Goal: Task Accomplishment & Management: Use online tool/utility

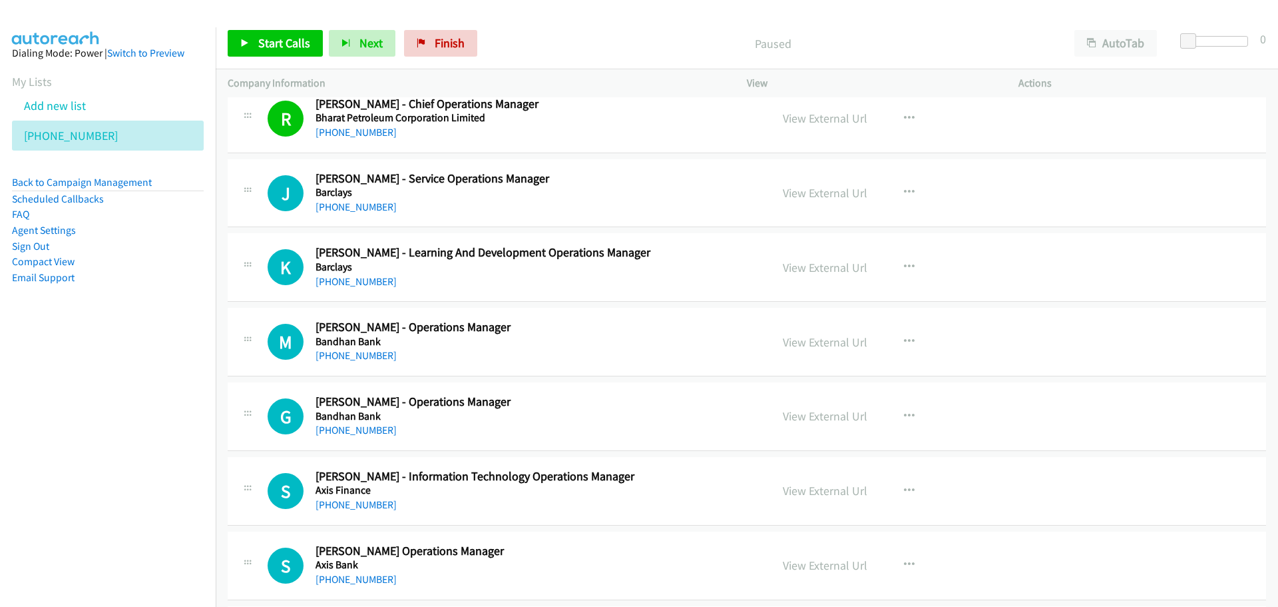
scroll to position [666, 0]
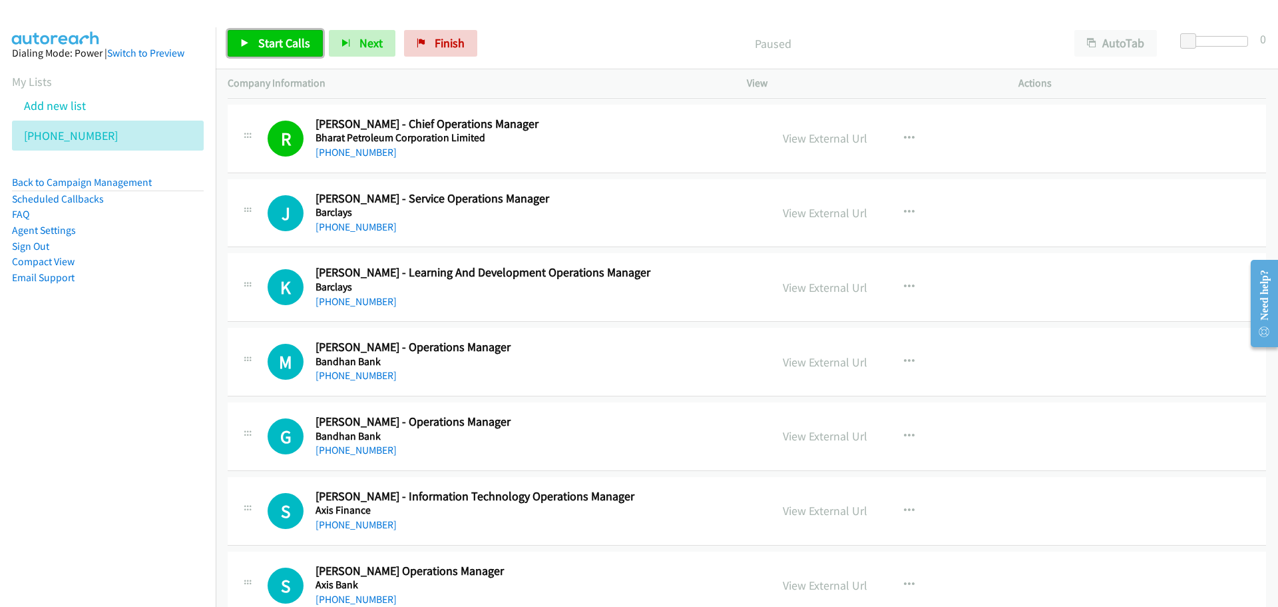
click at [262, 36] on span "Start Calls" at bounding box center [284, 42] width 52 height 15
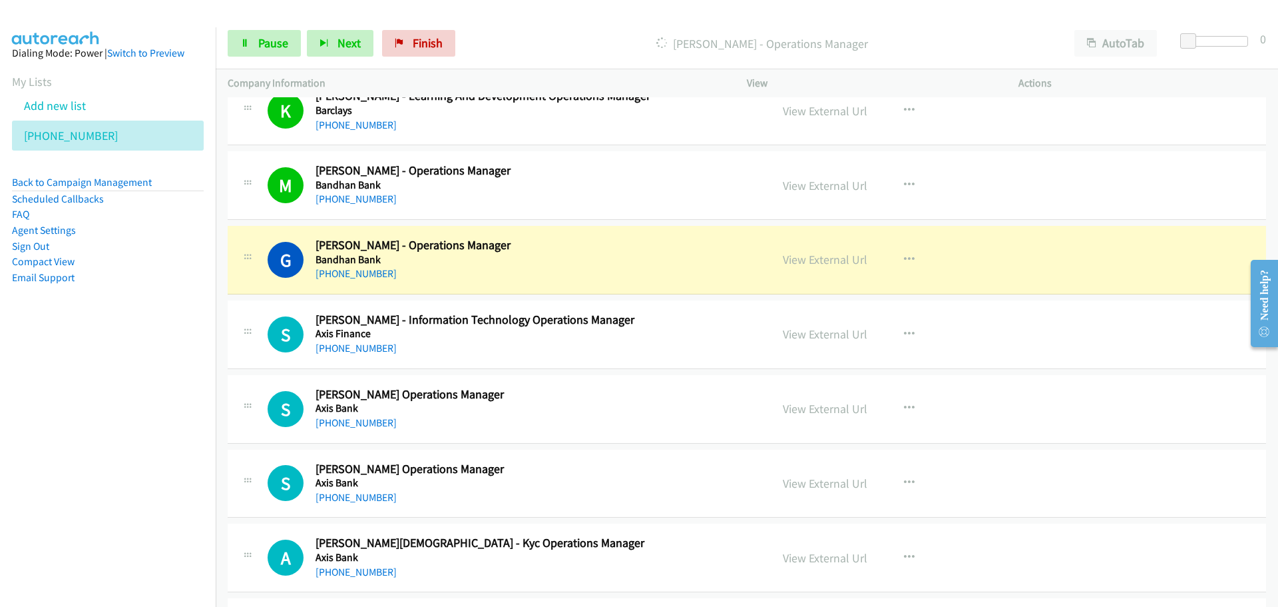
scroll to position [866, 0]
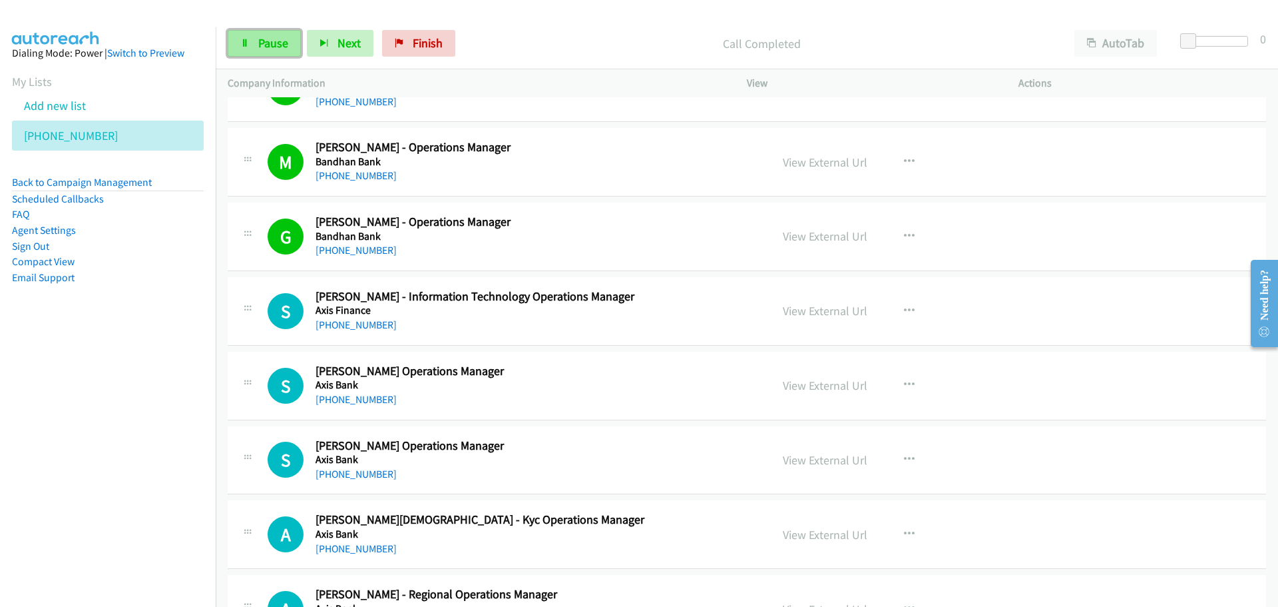
drag, startPoint x: 252, startPoint y: 50, endPoint x: 289, endPoint y: 53, distance: 36.8
click at [254, 50] on link "Pause" at bounding box center [264, 43] width 73 height 27
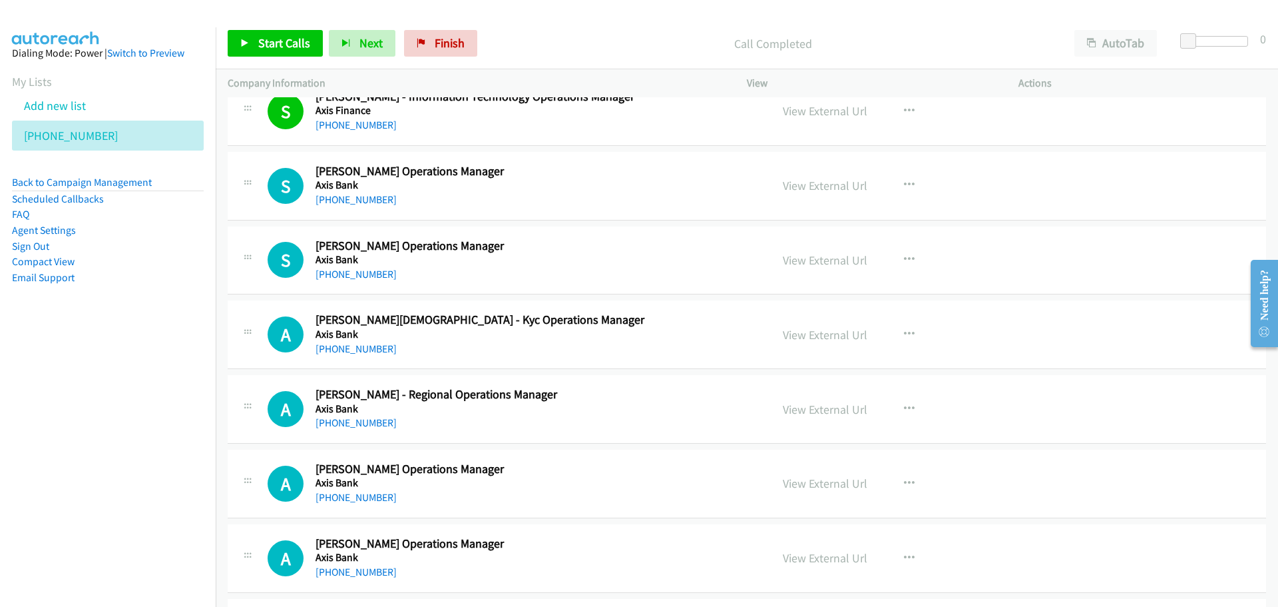
scroll to position [1132, 0]
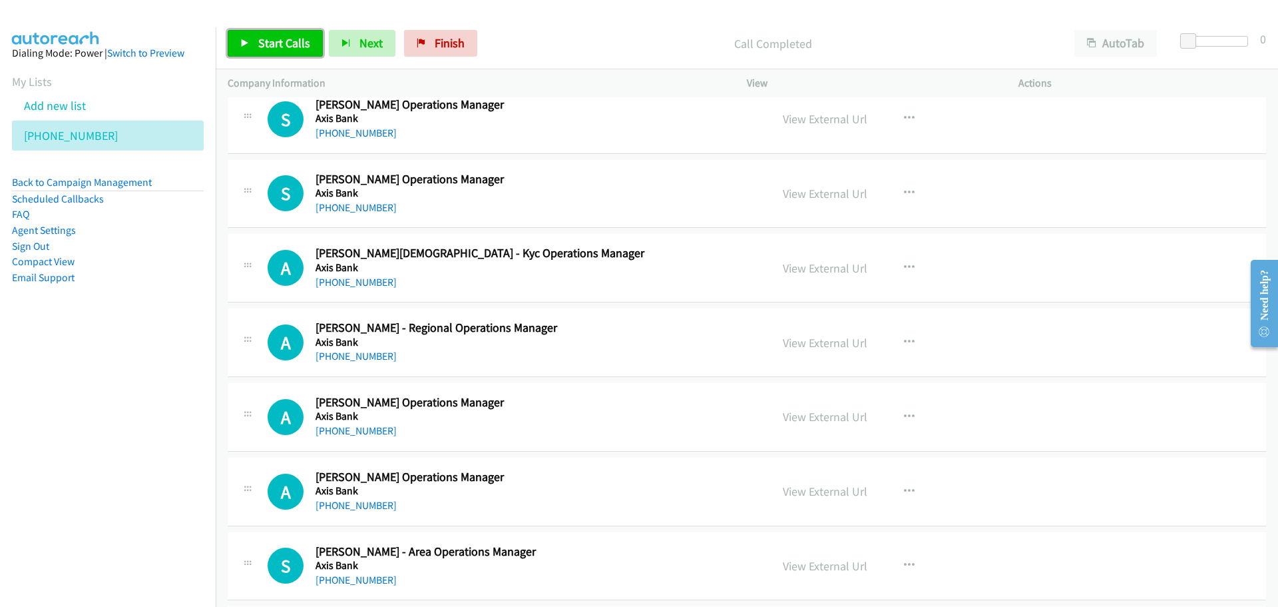
click at [285, 41] on span "Start Calls" at bounding box center [284, 42] width 52 height 15
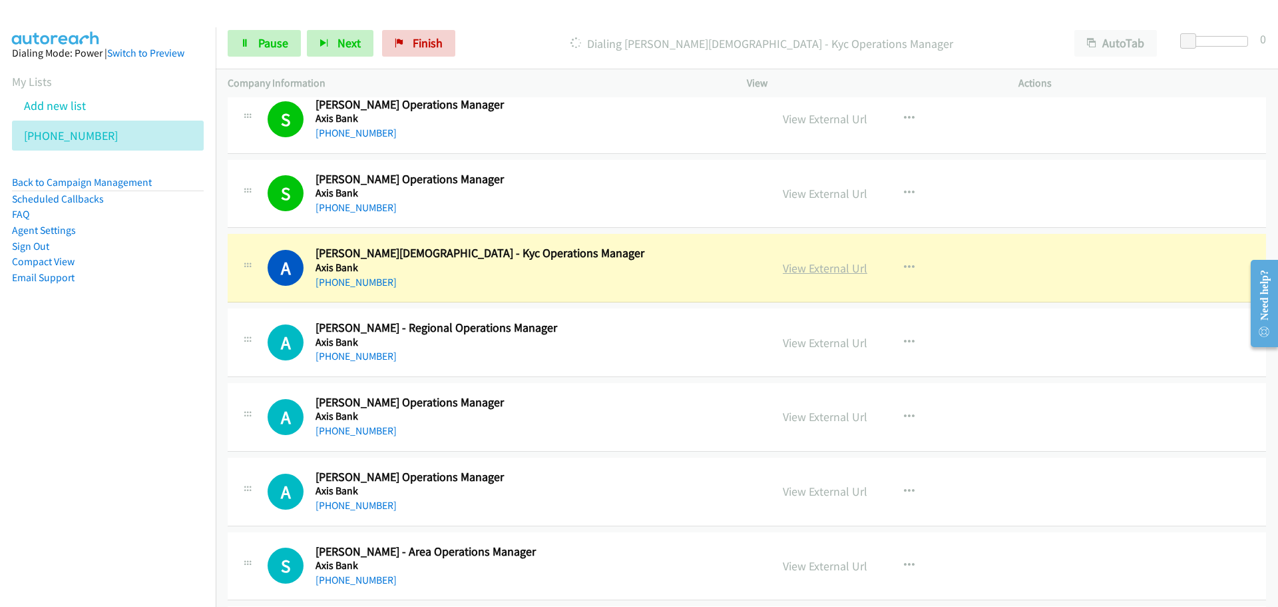
click at [837, 267] on link "View External Url" at bounding box center [825, 267] width 85 height 15
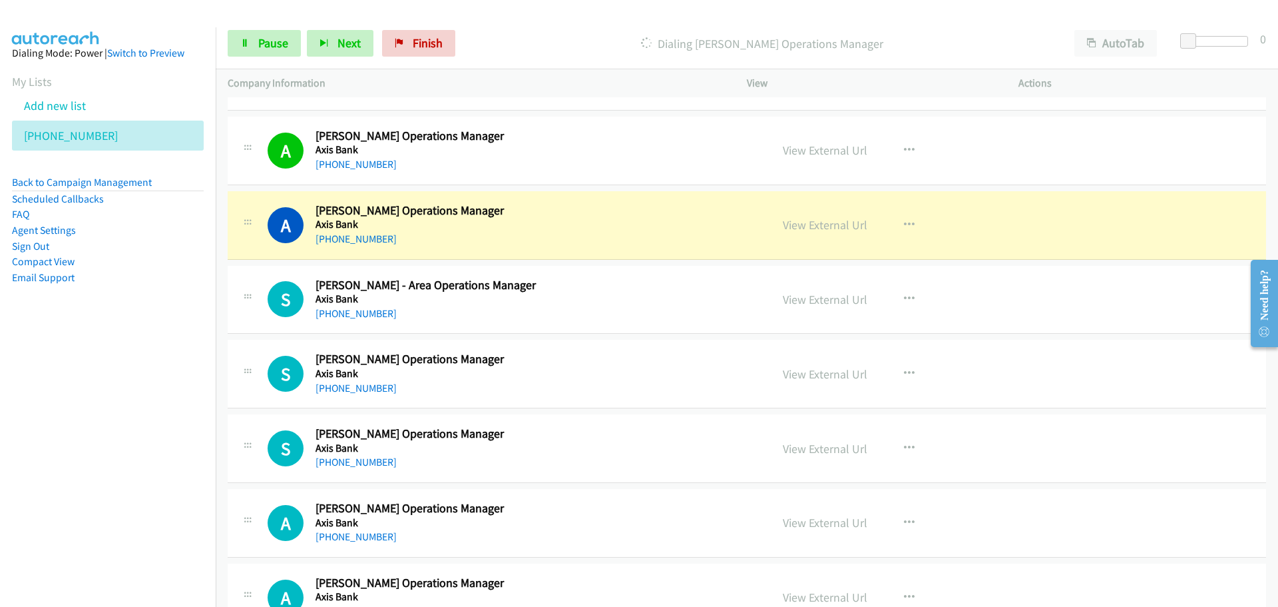
scroll to position [1465, 0]
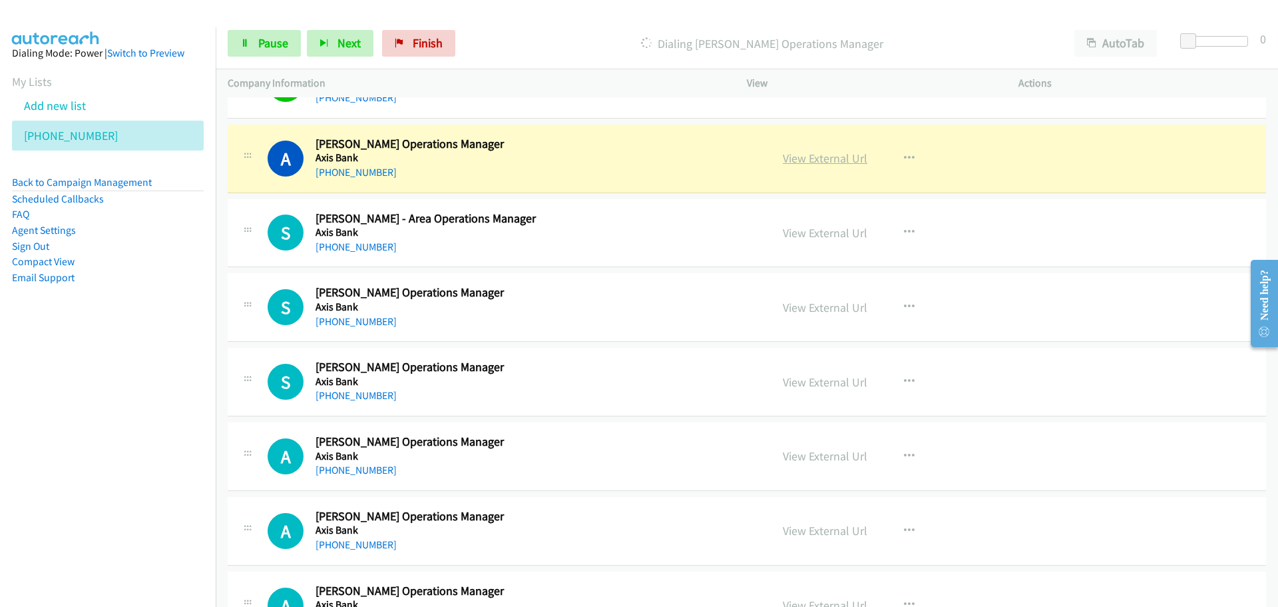
click at [801, 156] on link "View External Url" at bounding box center [825, 157] width 85 height 15
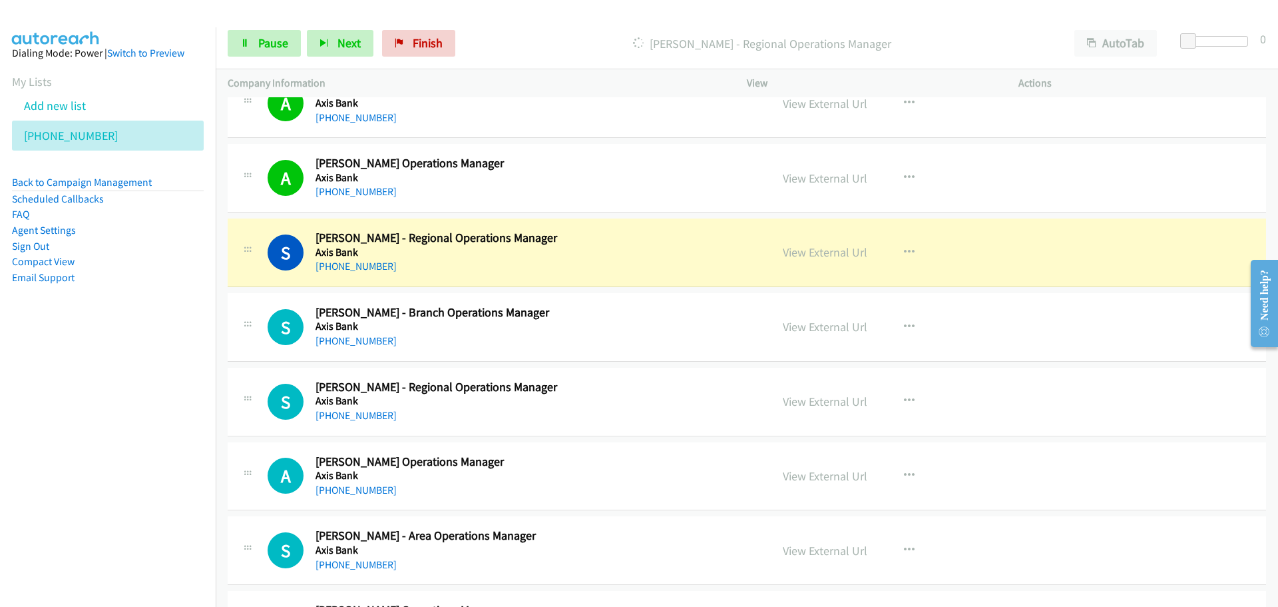
scroll to position [2064, 0]
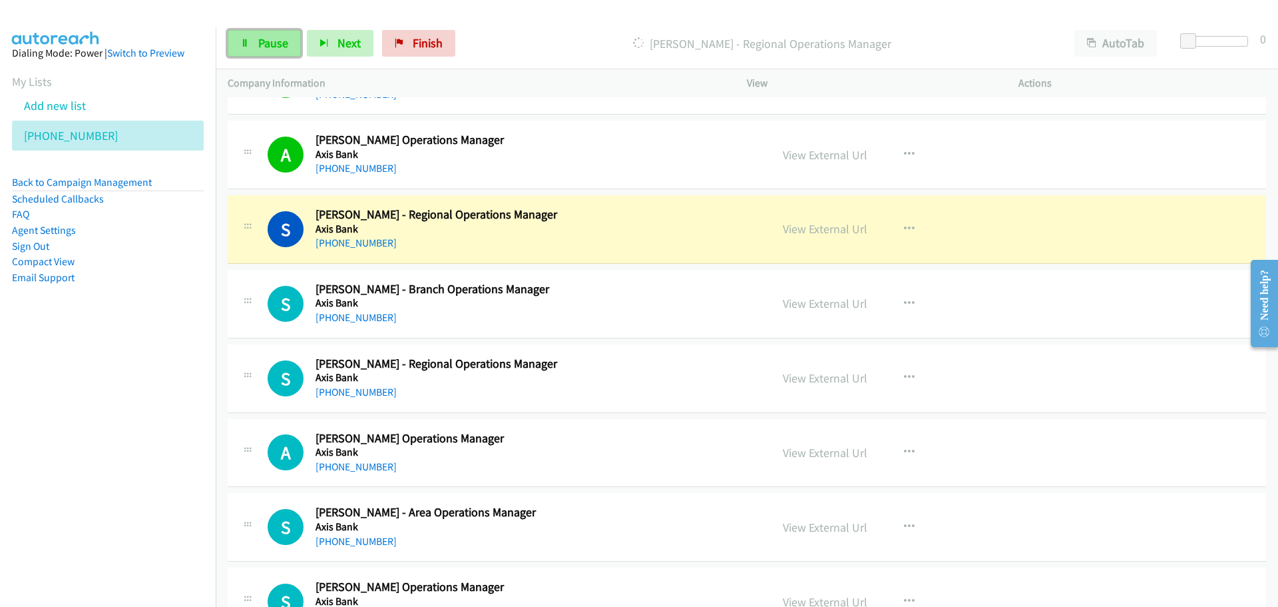
click at [272, 33] on link "Pause" at bounding box center [264, 43] width 73 height 27
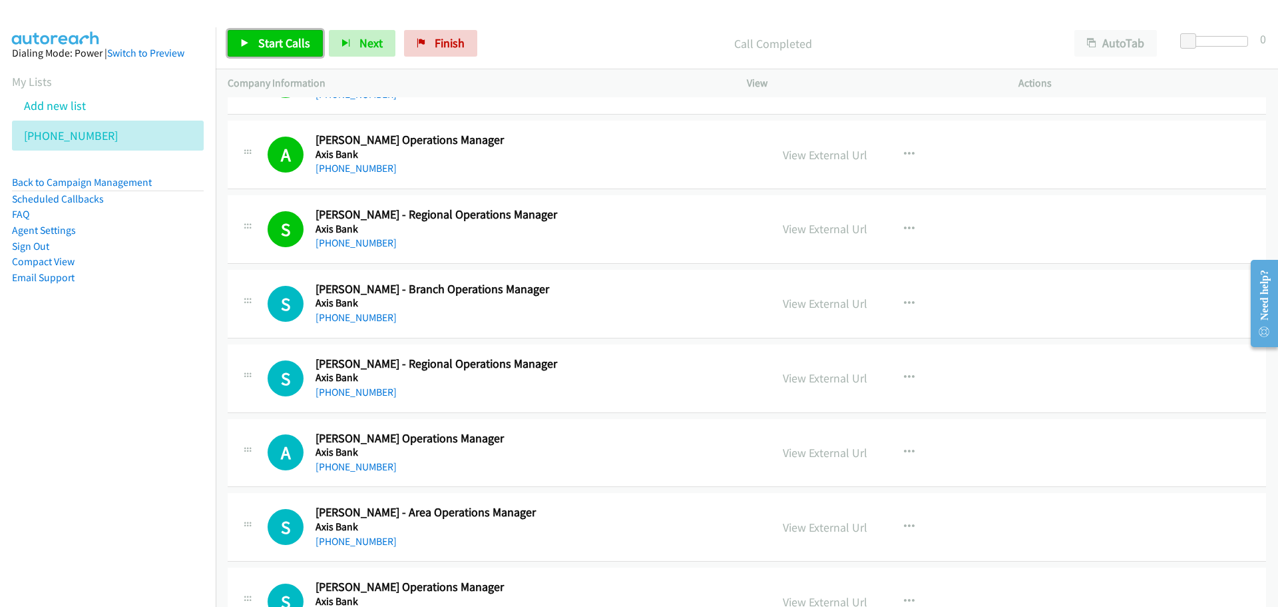
click at [266, 41] on span "Start Calls" at bounding box center [284, 42] width 52 height 15
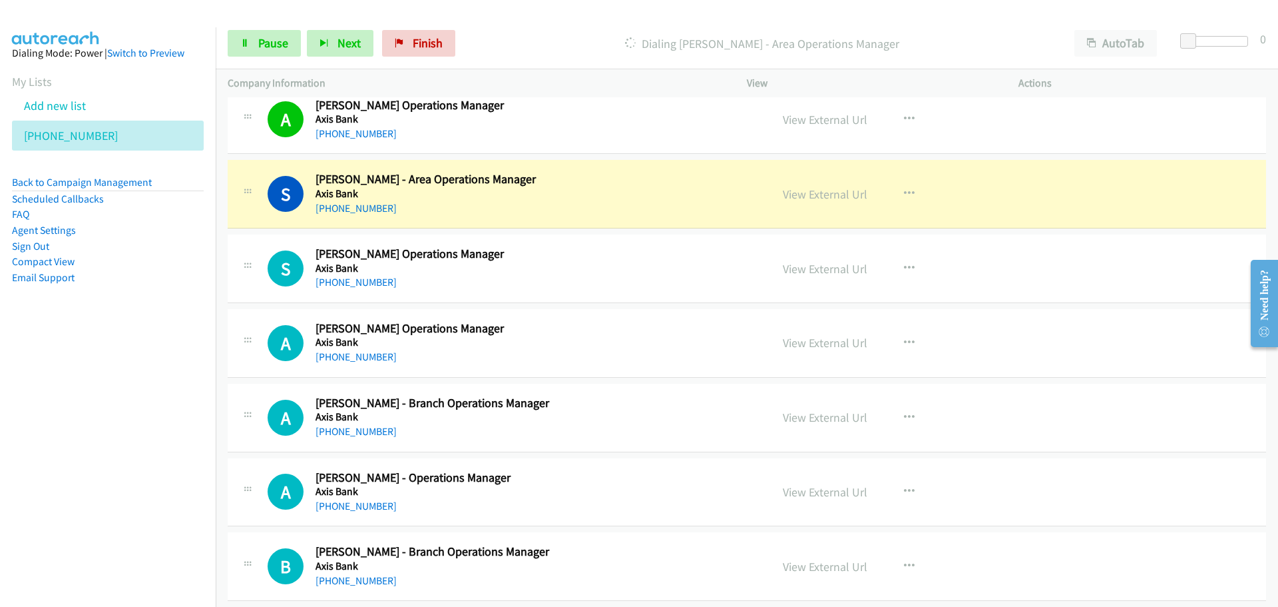
scroll to position [2463, 0]
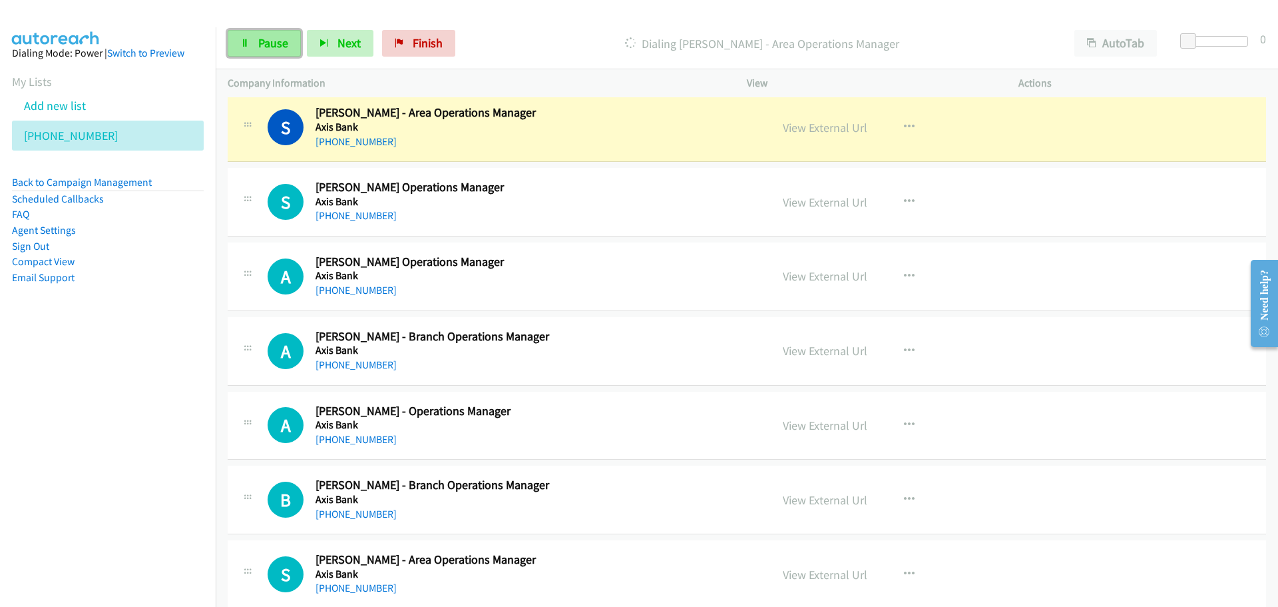
click at [238, 46] on link "Pause" at bounding box center [264, 43] width 73 height 27
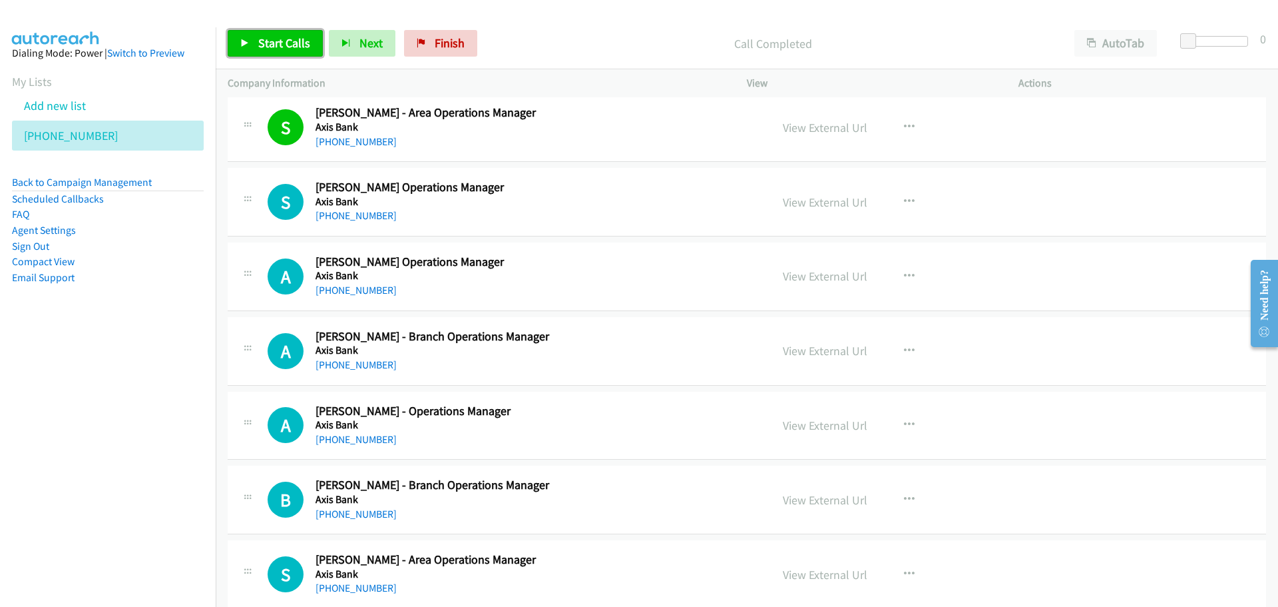
click at [251, 35] on link "Start Calls" at bounding box center [275, 43] width 95 height 27
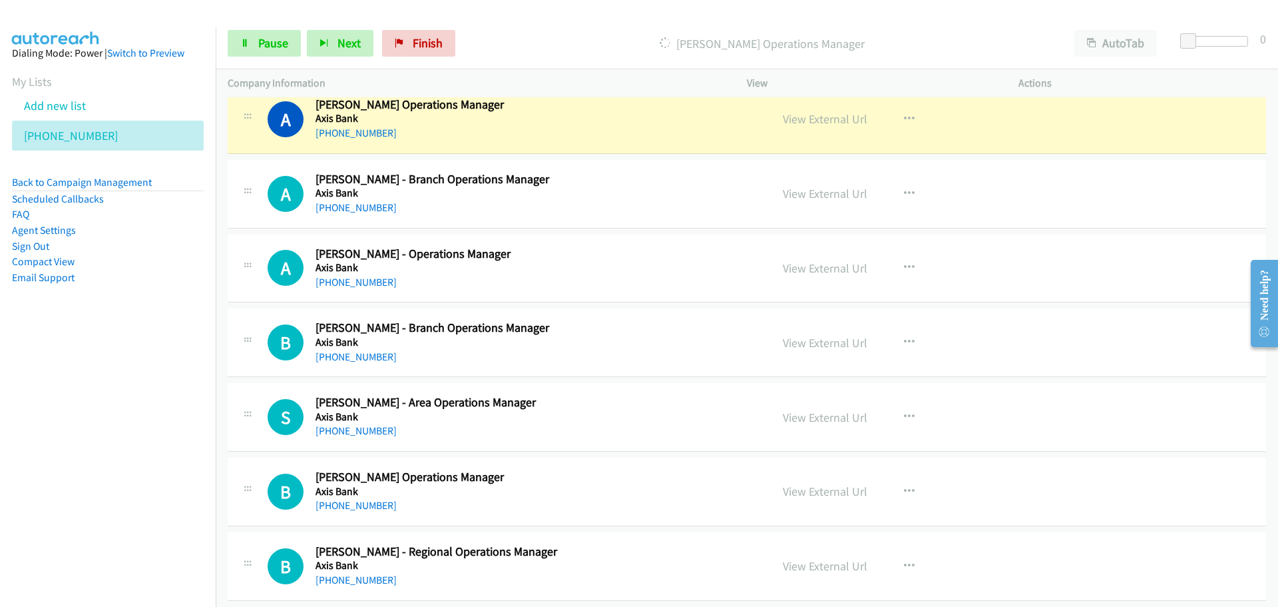
scroll to position [2597, 0]
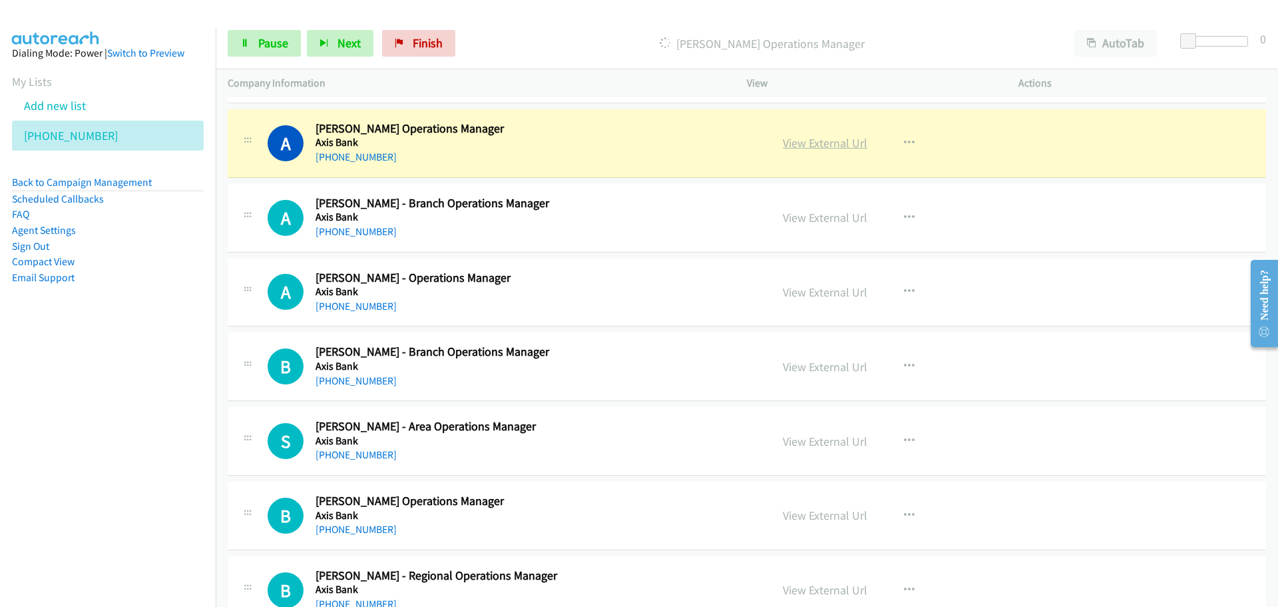
click at [817, 144] on link "View External Url" at bounding box center [825, 142] width 85 height 15
click at [256, 43] on link "Pause" at bounding box center [264, 43] width 73 height 27
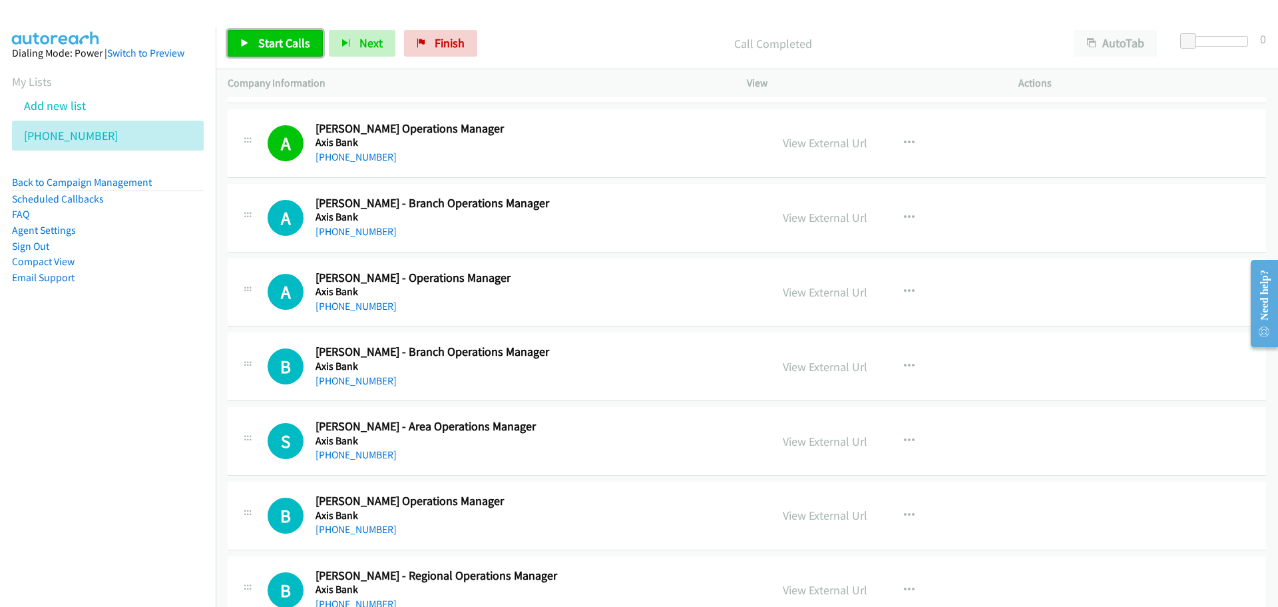
click at [274, 39] on span "Start Calls" at bounding box center [284, 42] width 52 height 15
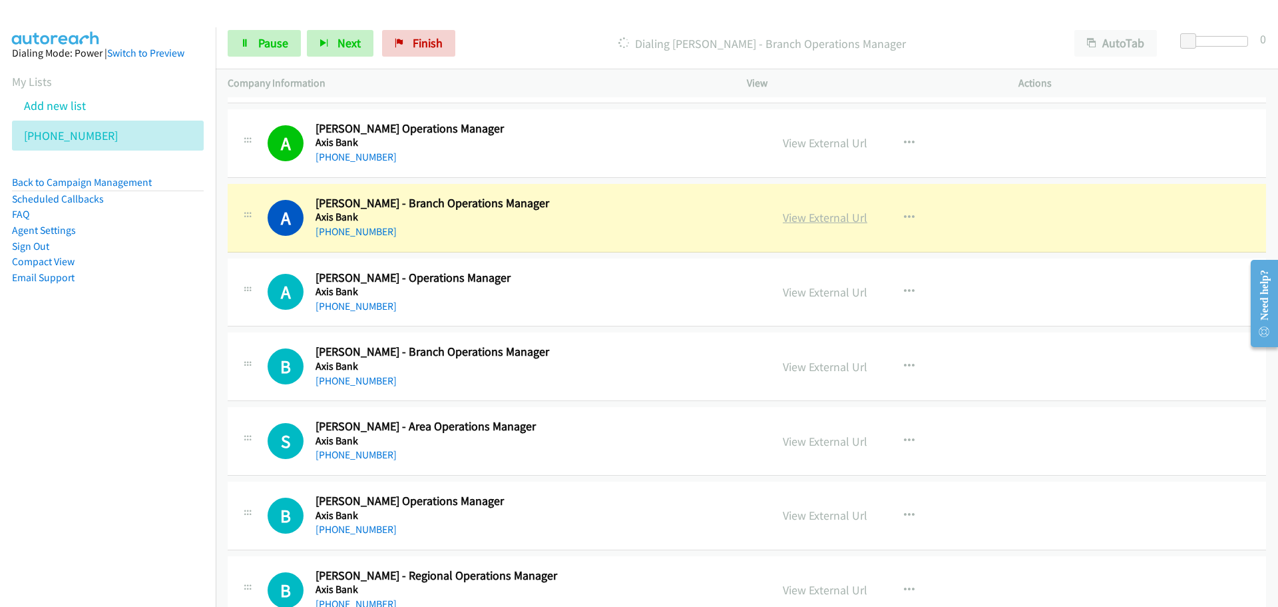
click at [822, 219] on link "View External Url" at bounding box center [825, 217] width 85 height 15
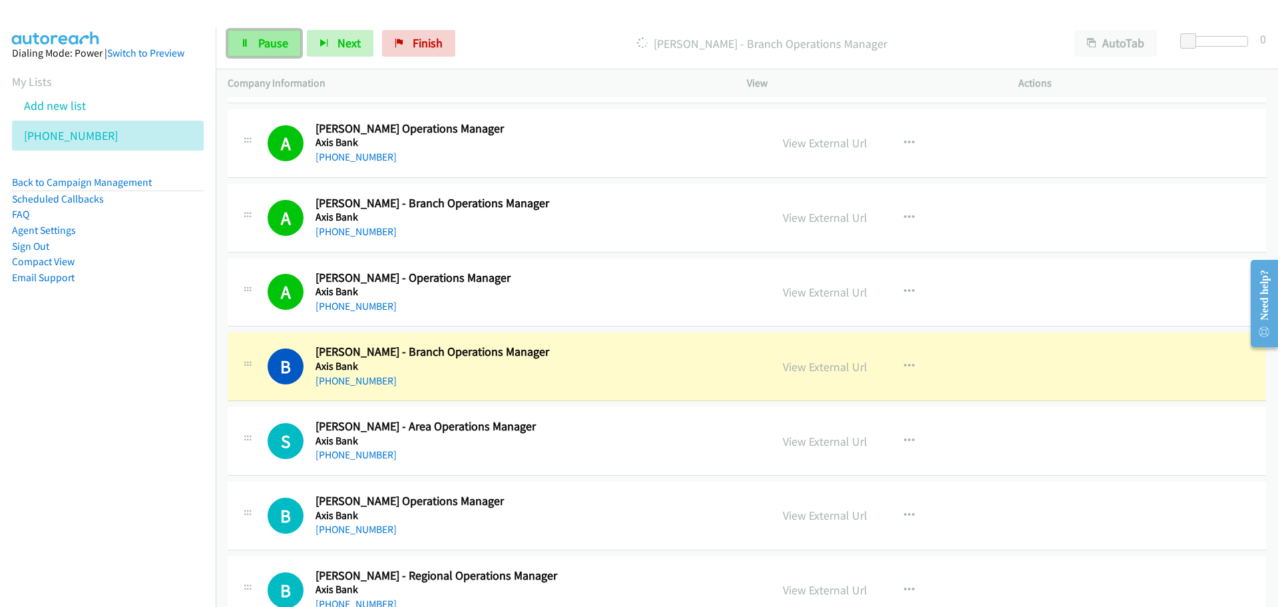
click at [253, 47] on link "Pause" at bounding box center [264, 43] width 73 height 27
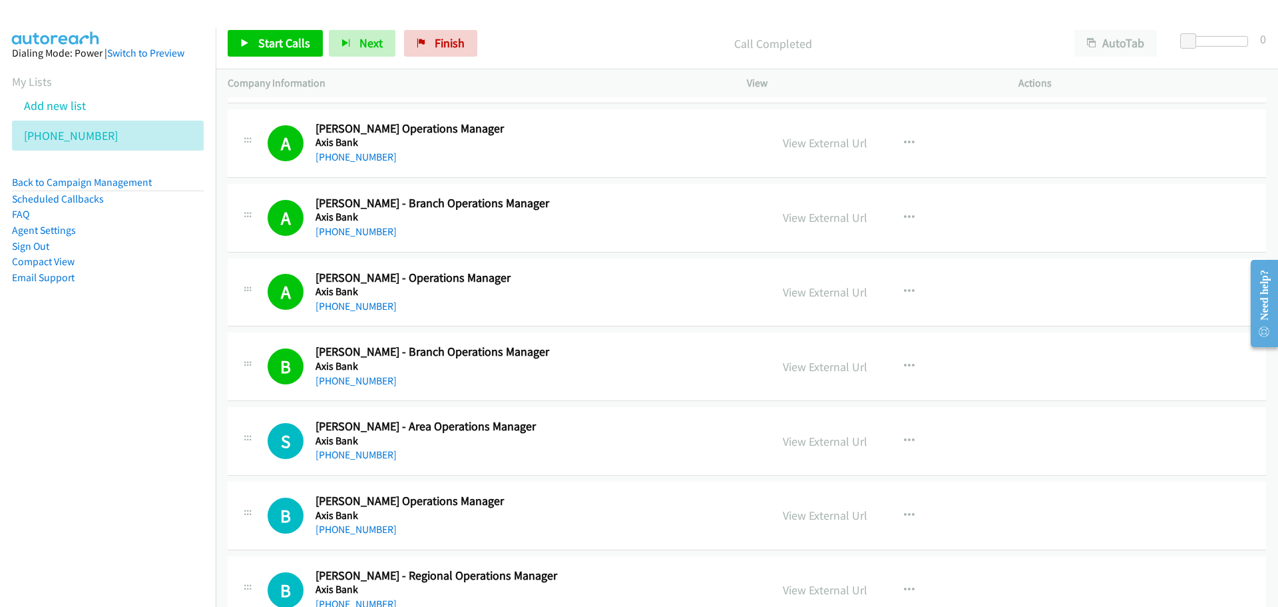
scroll to position [2730, 0]
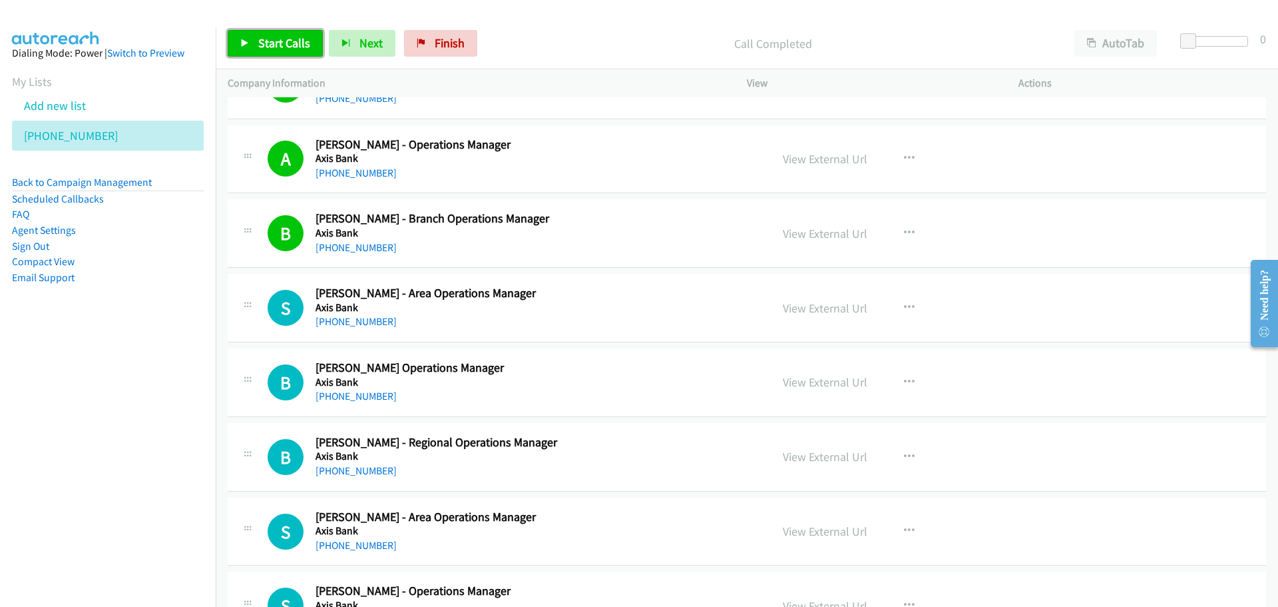
click at [258, 35] on span "Start Calls" at bounding box center [284, 42] width 52 height 15
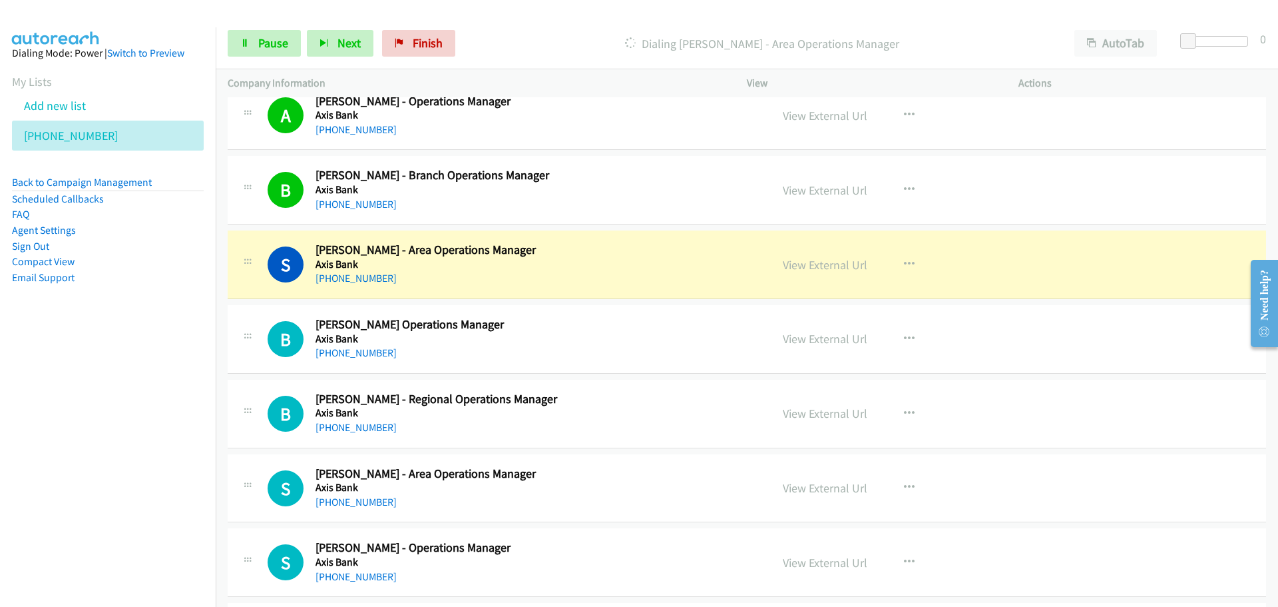
scroll to position [2796, 0]
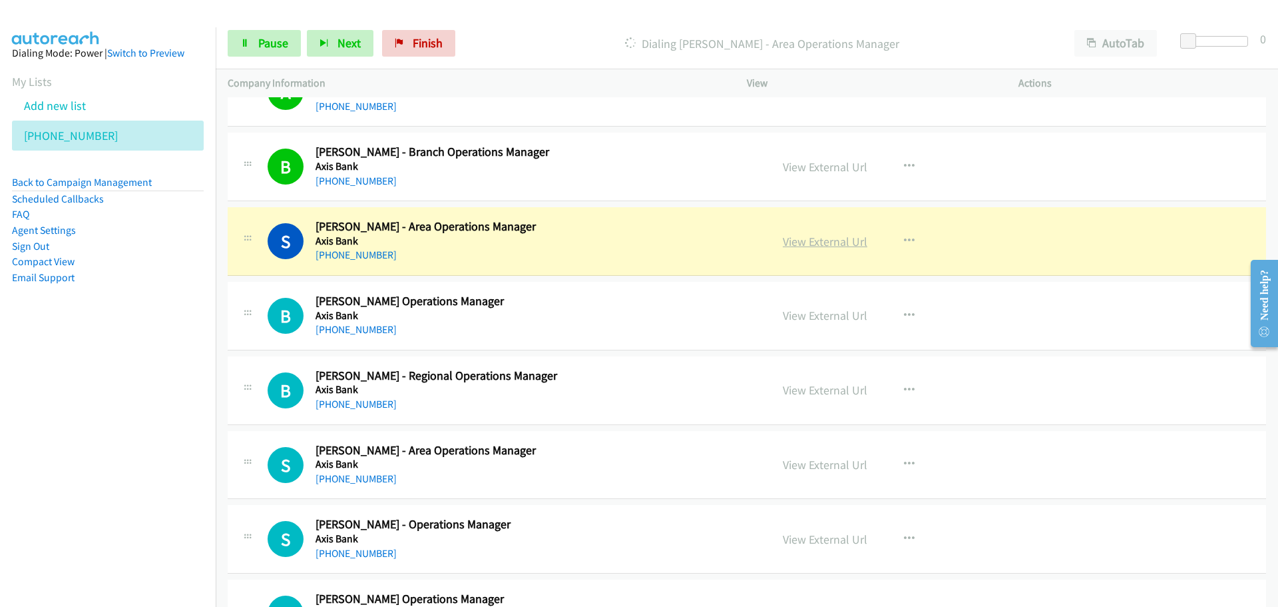
click at [796, 244] on link "View External Url" at bounding box center [825, 241] width 85 height 15
click at [262, 41] on span "Pause" at bounding box center [273, 42] width 30 height 15
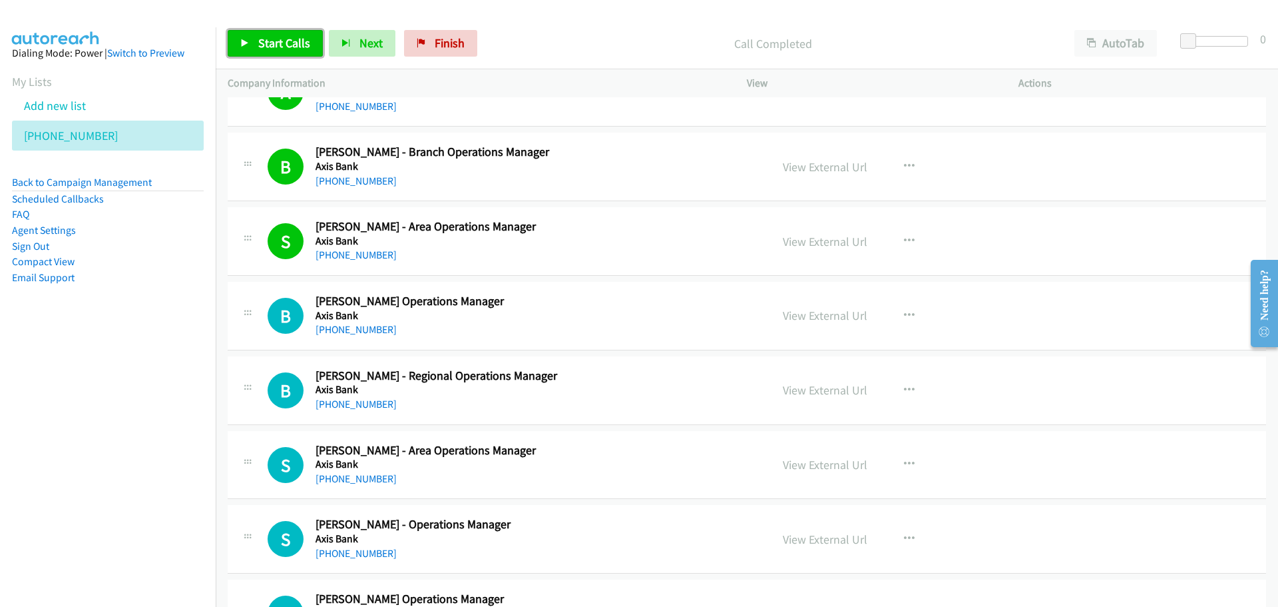
click at [300, 37] on span "Start Calls" at bounding box center [284, 42] width 52 height 15
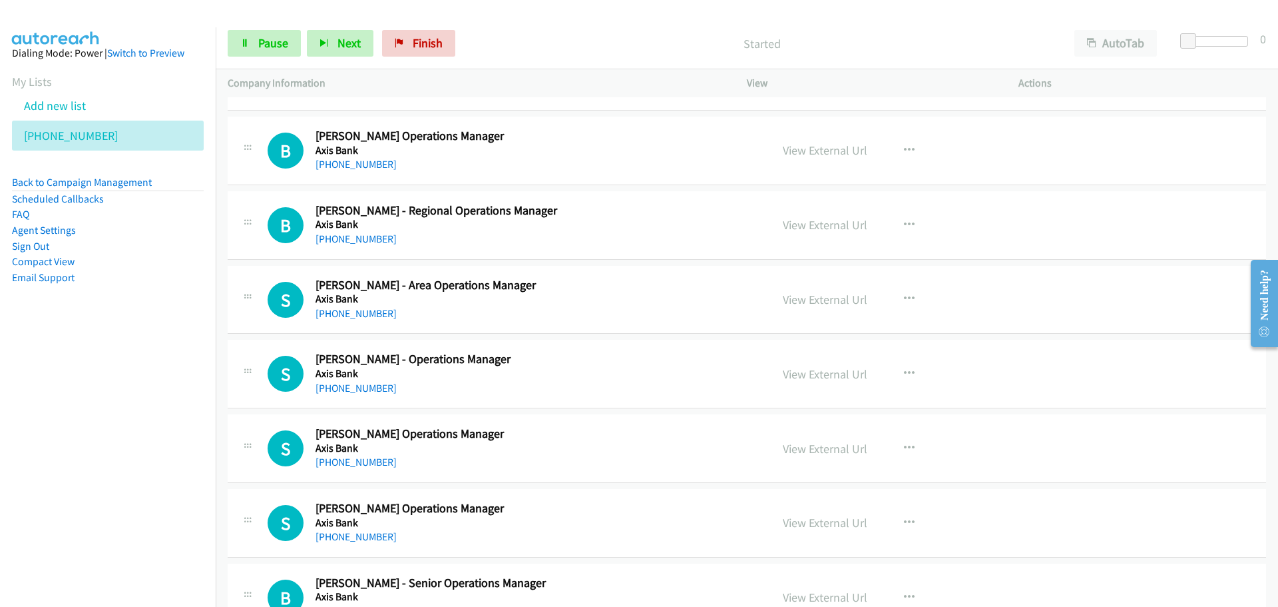
scroll to position [2996, 0]
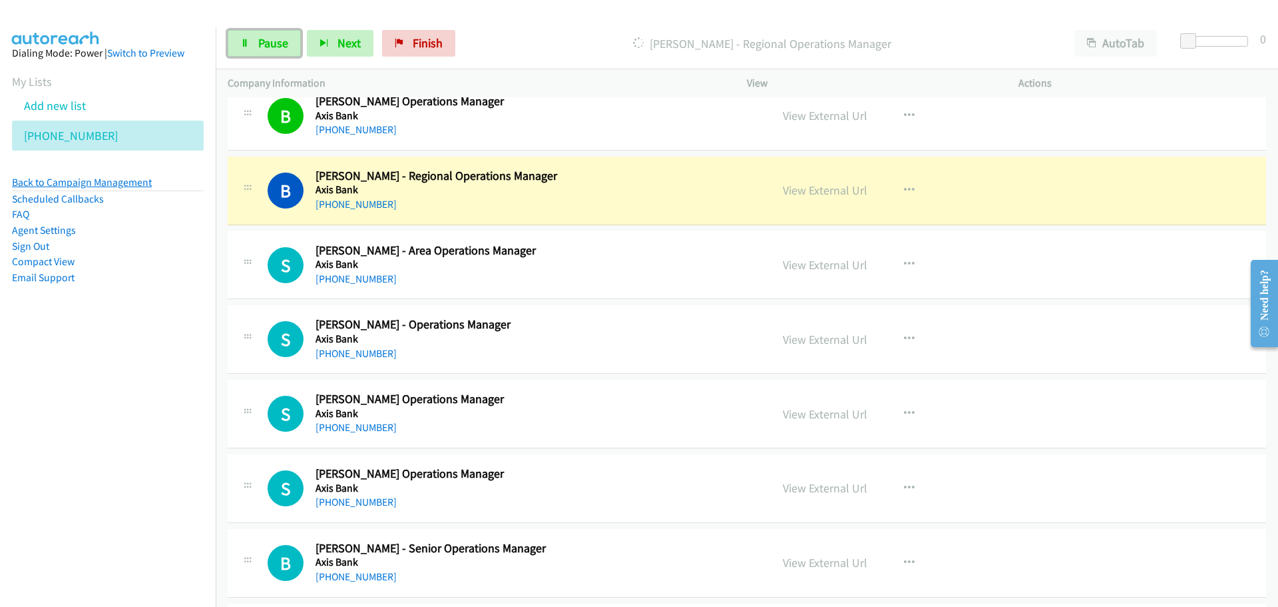
drag, startPoint x: 246, startPoint y: 49, endPoint x: 13, endPoint y: 180, distance: 266.8
click at [246, 49] on link "Pause" at bounding box center [264, 43] width 73 height 27
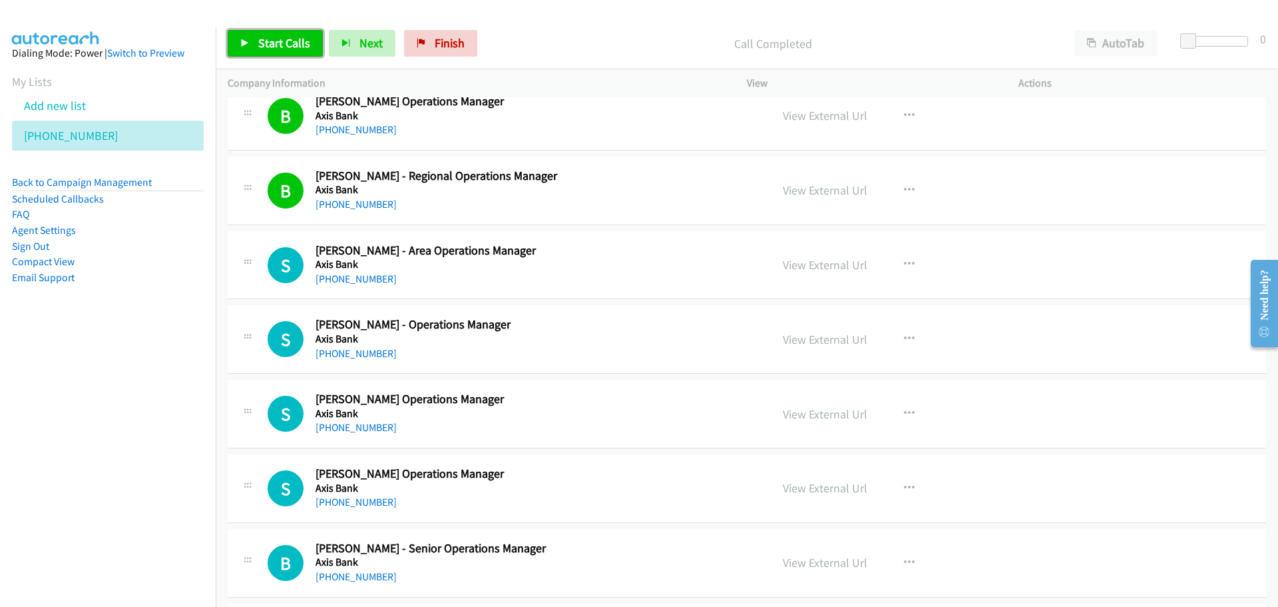
click at [299, 34] on link "Start Calls" at bounding box center [275, 43] width 95 height 27
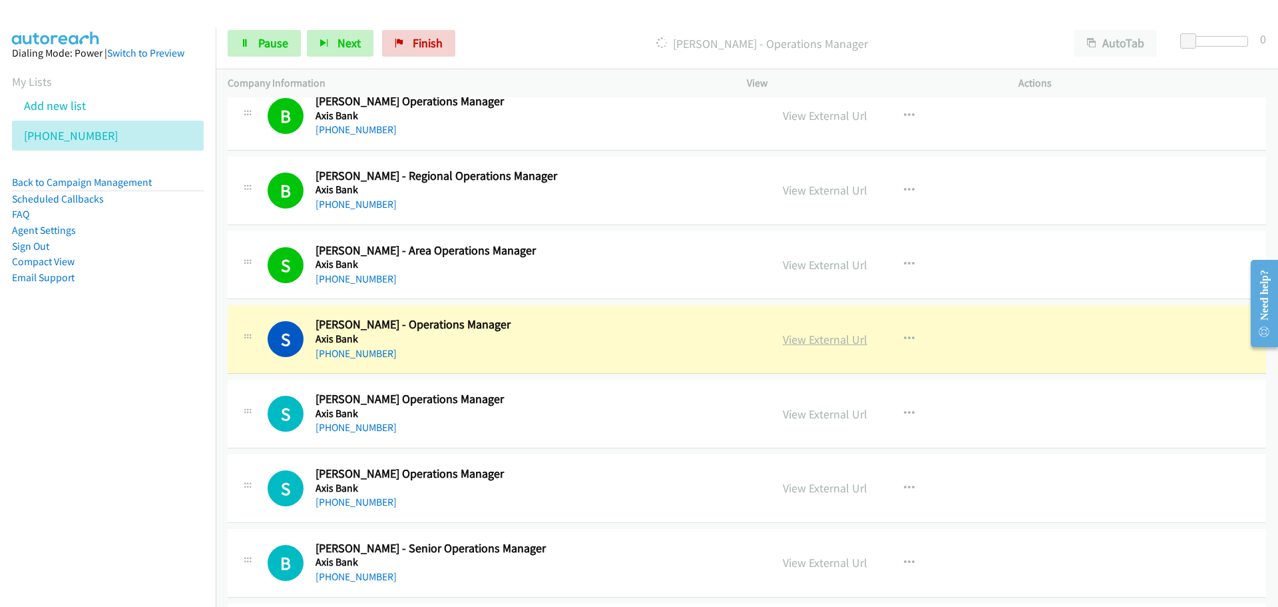
click at [817, 341] on link "View External Url" at bounding box center [825, 339] width 85 height 15
click at [264, 52] on link "Pause" at bounding box center [264, 43] width 73 height 27
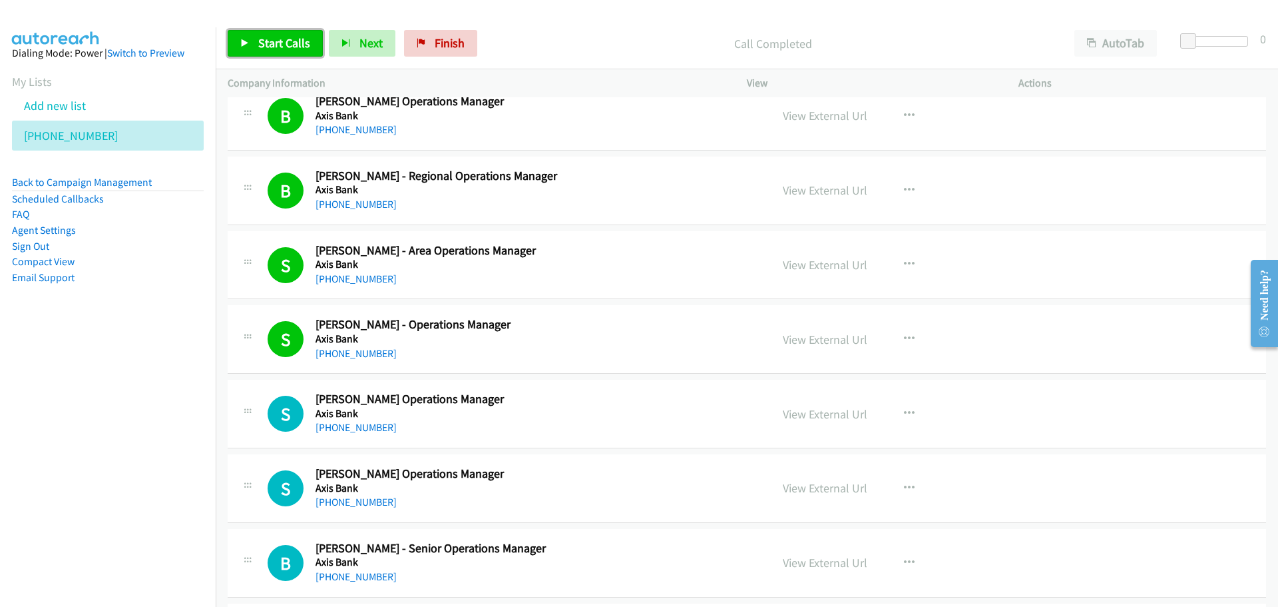
click at [269, 44] on span "Start Calls" at bounding box center [284, 42] width 52 height 15
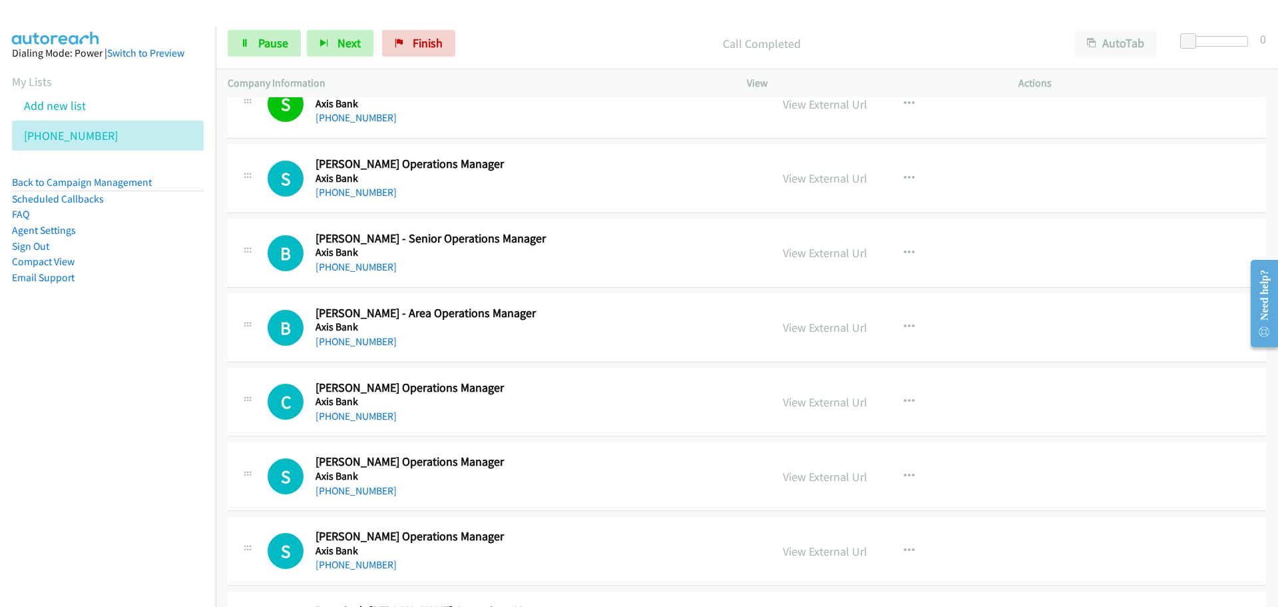
scroll to position [3329, 0]
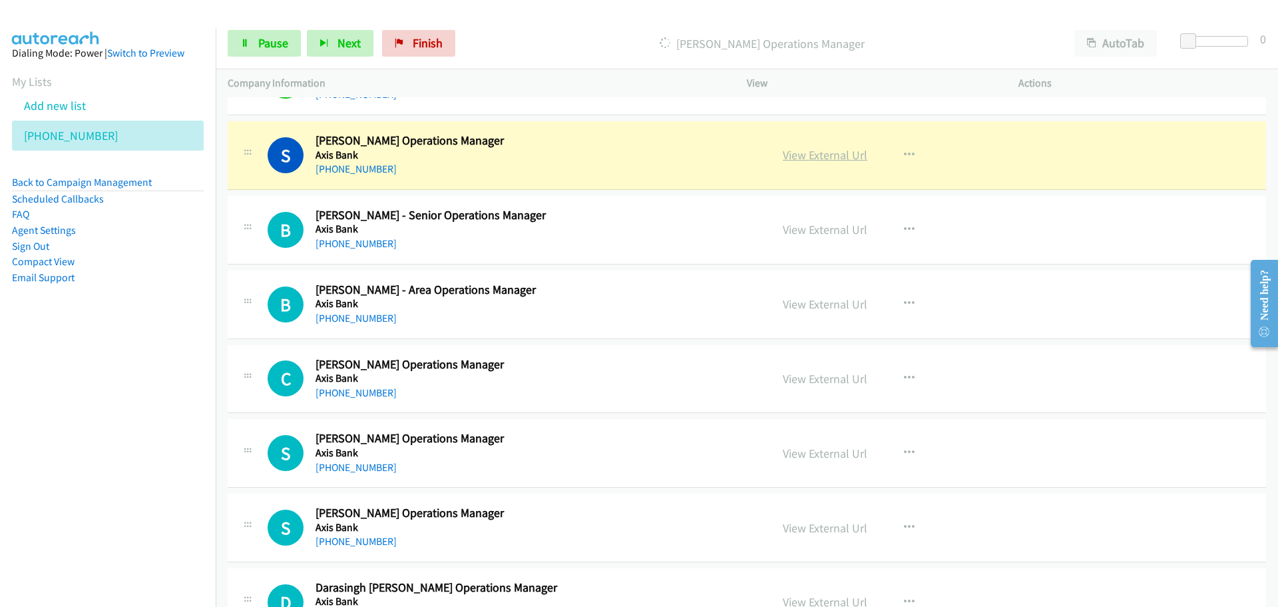
click at [813, 150] on link "View External Url" at bounding box center [825, 154] width 85 height 15
click at [264, 41] on span "Pause" at bounding box center [273, 42] width 30 height 15
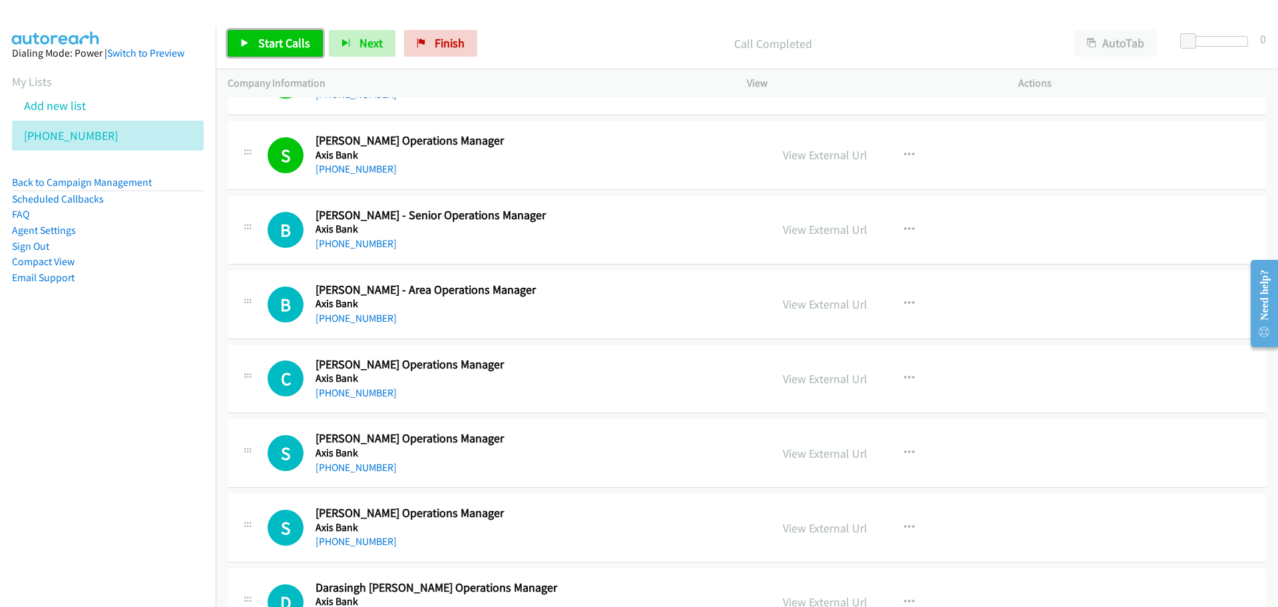
click at [270, 45] on span "Start Calls" at bounding box center [284, 42] width 52 height 15
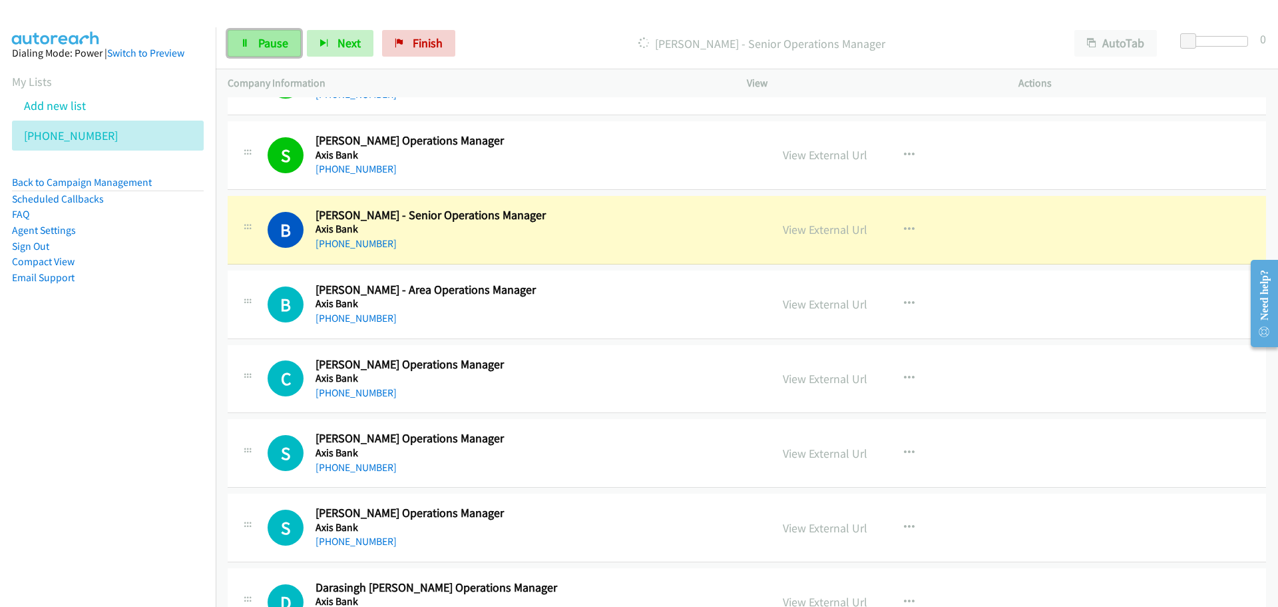
click at [263, 39] on span "Pause" at bounding box center [273, 42] width 30 height 15
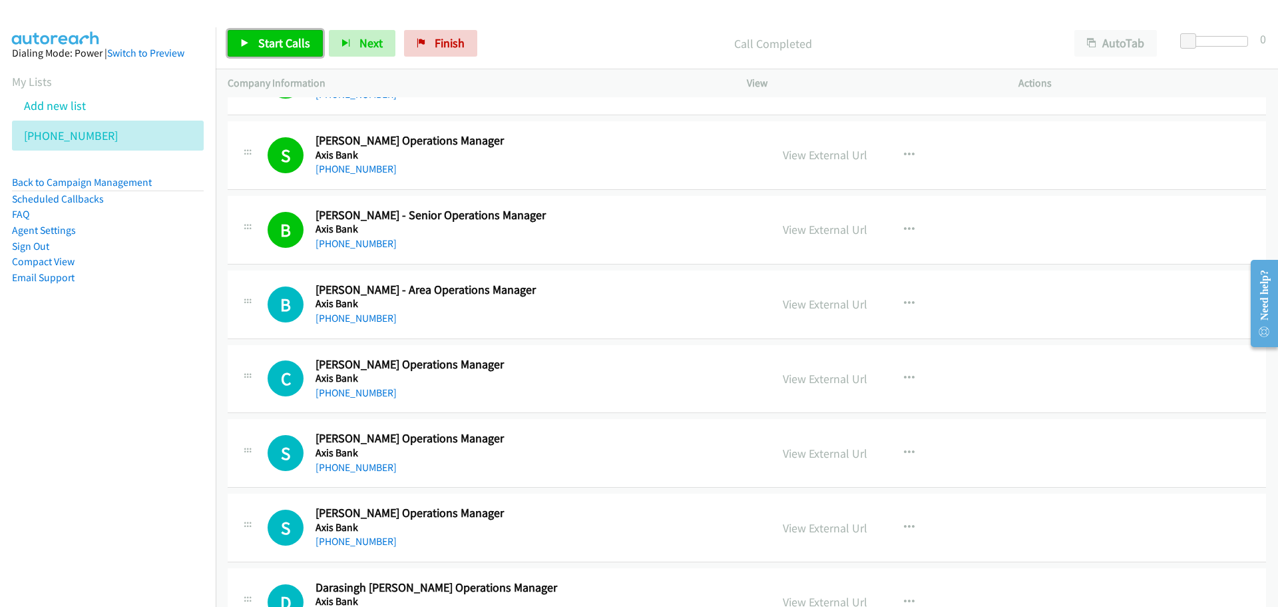
click at [277, 44] on span "Start Calls" at bounding box center [284, 42] width 52 height 15
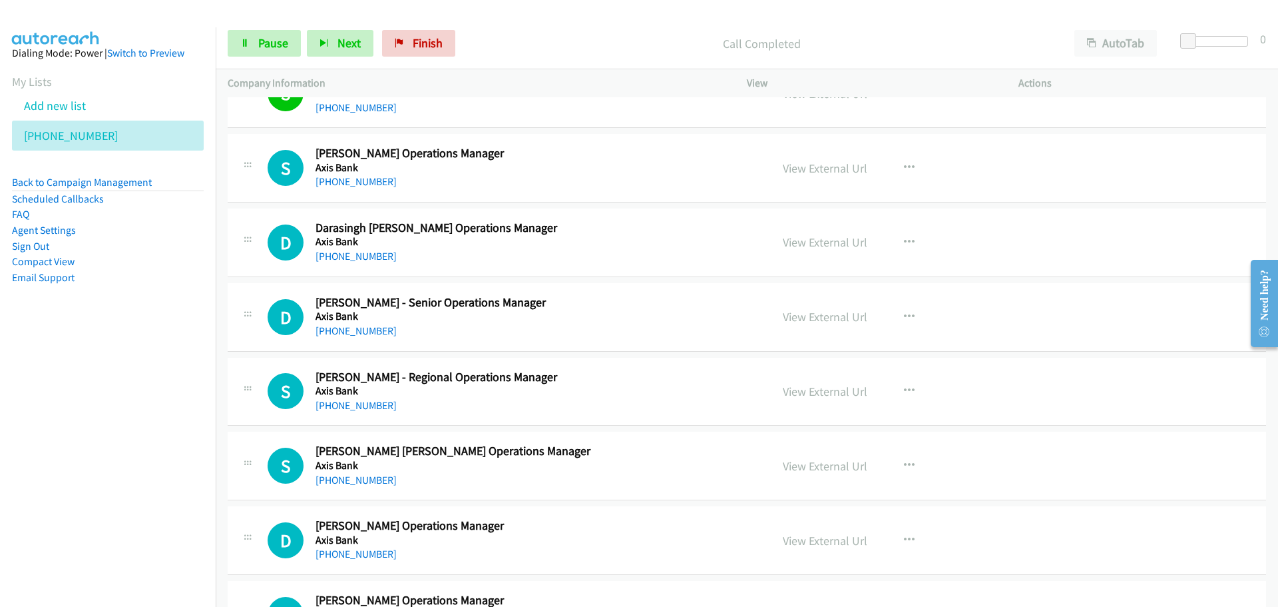
scroll to position [3728, 0]
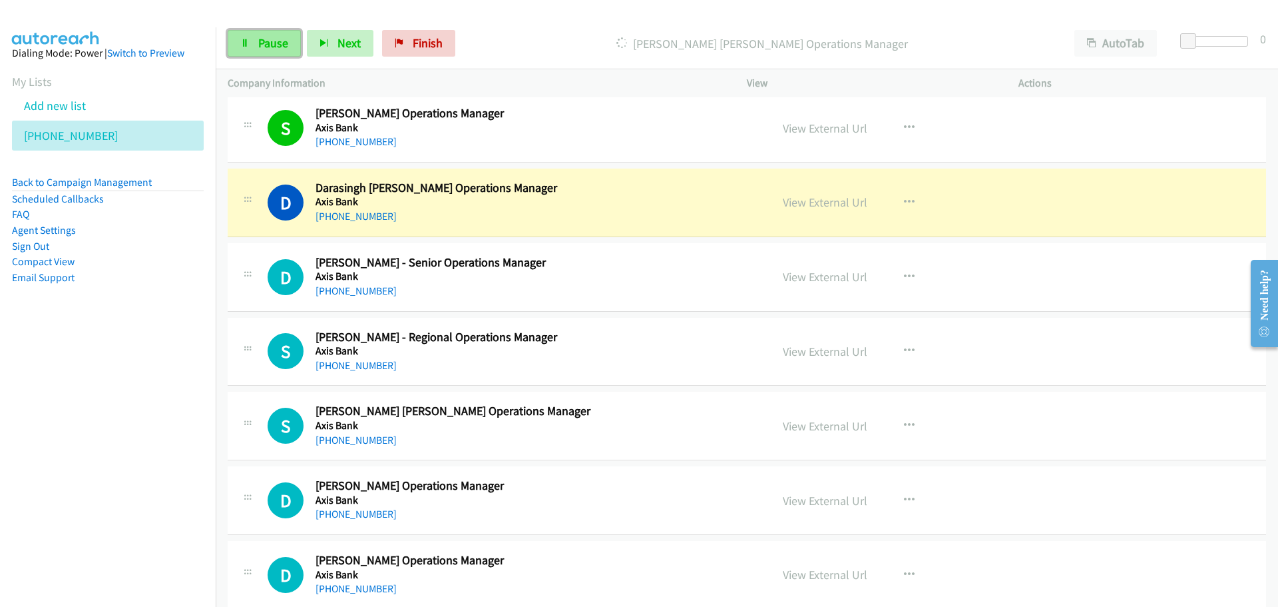
click at [254, 43] on link "Pause" at bounding box center [264, 43] width 73 height 27
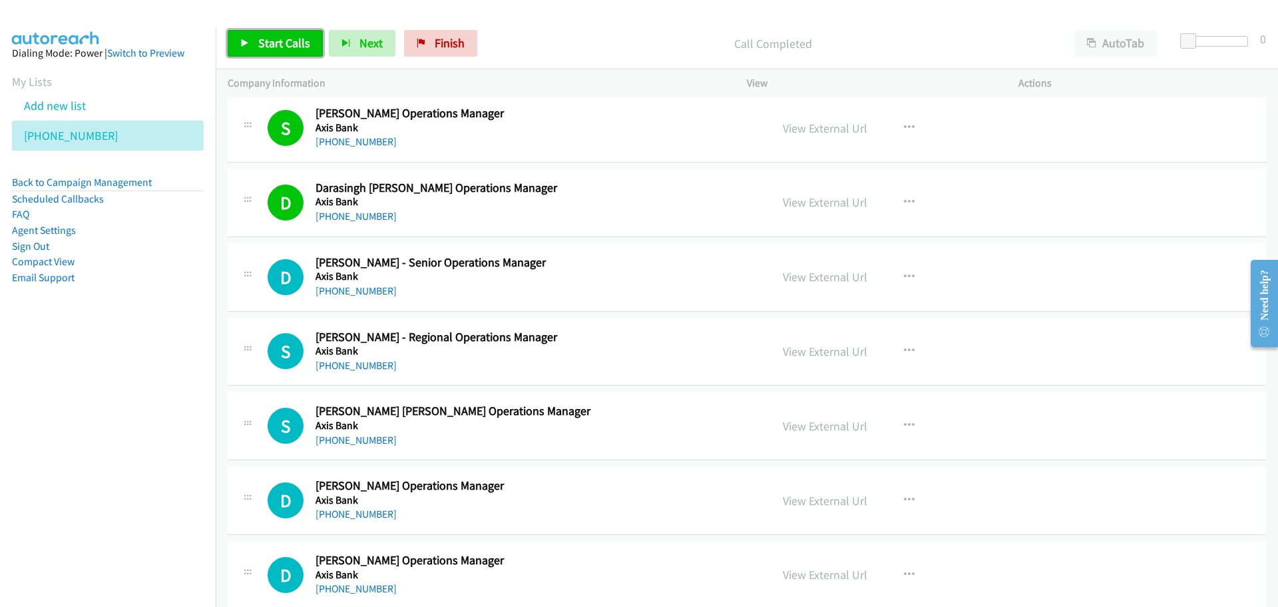
drag, startPoint x: 243, startPoint y: 37, endPoint x: 37, endPoint y: 31, distance: 205.8
click at [243, 37] on link "Start Calls" at bounding box center [275, 43] width 95 height 27
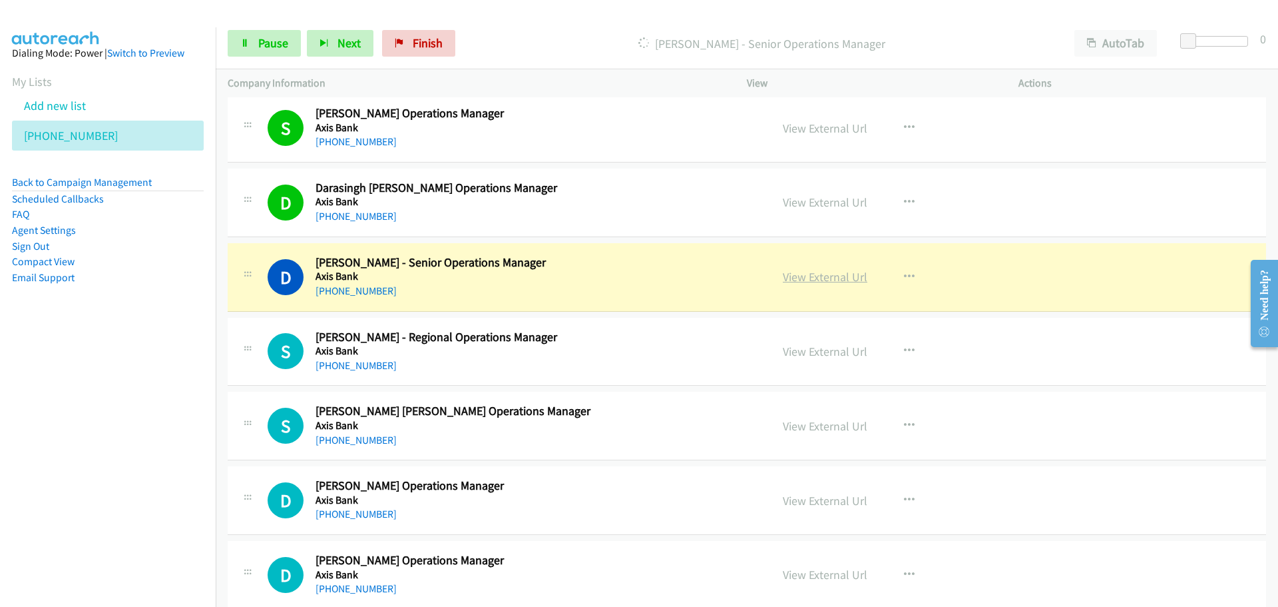
click at [819, 278] on link "View External Url" at bounding box center [825, 276] width 85 height 15
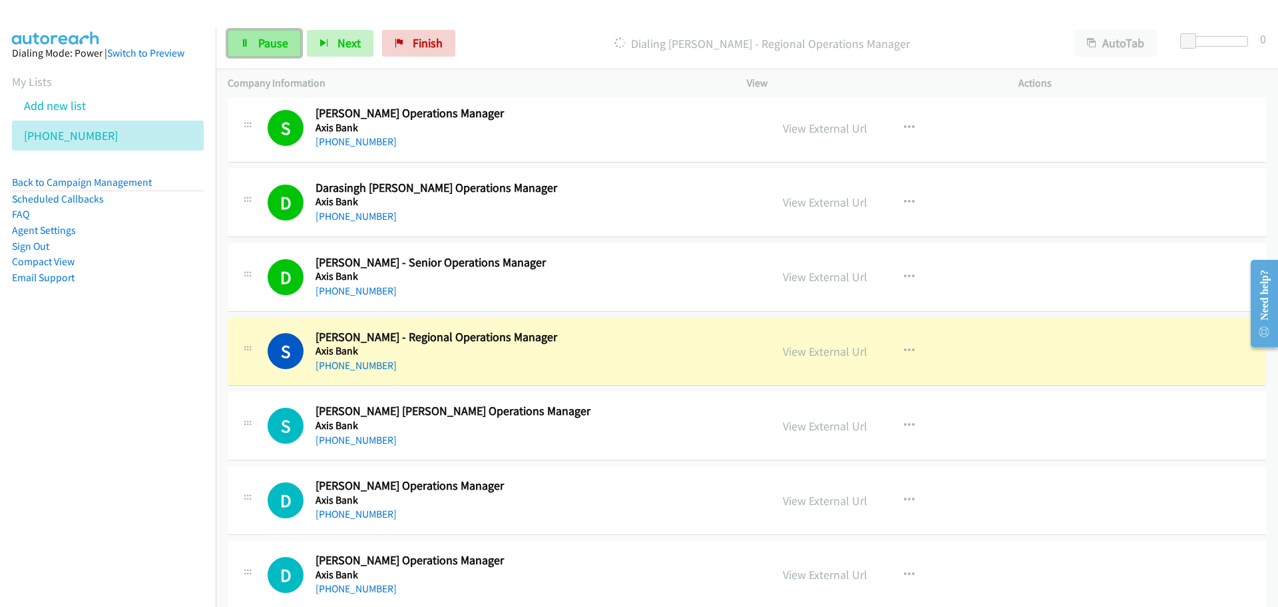
click at [263, 48] on span "Pause" at bounding box center [273, 42] width 30 height 15
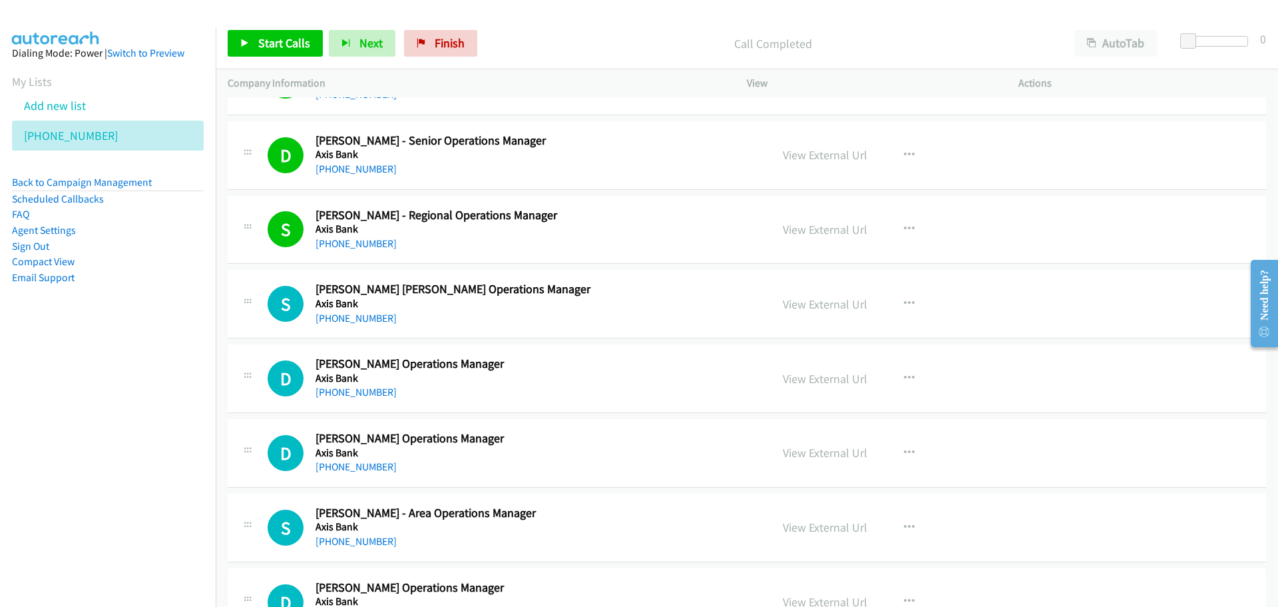
scroll to position [3862, 0]
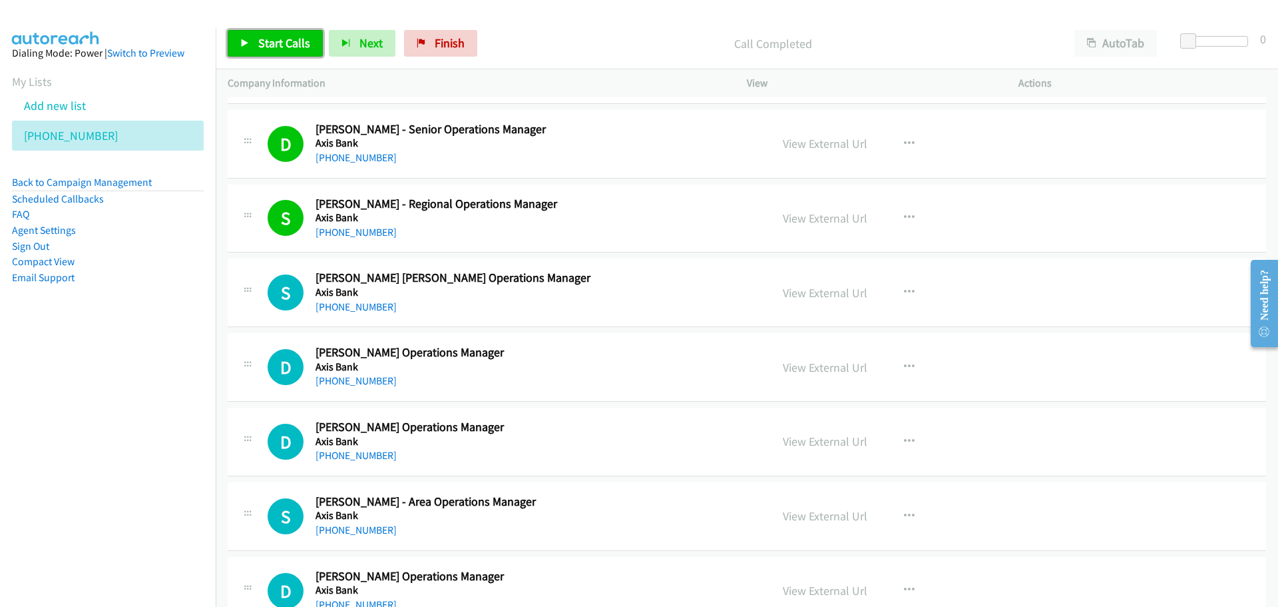
click at [256, 46] on link "Start Calls" at bounding box center [275, 43] width 95 height 27
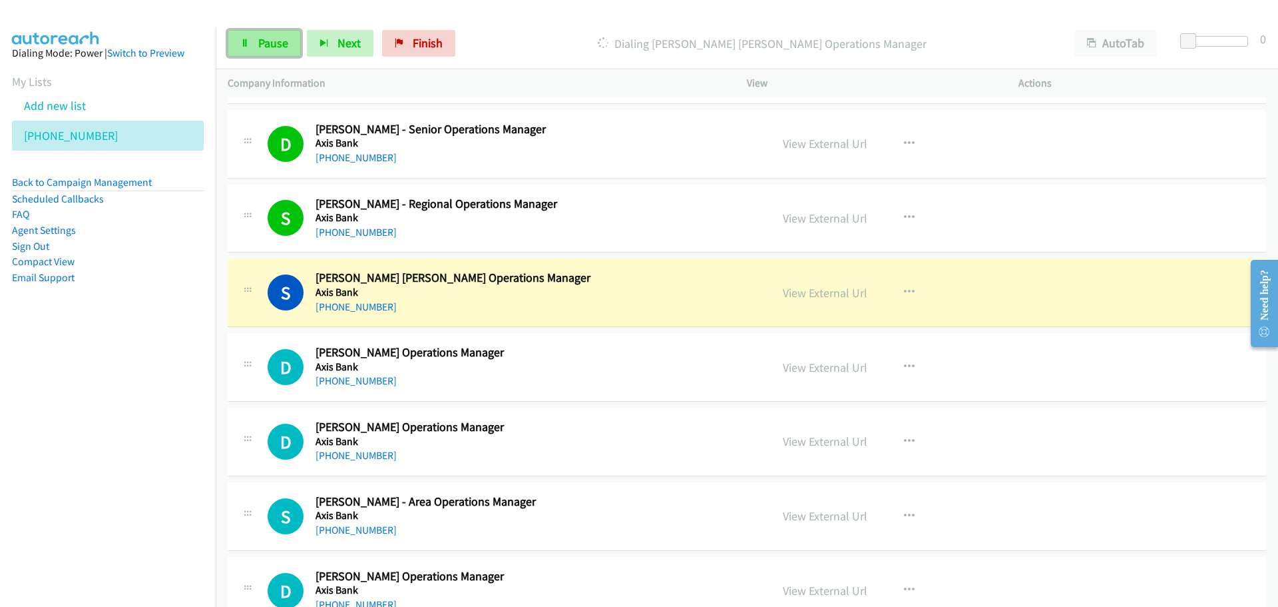
click at [274, 53] on link "Pause" at bounding box center [264, 43] width 73 height 27
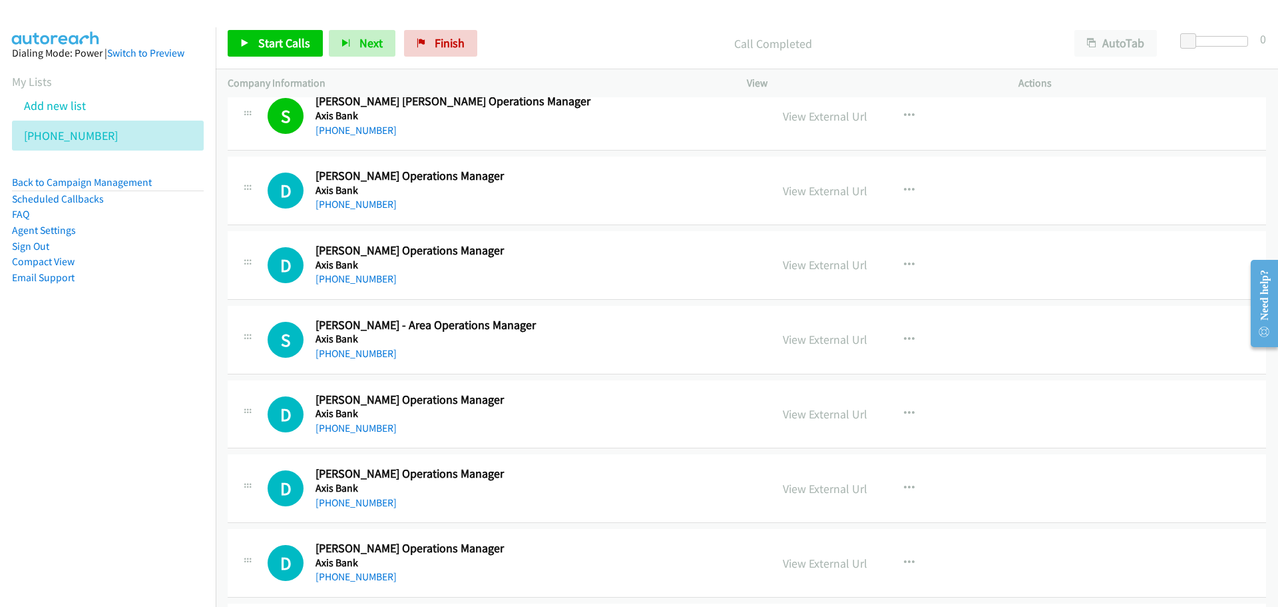
scroll to position [4061, 0]
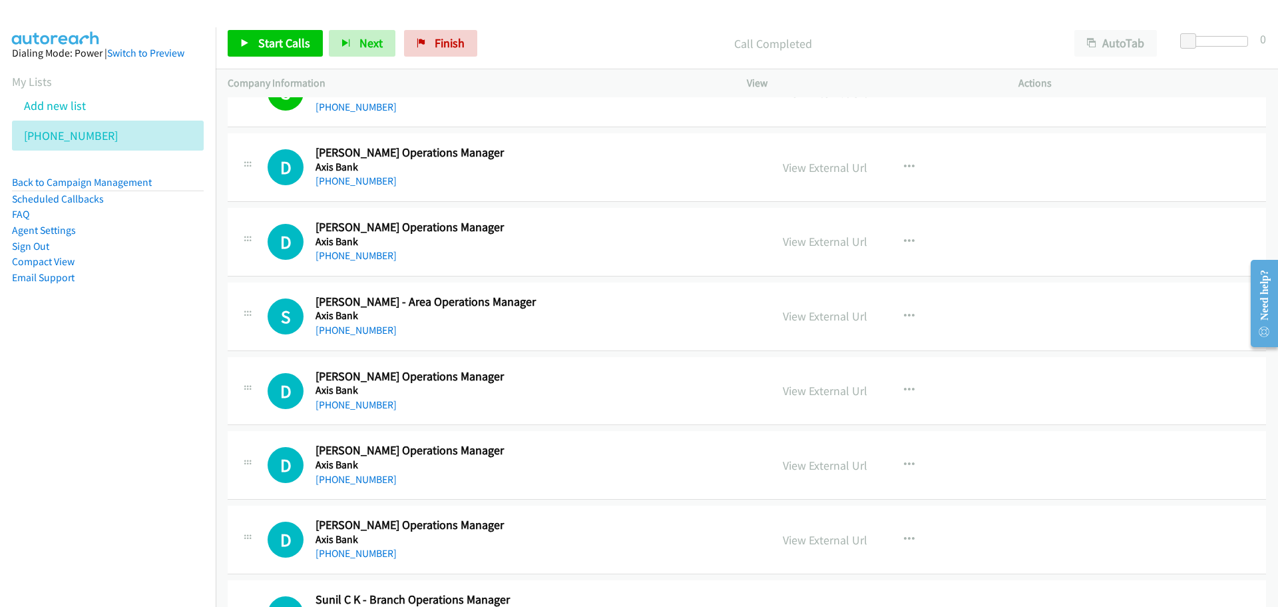
click at [278, 19] on div "Start Calls Pause Next Finish Call Completed AutoTab AutoTab 0" at bounding box center [747, 43] width 1063 height 51
click at [274, 33] on link "Start Calls" at bounding box center [275, 43] width 95 height 27
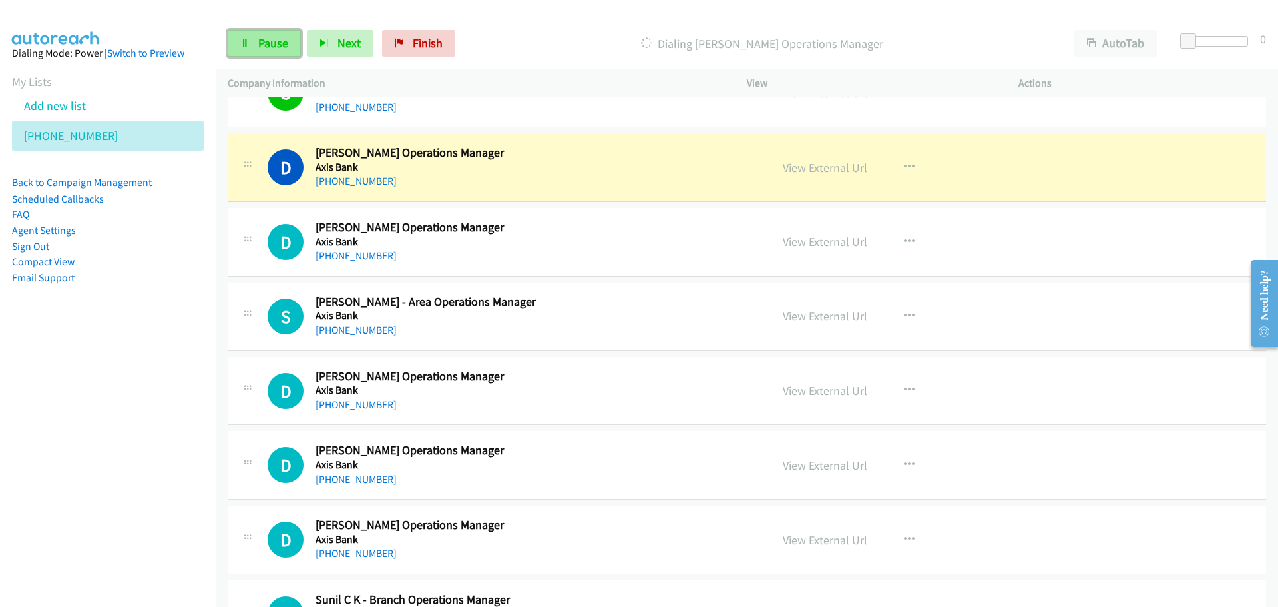
click at [264, 49] on span "Pause" at bounding box center [273, 42] width 30 height 15
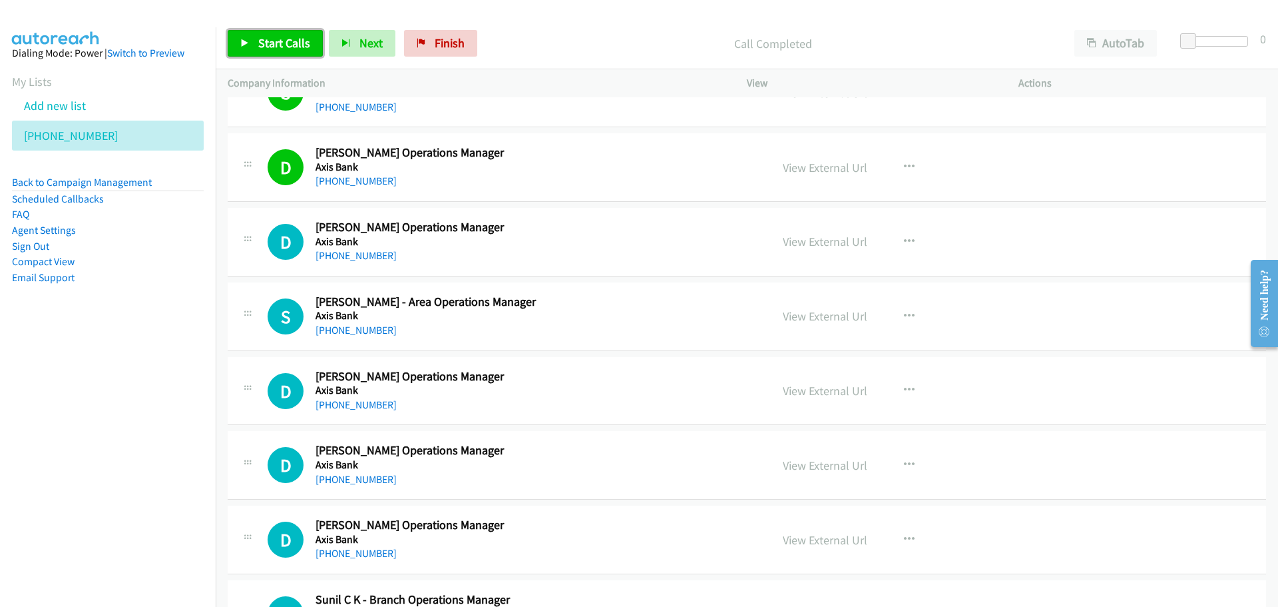
click at [293, 38] on span "Start Calls" at bounding box center [284, 42] width 52 height 15
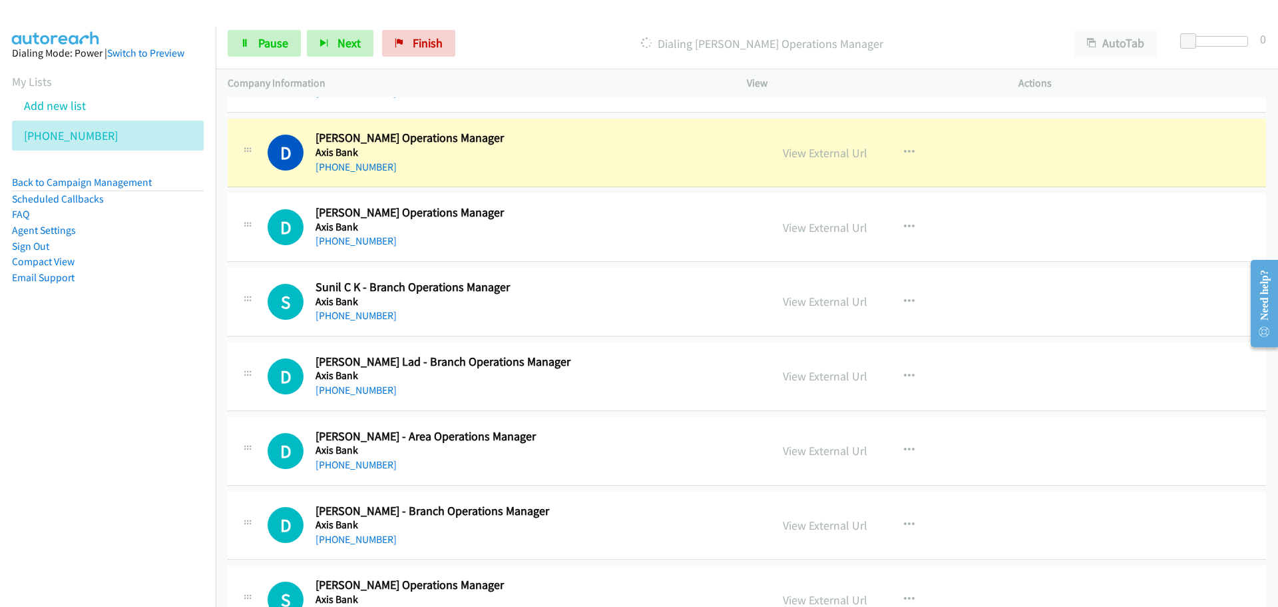
scroll to position [4394, 0]
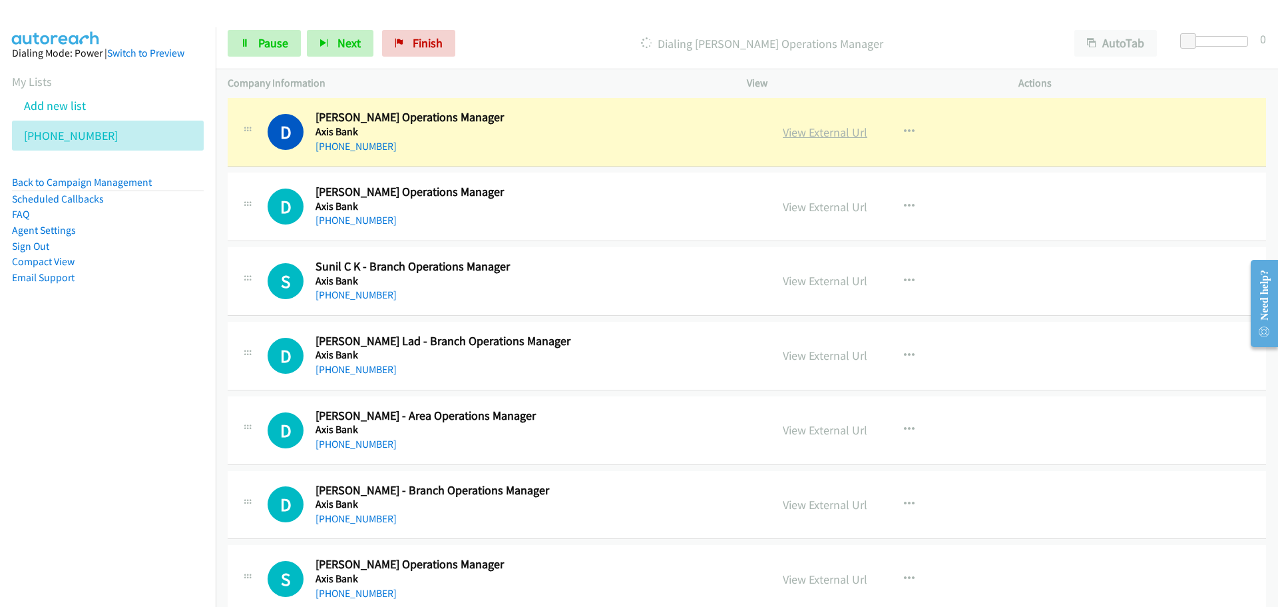
click at [804, 132] on link "View External Url" at bounding box center [825, 132] width 85 height 15
drag, startPoint x: 240, startPoint y: 41, endPoint x: 56, endPoint y: 142, distance: 210.1
click at [240, 41] on link "Pause" at bounding box center [264, 43] width 73 height 27
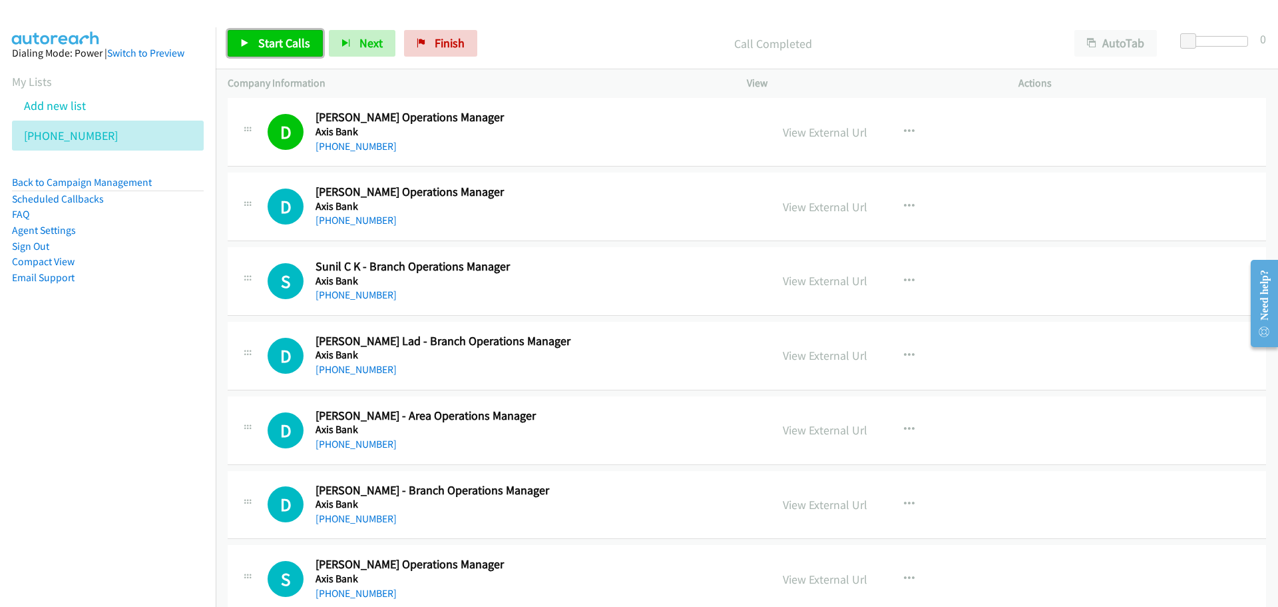
click at [283, 48] on span "Start Calls" at bounding box center [284, 42] width 52 height 15
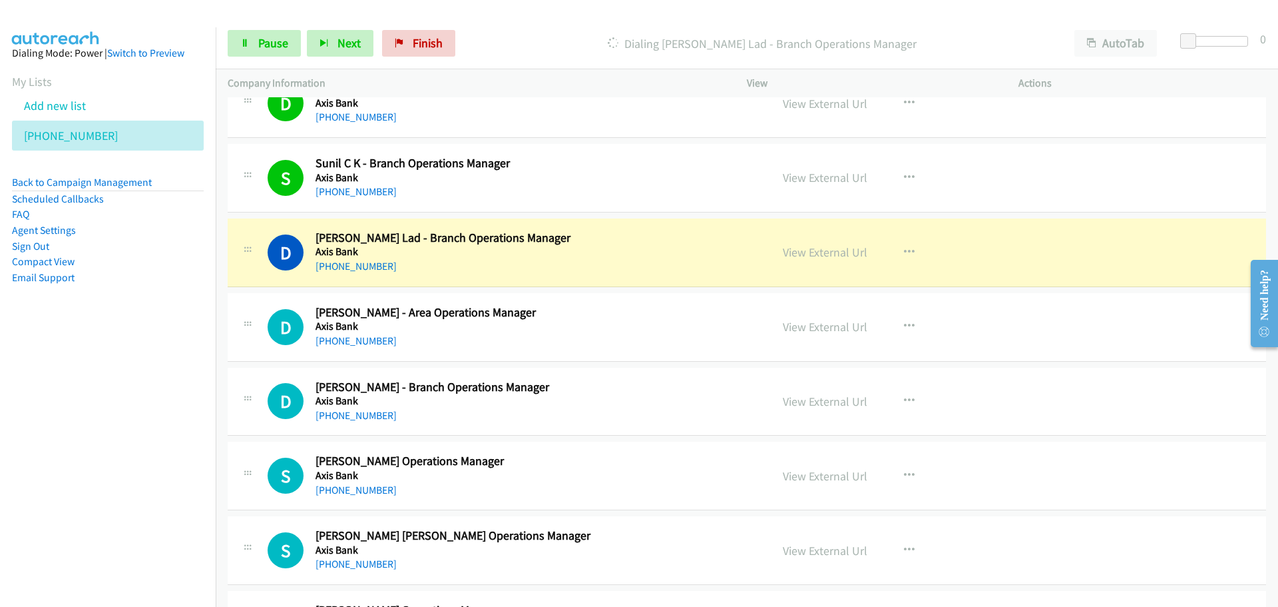
scroll to position [4594, 0]
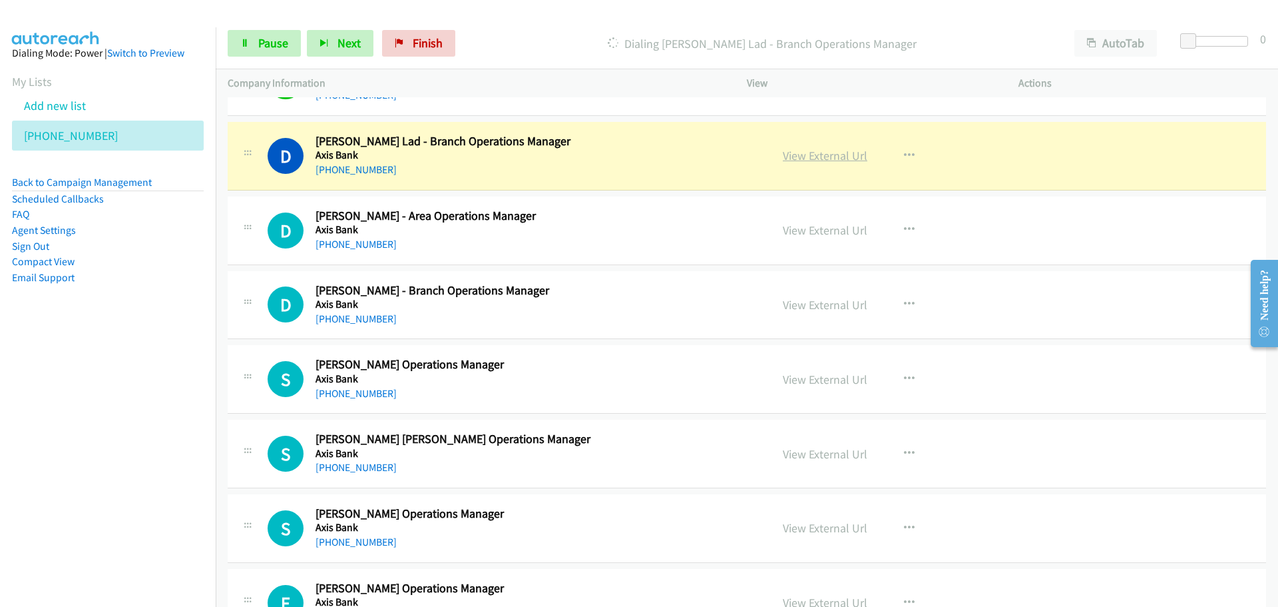
click at [802, 158] on link "View External Url" at bounding box center [825, 155] width 85 height 15
click at [286, 49] on span "Pause" at bounding box center [273, 42] width 30 height 15
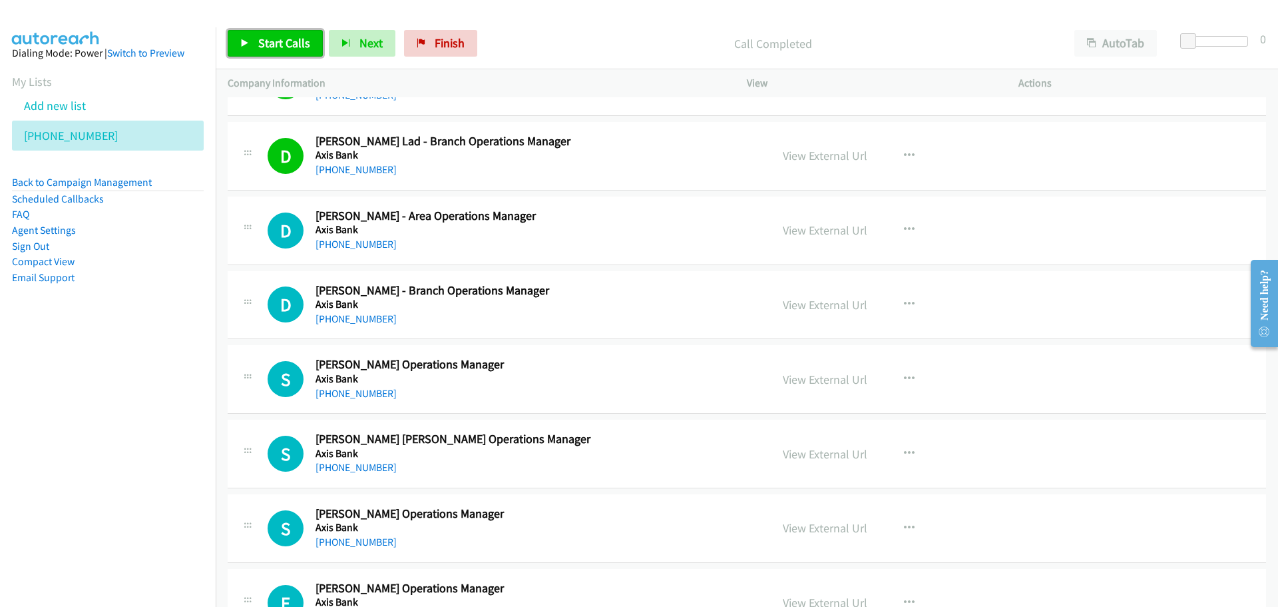
click at [262, 40] on span "Start Calls" at bounding box center [284, 42] width 52 height 15
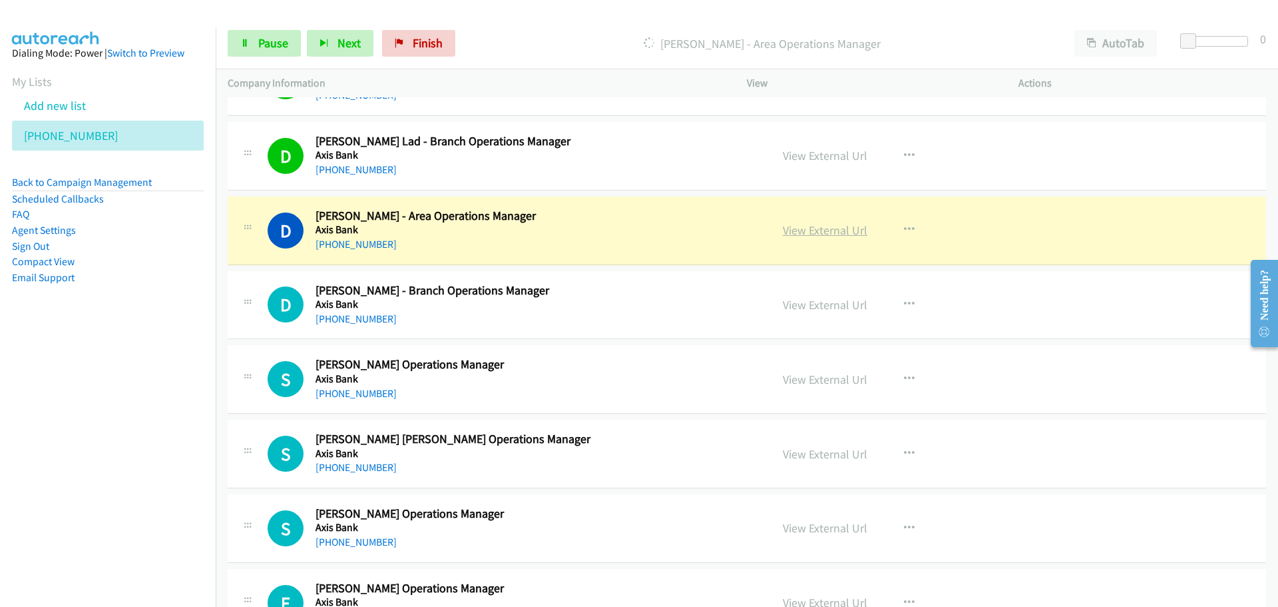
click at [818, 235] on link "View External Url" at bounding box center [825, 229] width 85 height 15
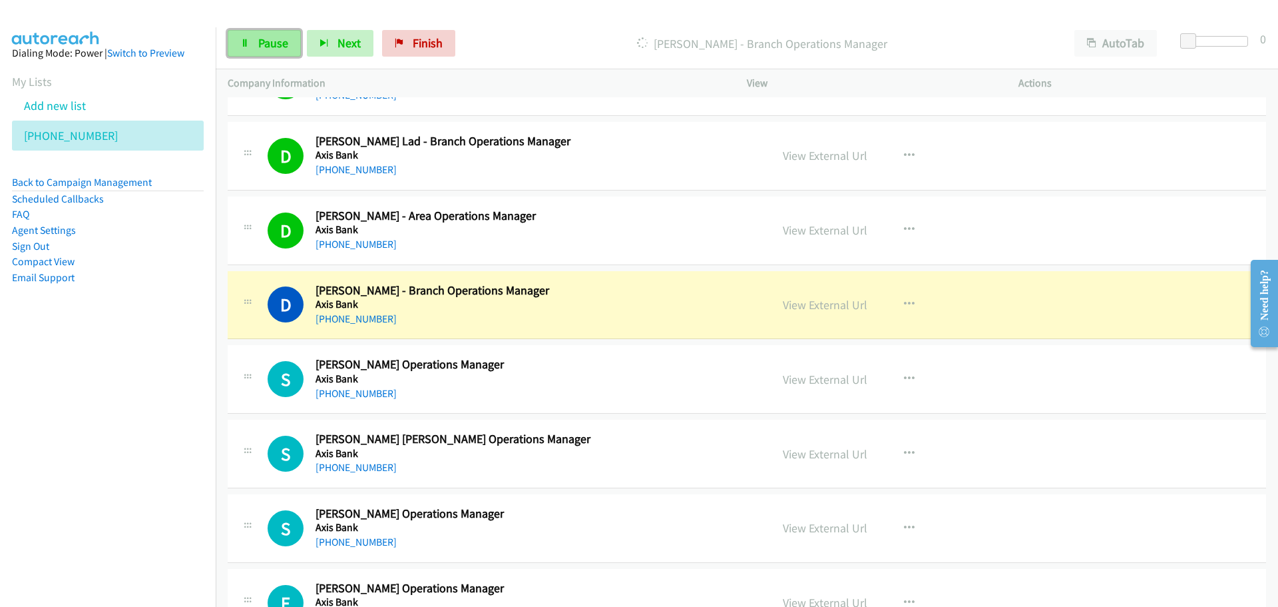
click at [286, 37] on span "Pause" at bounding box center [273, 42] width 30 height 15
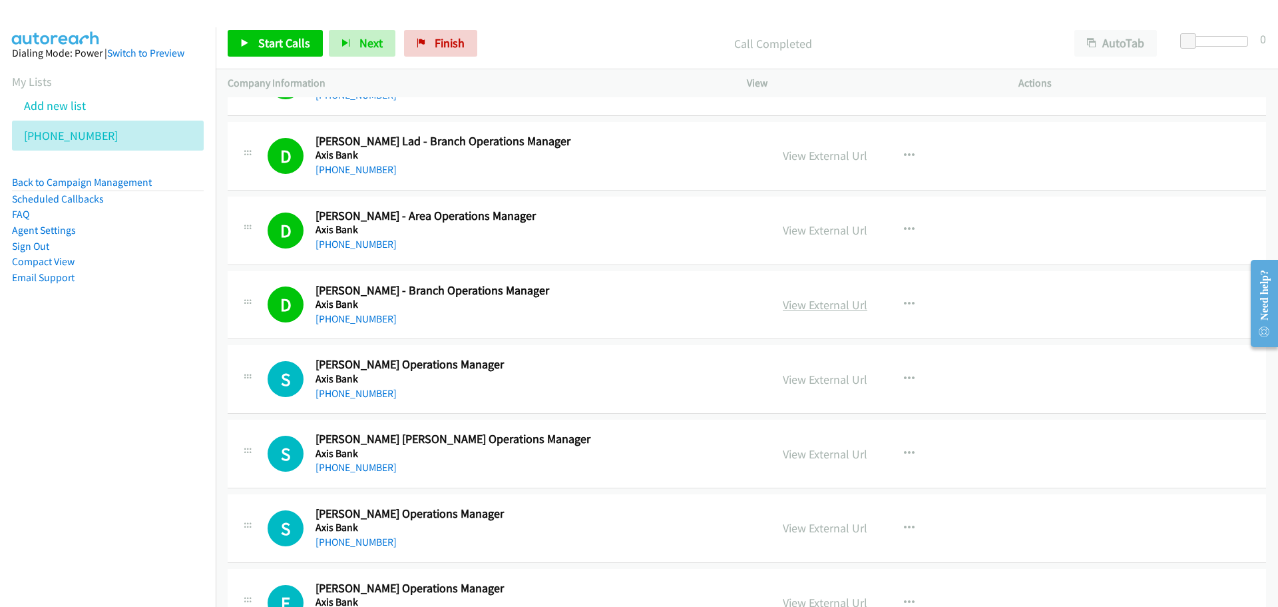
click at [797, 308] on link "View External Url" at bounding box center [825, 304] width 85 height 15
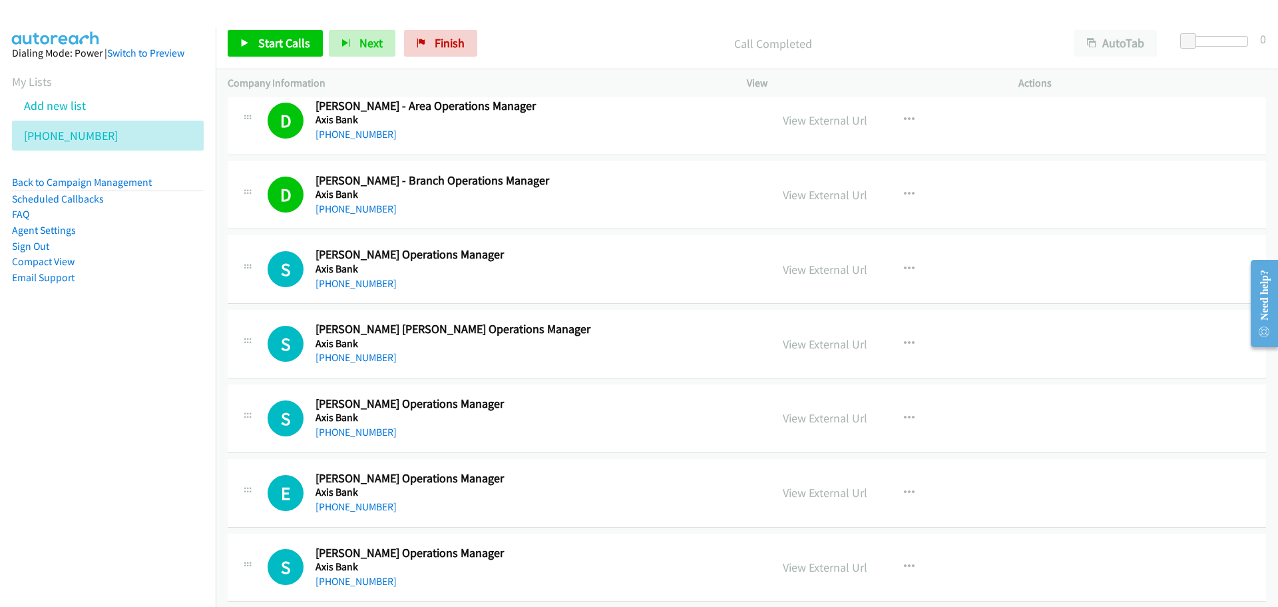
scroll to position [4727, 0]
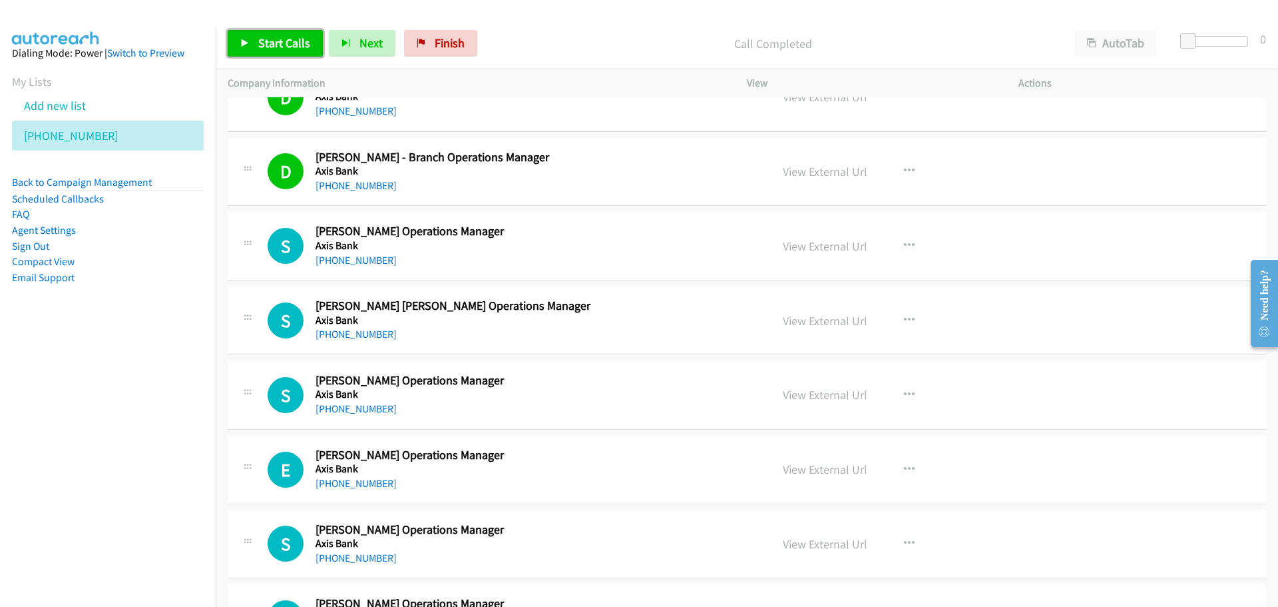
click at [290, 36] on span "Start Calls" at bounding box center [284, 42] width 52 height 15
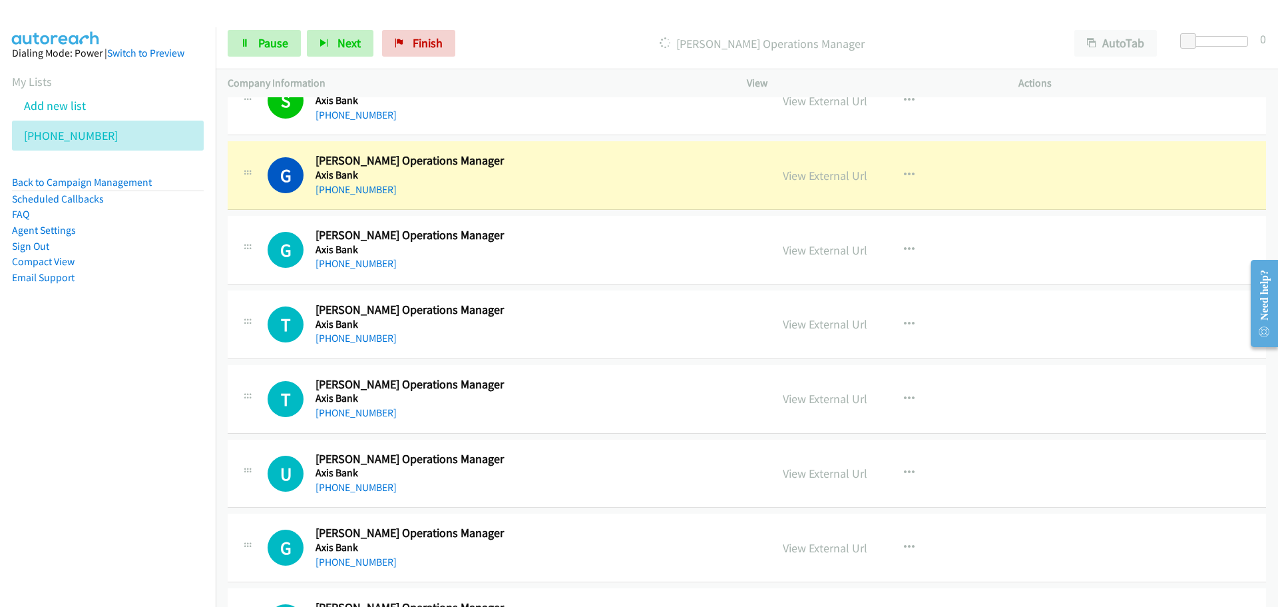
scroll to position [5193, 0]
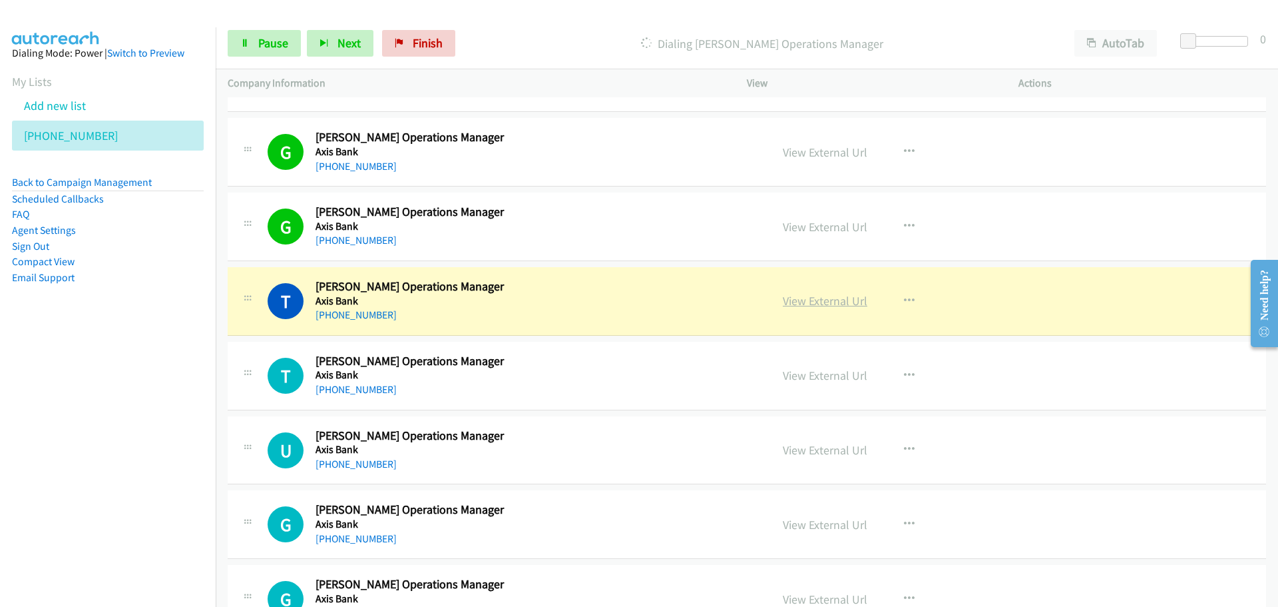
click at [795, 296] on link "View External Url" at bounding box center [825, 300] width 85 height 15
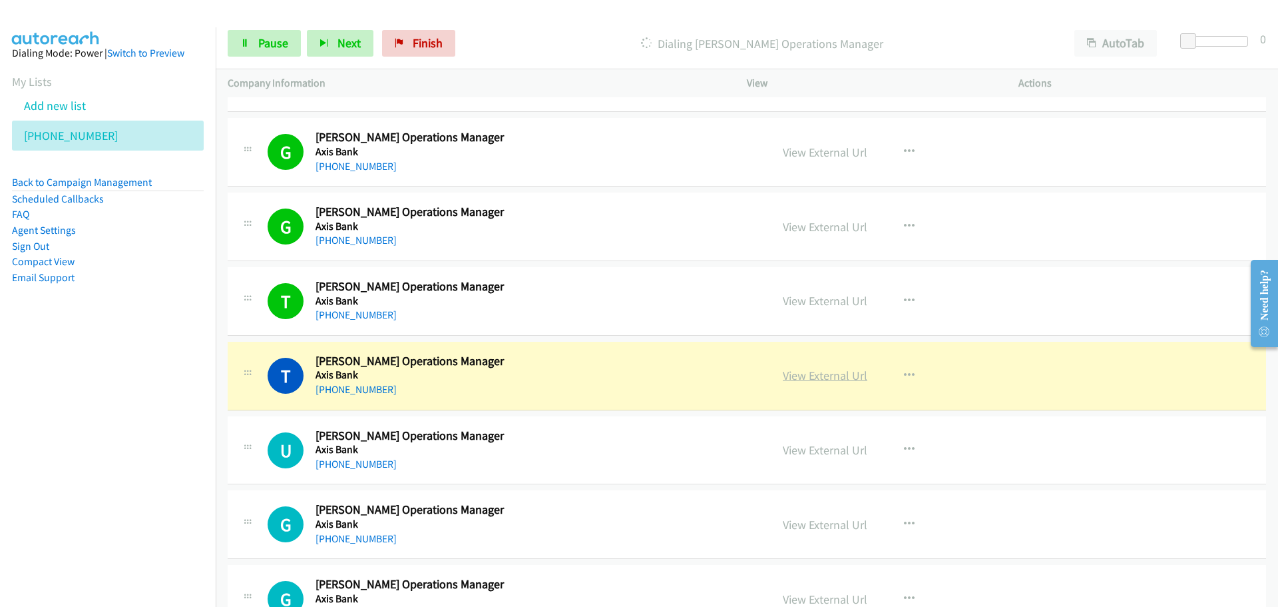
click at [842, 372] on link "View External Url" at bounding box center [825, 375] width 85 height 15
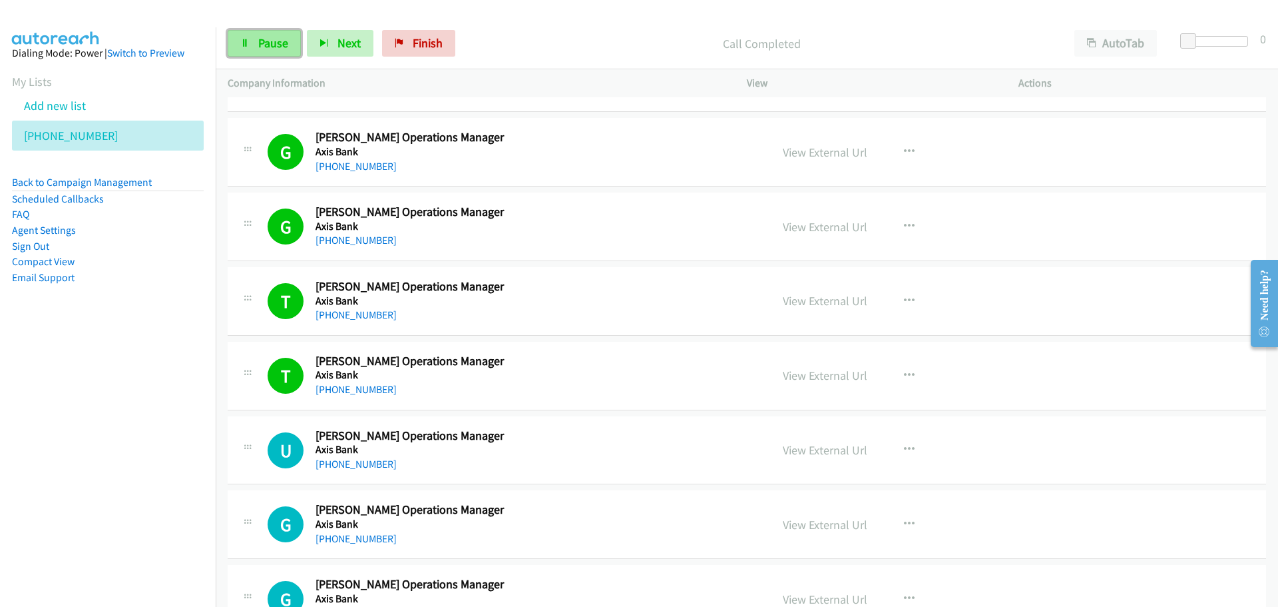
click at [258, 39] on span "Pause" at bounding box center [273, 42] width 30 height 15
click at [273, 46] on span "Start Calls" at bounding box center [284, 42] width 52 height 15
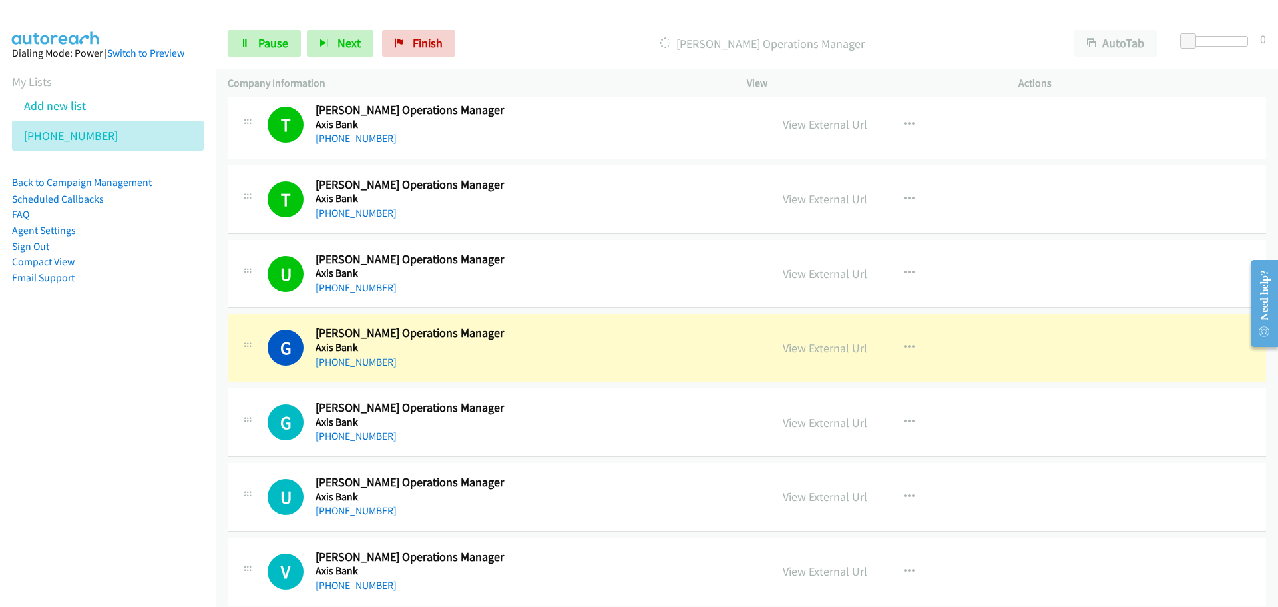
scroll to position [5393, 0]
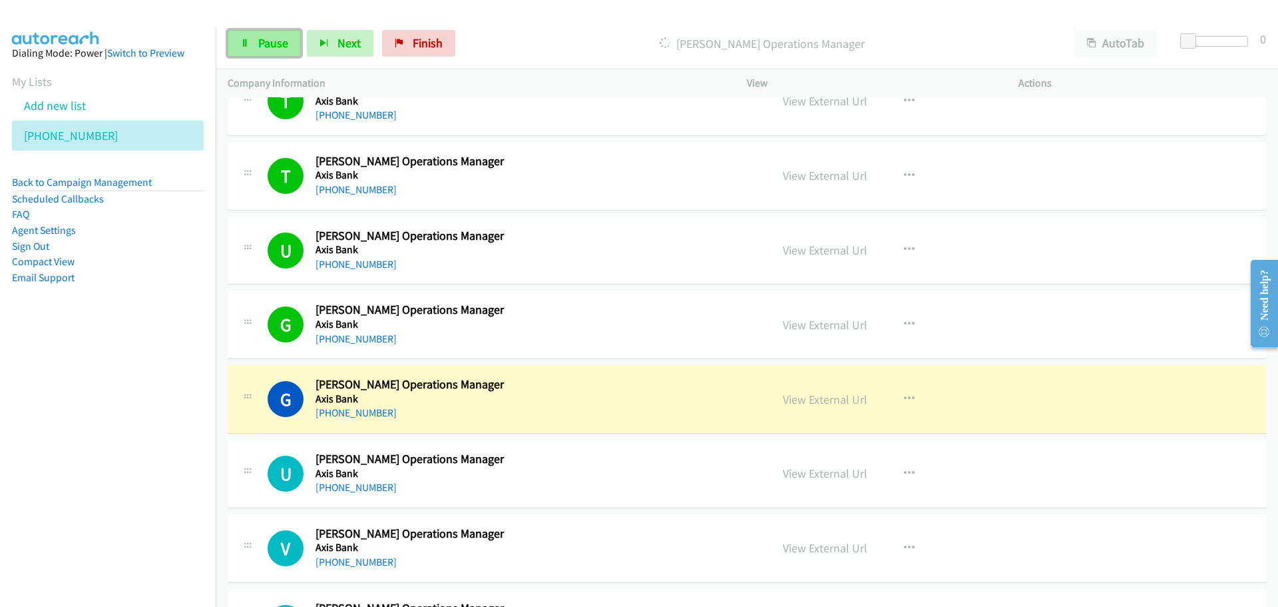
click at [270, 51] on link "Pause" at bounding box center [264, 43] width 73 height 27
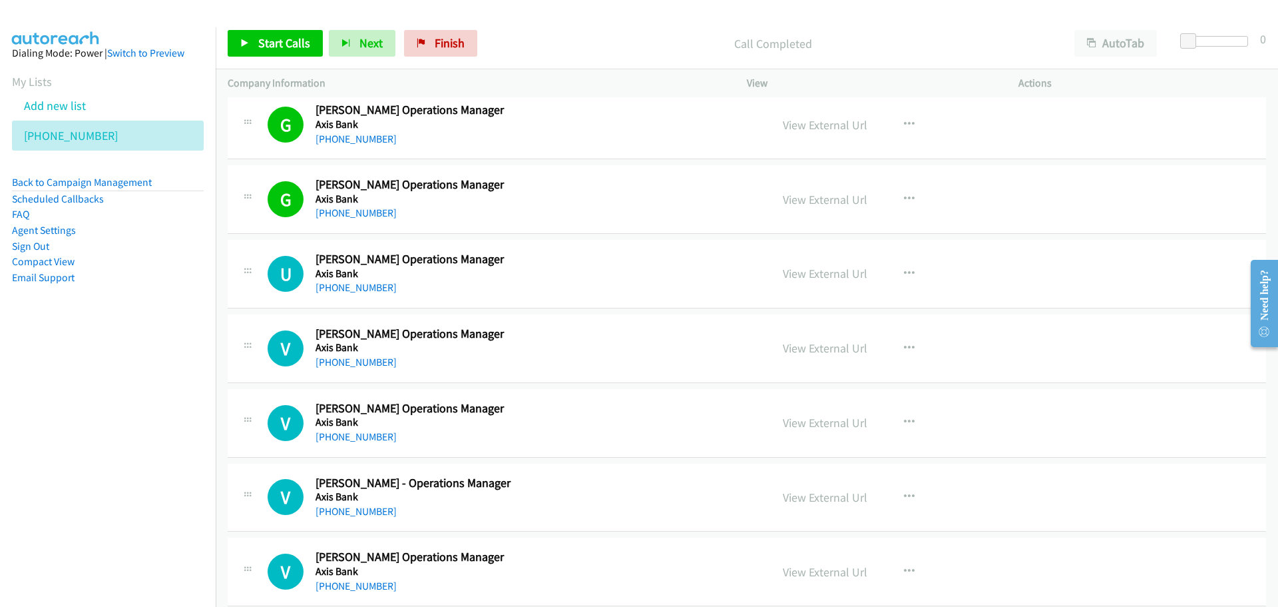
scroll to position [5659, 0]
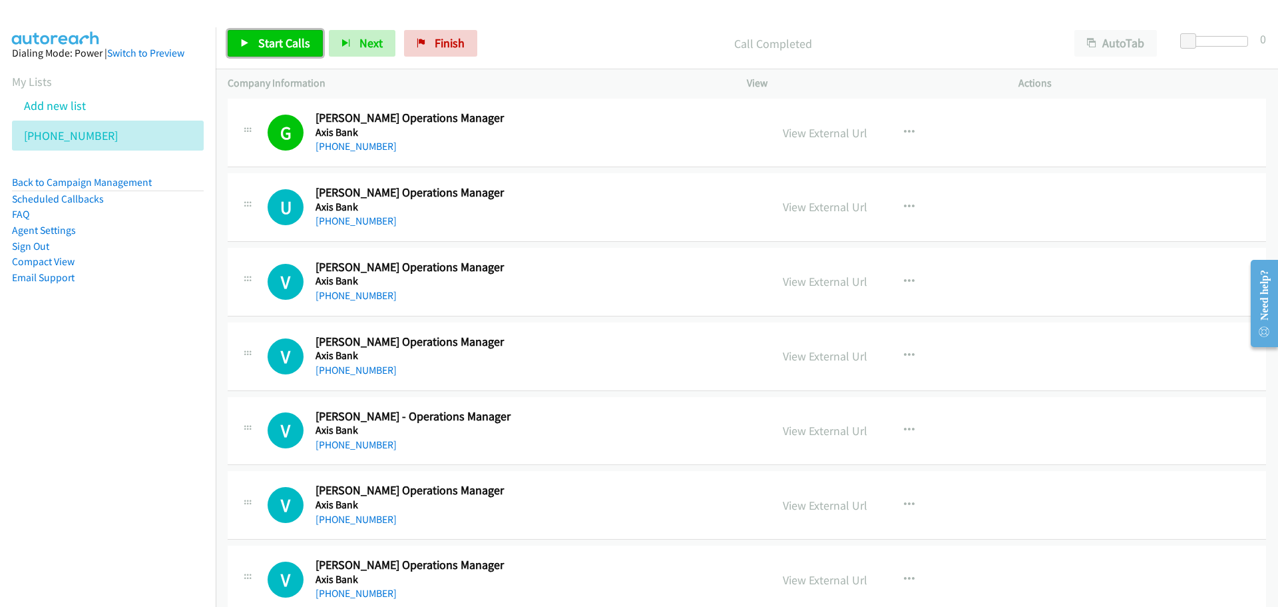
click at [257, 46] on link "Start Calls" at bounding box center [275, 43] width 95 height 27
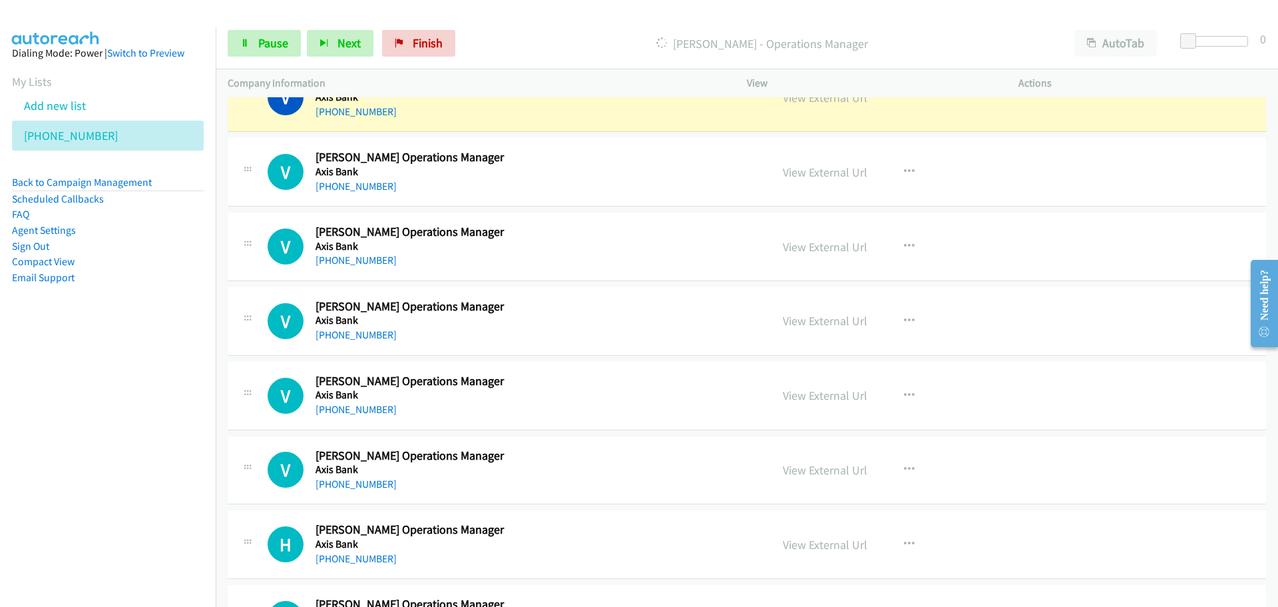
scroll to position [5926, 0]
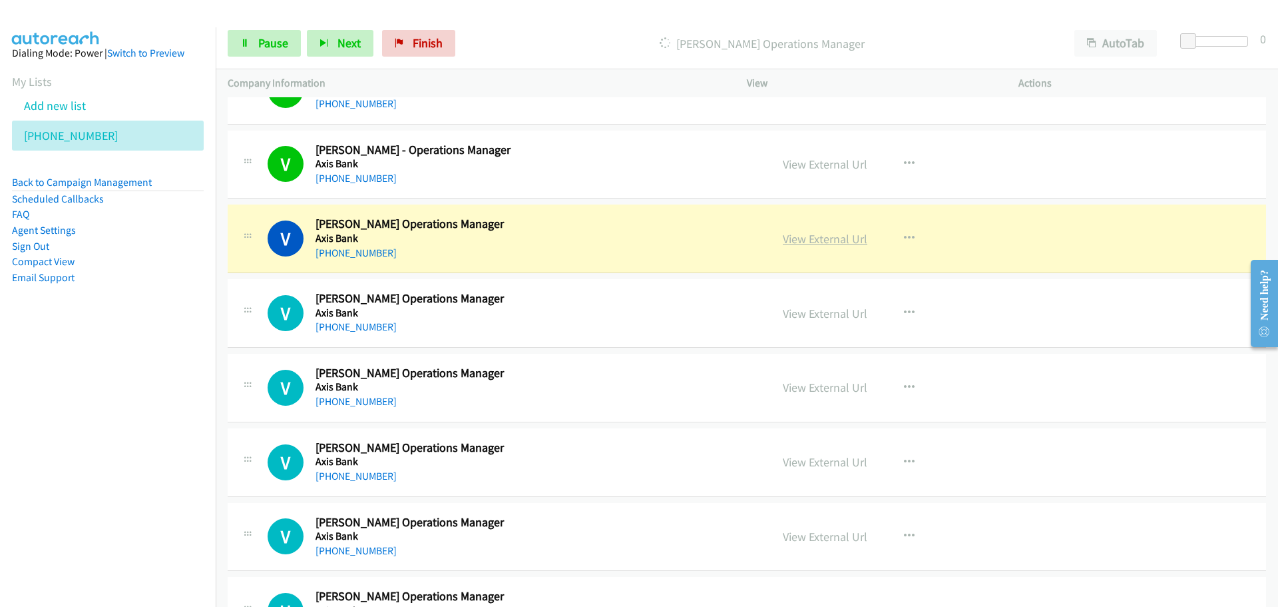
click at [816, 236] on link "View External Url" at bounding box center [825, 238] width 85 height 15
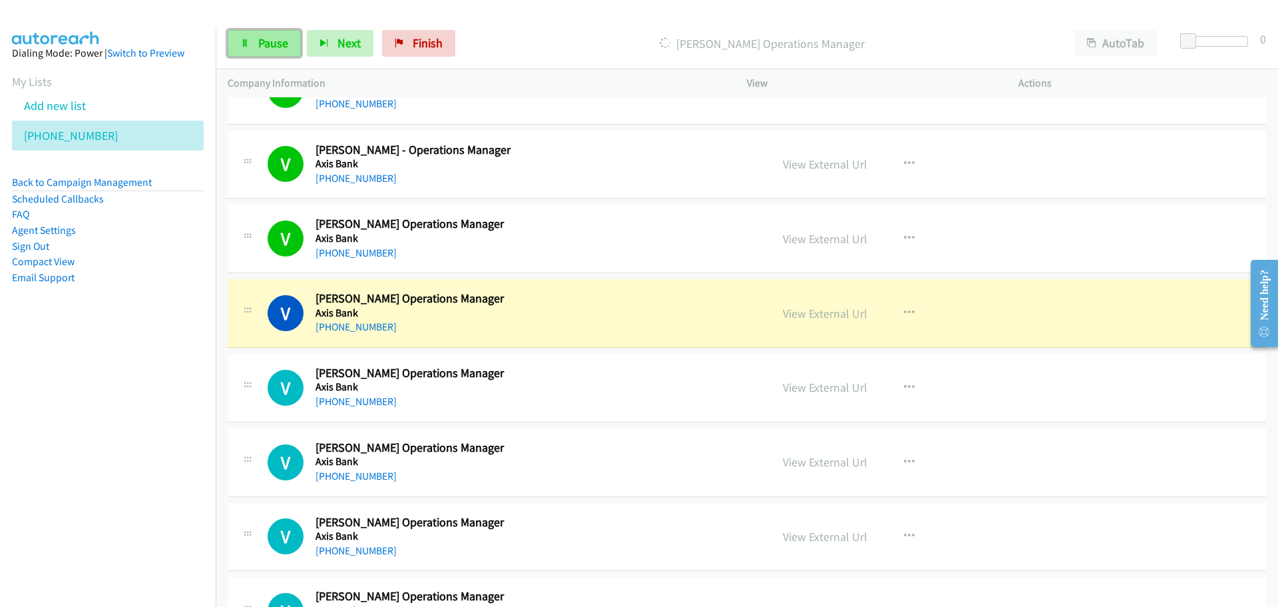
click at [271, 46] on span "Pause" at bounding box center [273, 42] width 30 height 15
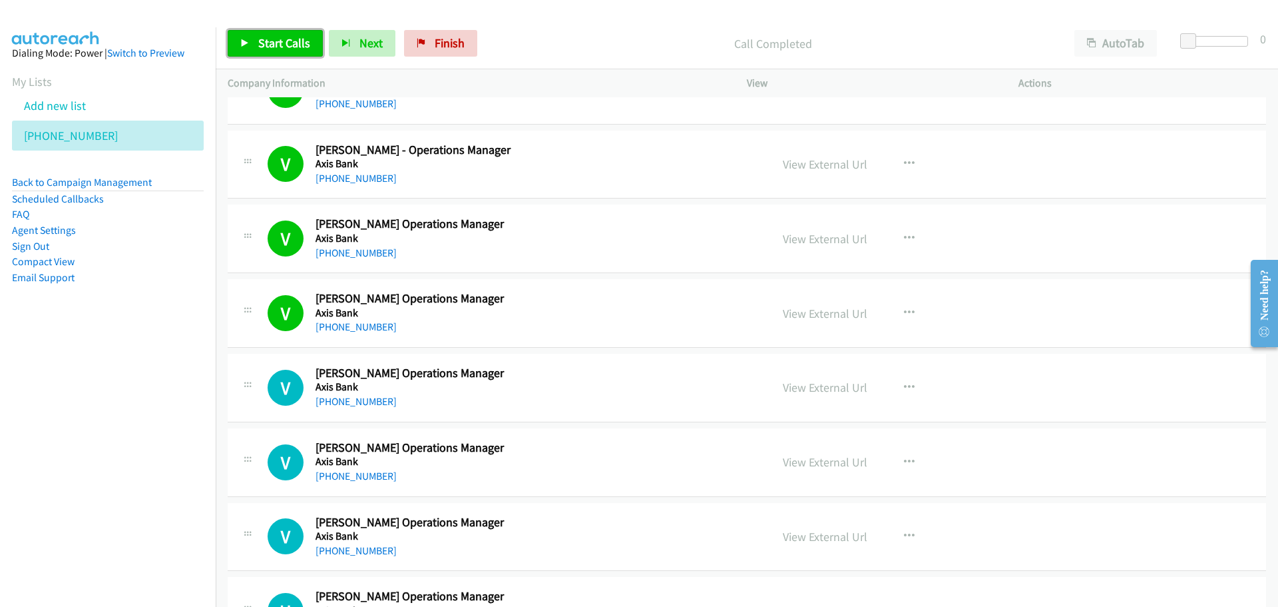
click at [273, 42] on span "Start Calls" at bounding box center [284, 42] width 52 height 15
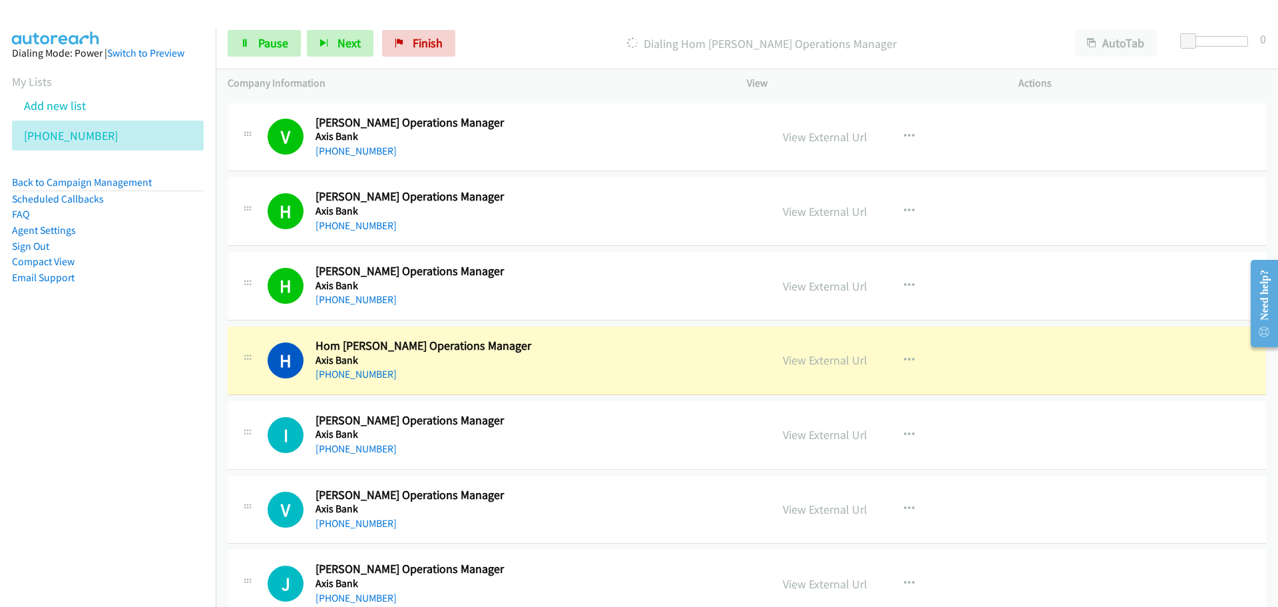
scroll to position [6392, 0]
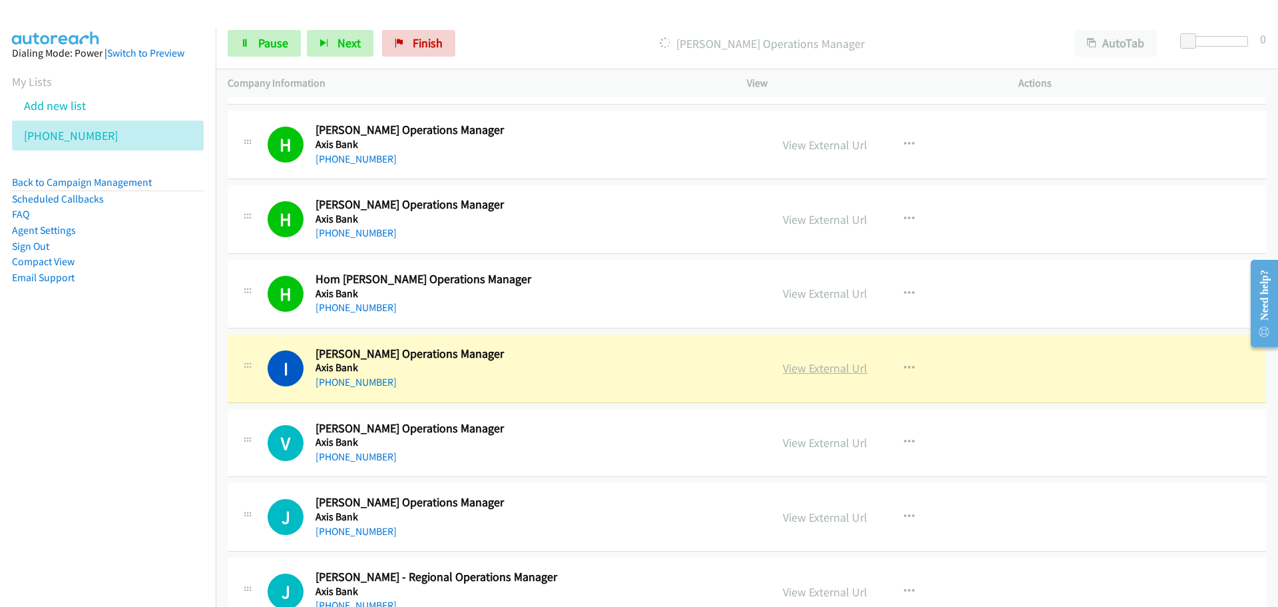
click at [794, 372] on link "View External Url" at bounding box center [825, 367] width 85 height 15
click at [276, 47] on span "Pause" at bounding box center [273, 42] width 30 height 15
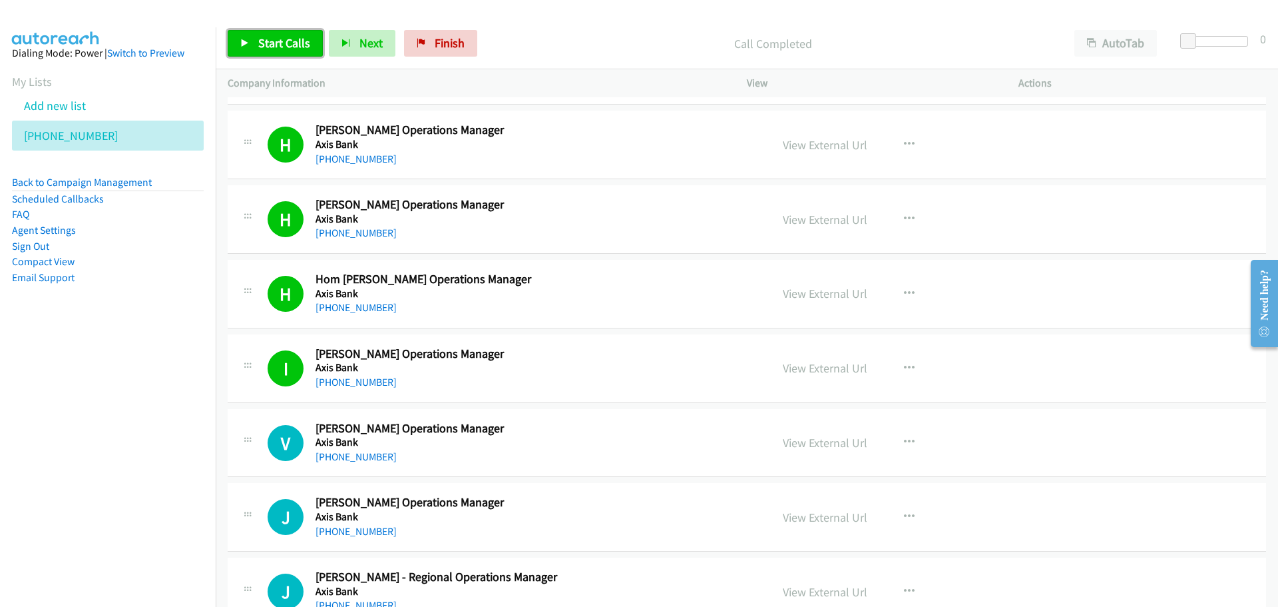
drag, startPoint x: 272, startPoint y: 42, endPoint x: 234, endPoint y: 42, distance: 37.3
click at [272, 42] on span "Start Calls" at bounding box center [284, 42] width 52 height 15
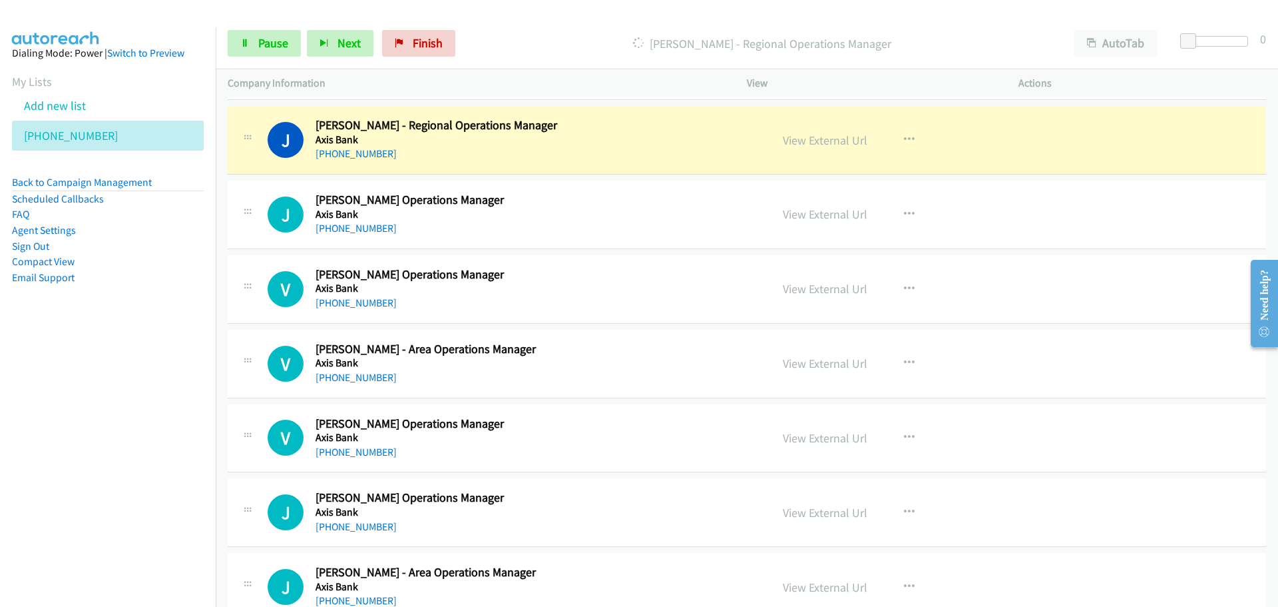
scroll to position [6858, 0]
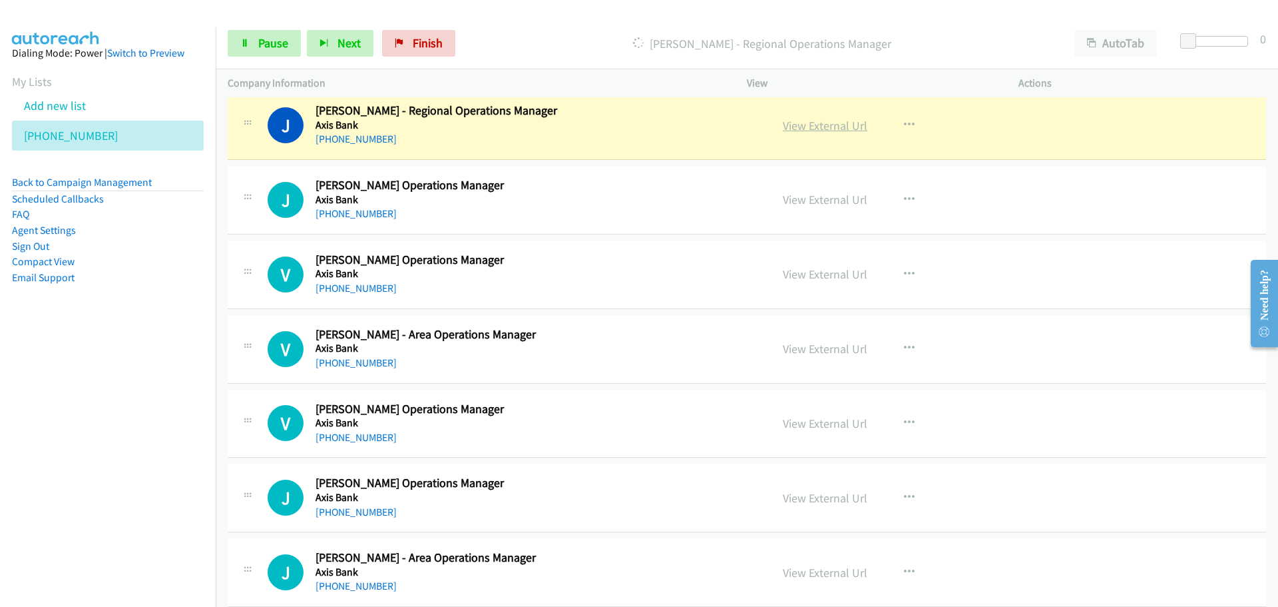
click at [827, 123] on link "View External Url" at bounding box center [825, 125] width 85 height 15
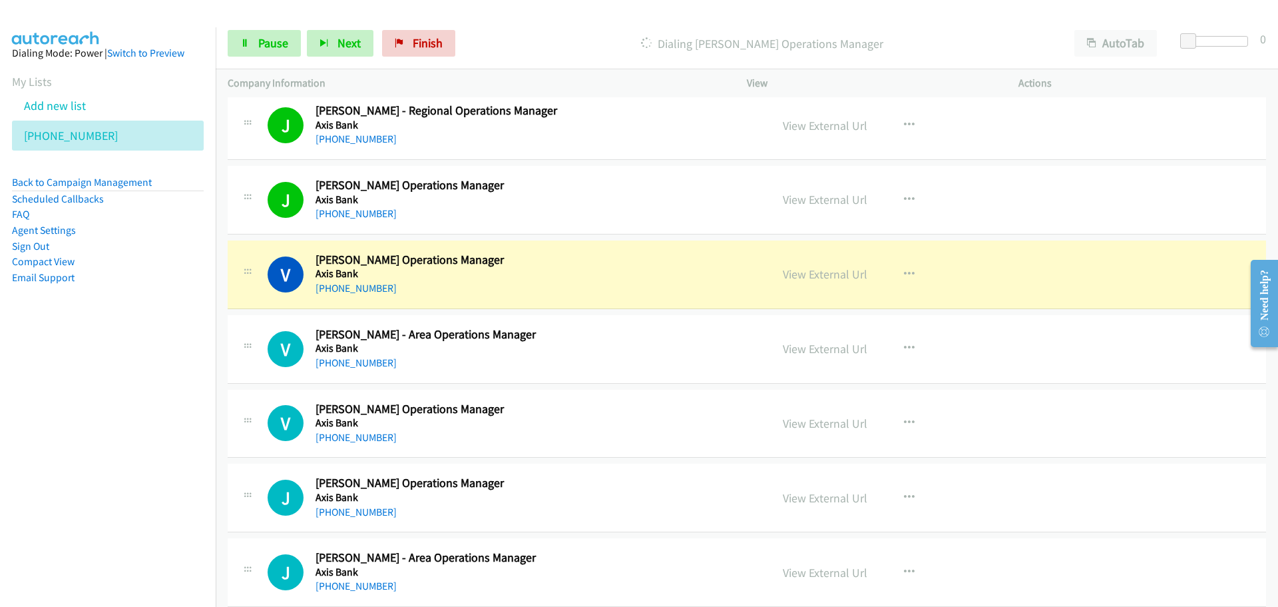
scroll to position [6991, 0]
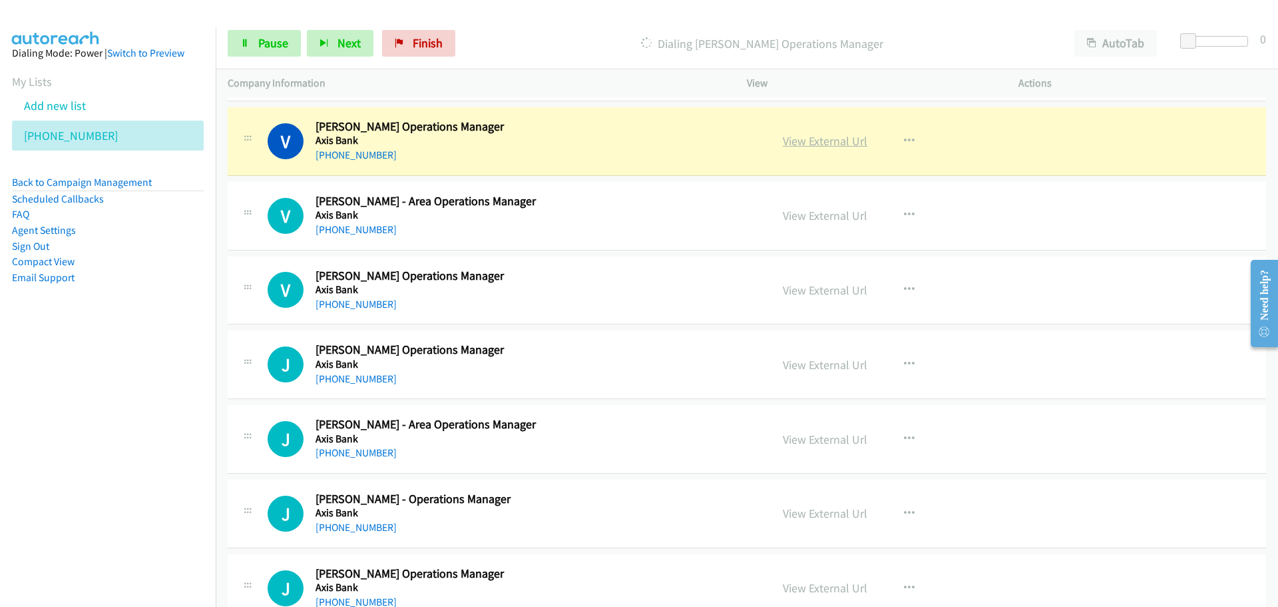
click at [830, 135] on link "View External Url" at bounding box center [825, 140] width 85 height 15
click at [290, 47] on link "Pause" at bounding box center [264, 43] width 73 height 27
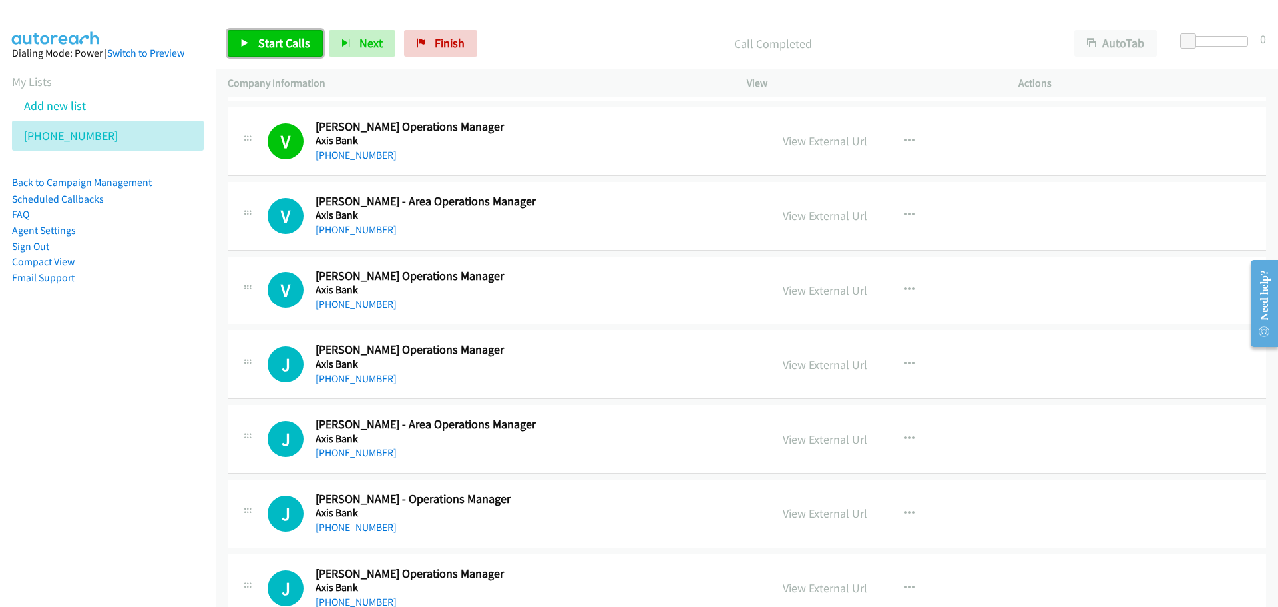
click at [286, 44] on span "Start Calls" at bounding box center [284, 42] width 52 height 15
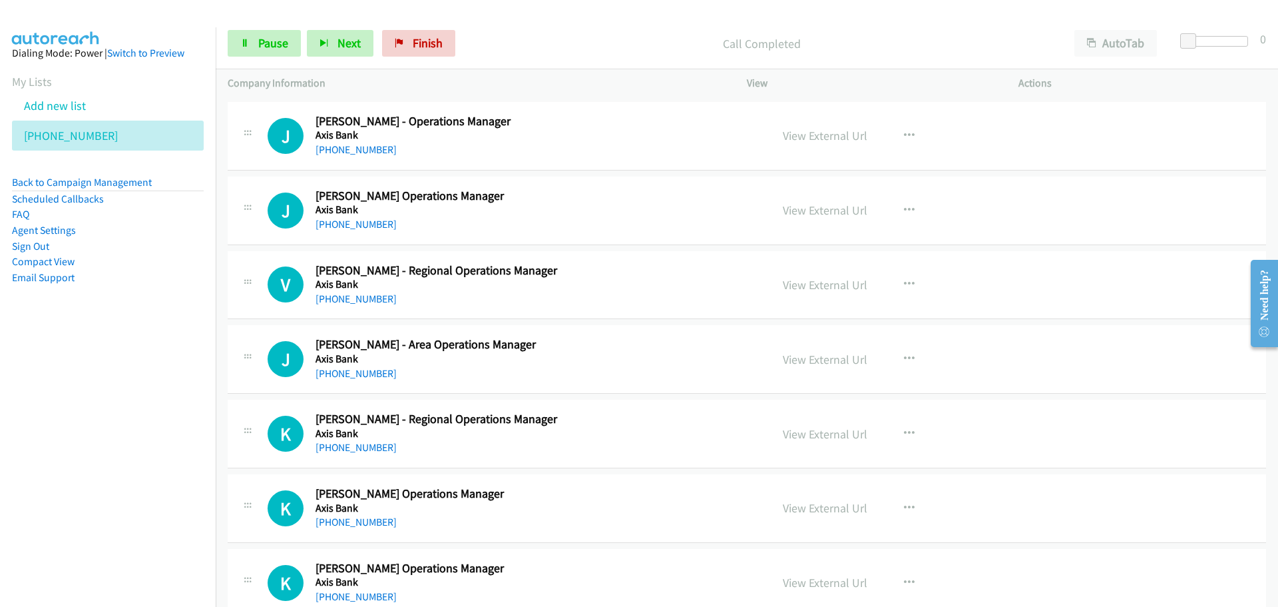
scroll to position [7390, 0]
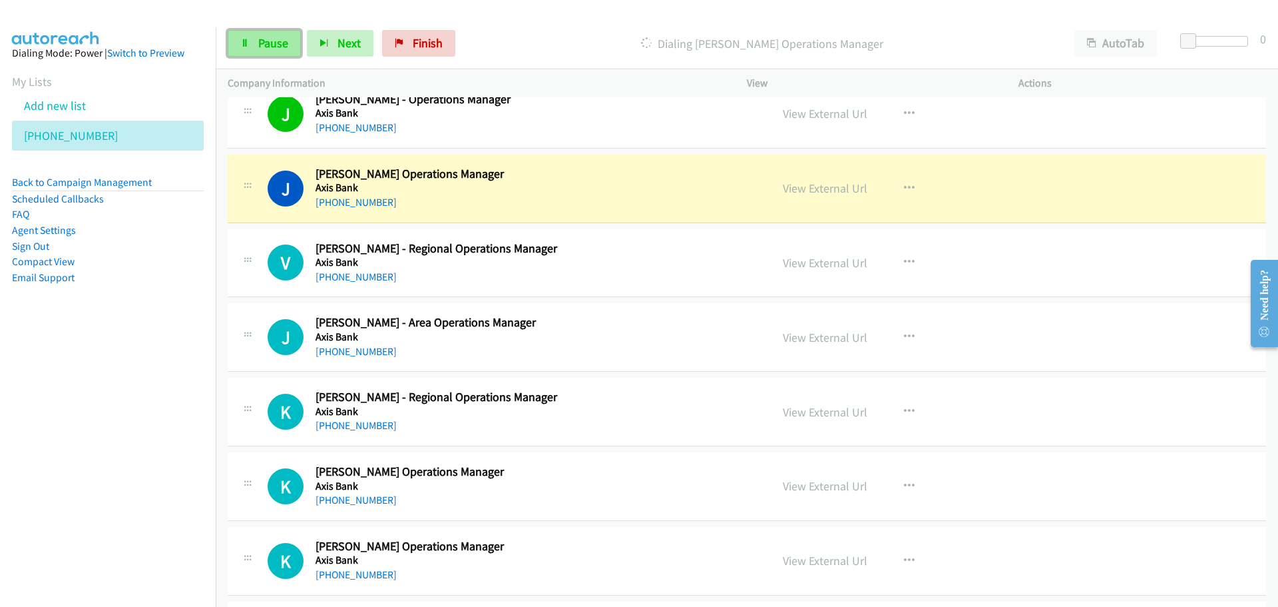
click at [267, 39] on span "Pause" at bounding box center [273, 42] width 30 height 15
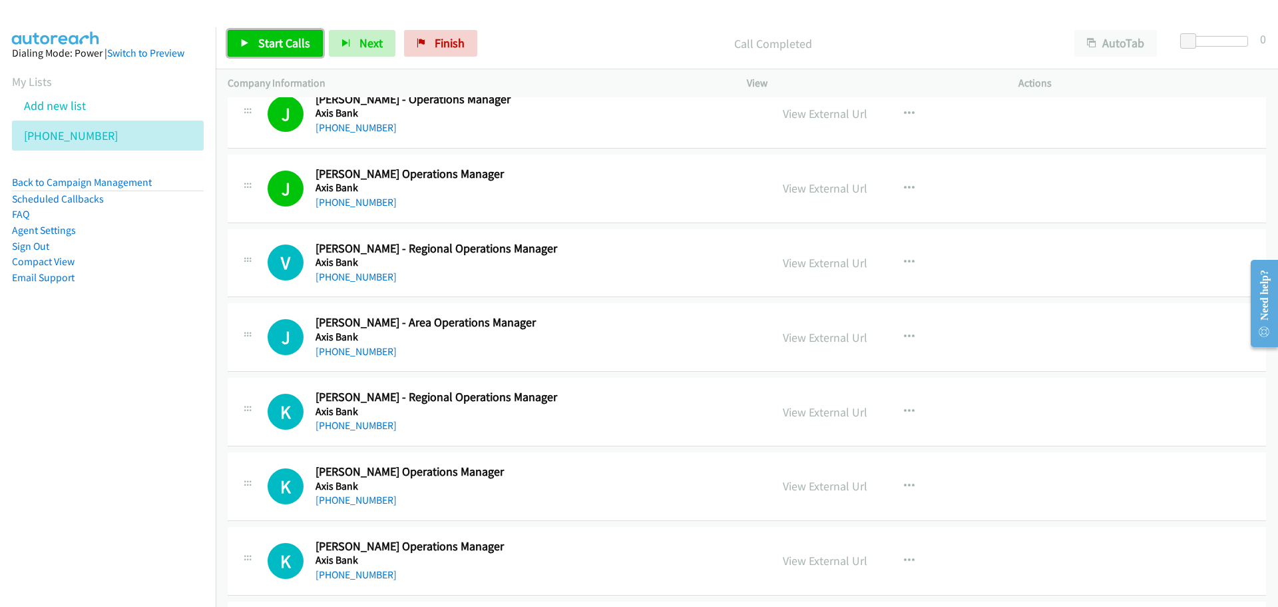
click at [278, 52] on link "Start Calls" at bounding box center [275, 43] width 95 height 27
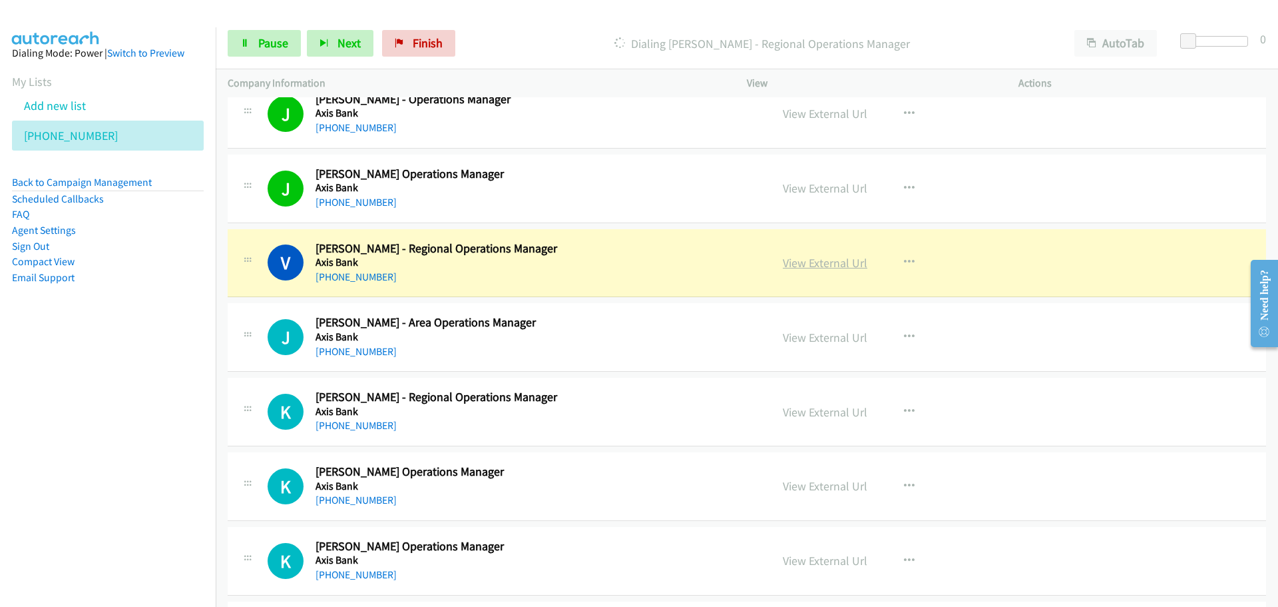
click at [794, 266] on link "View External Url" at bounding box center [825, 262] width 85 height 15
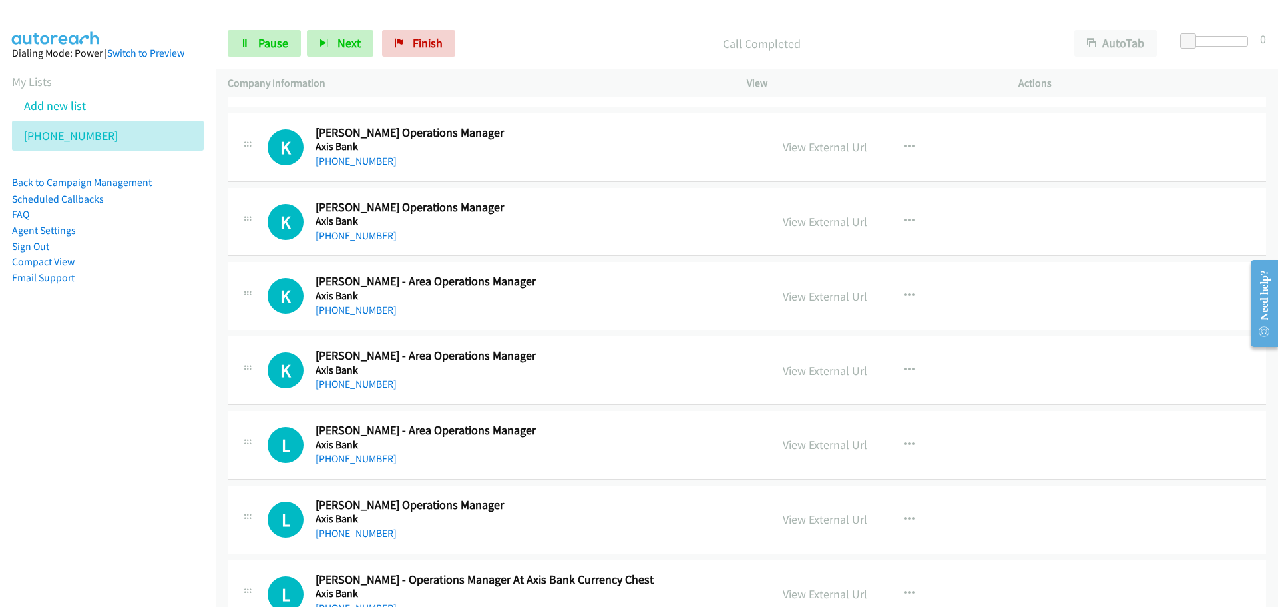
scroll to position [7790, 0]
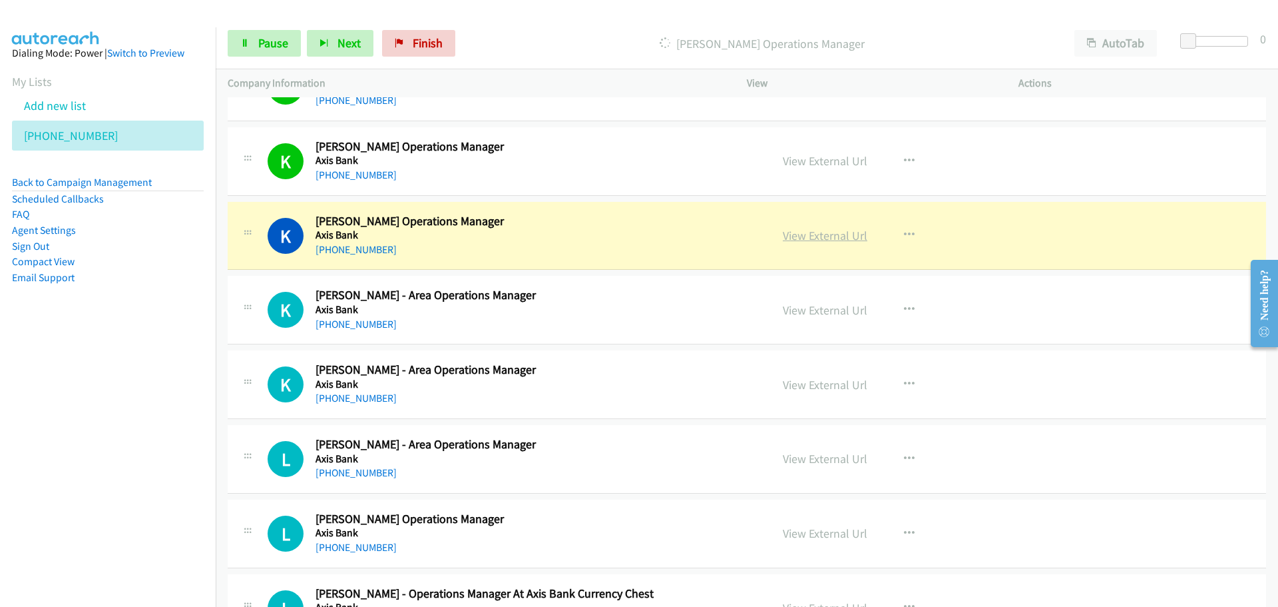
click at [840, 233] on link "View External Url" at bounding box center [825, 235] width 85 height 15
click at [257, 61] on div "Start Calls Pause Next Finish [PERSON_NAME] Operations Manager AutoTab AutoTab 0" at bounding box center [747, 43] width 1063 height 51
click at [257, 49] on link "Pause" at bounding box center [264, 43] width 73 height 27
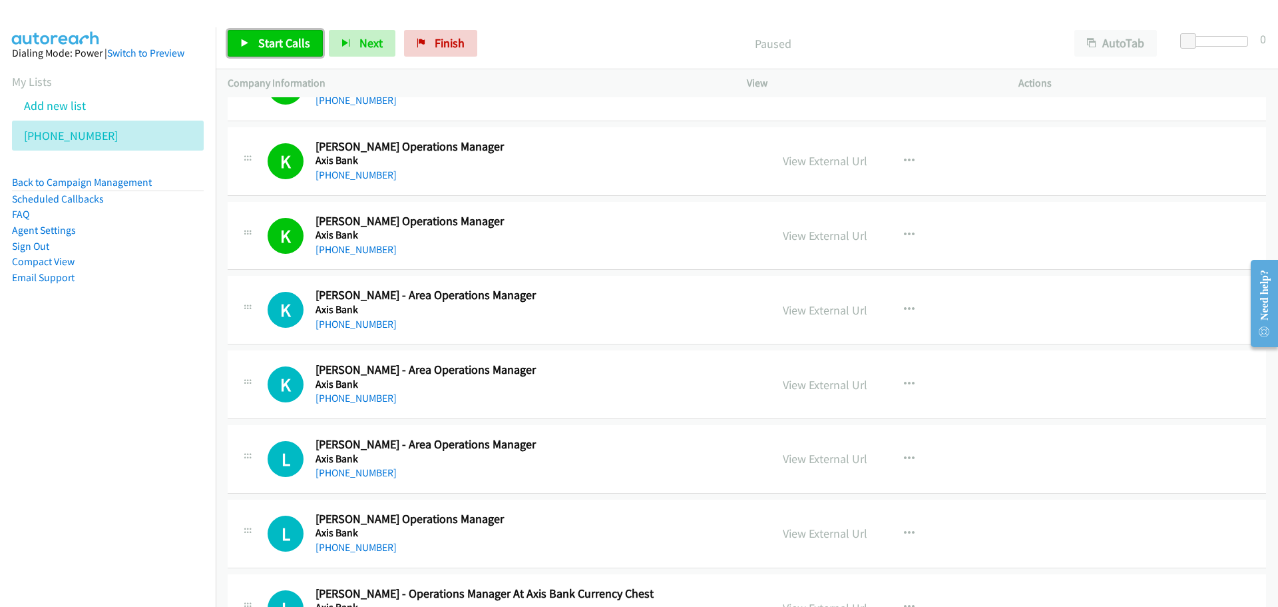
click at [281, 51] on link "Start Calls" at bounding box center [275, 43] width 95 height 27
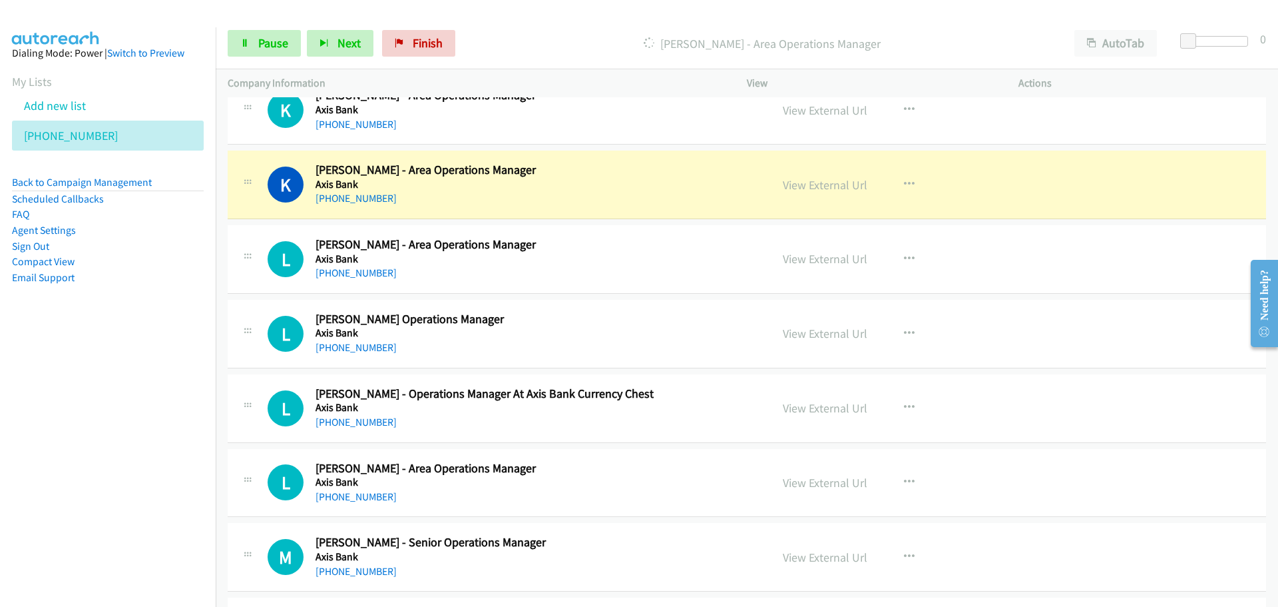
scroll to position [8056, 0]
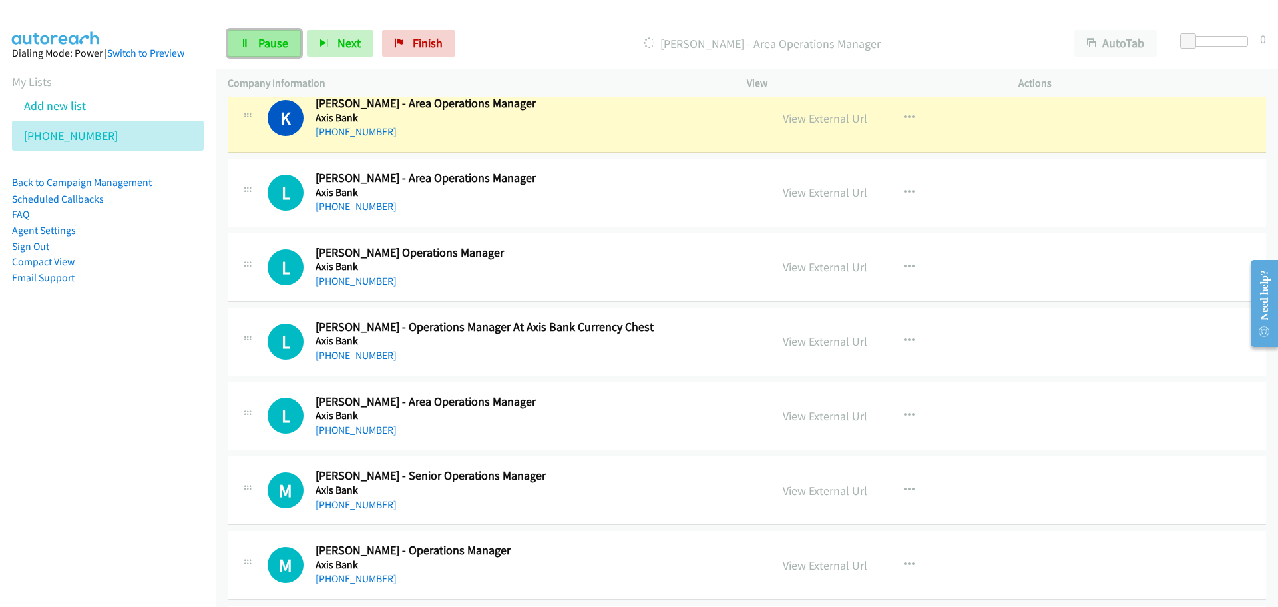
click at [252, 36] on link "Pause" at bounding box center [264, 43] width 73 height 27
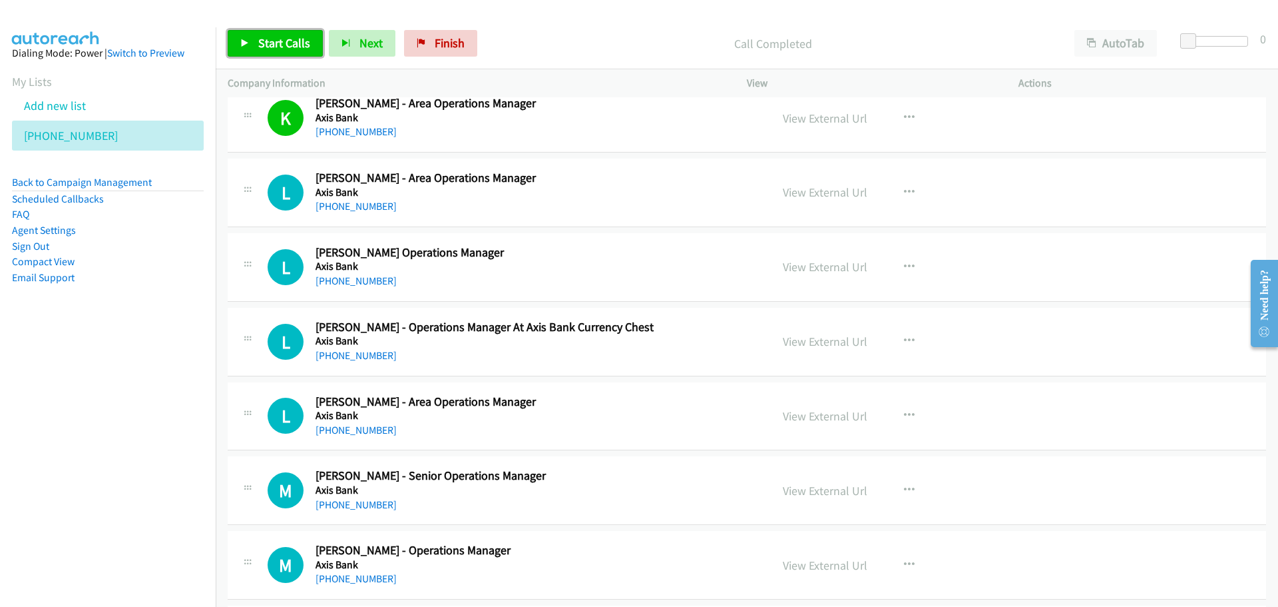
click at [242, 39] on icon at bounding box center [244, 43] width 9 height 9
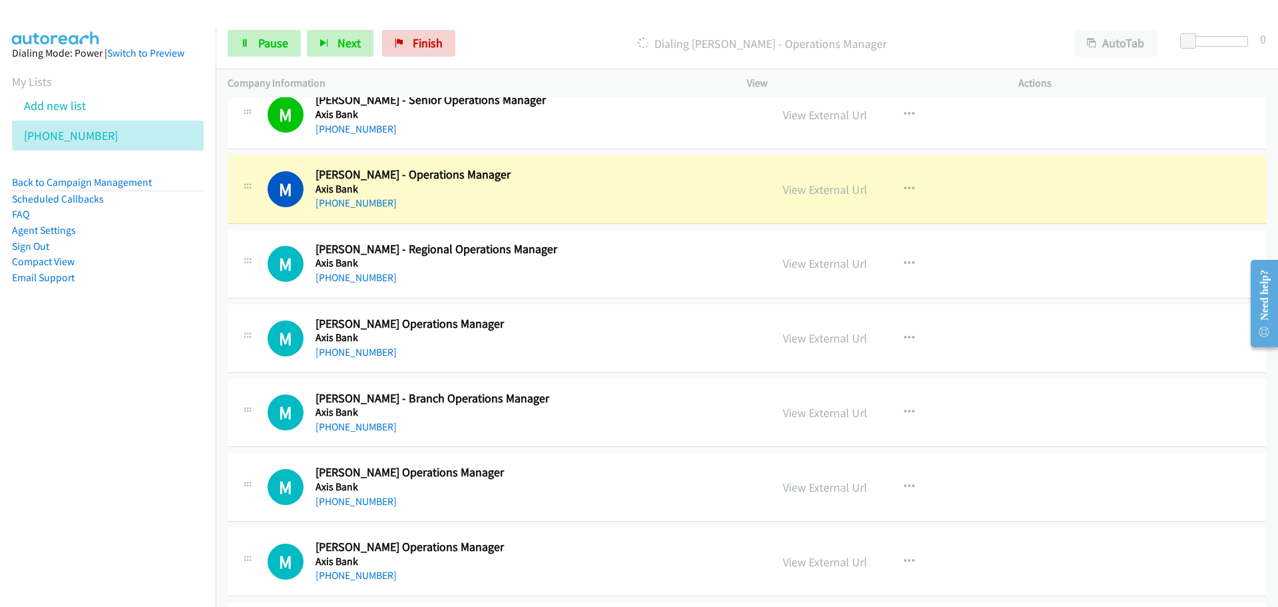
scroll to position [8456, 0]
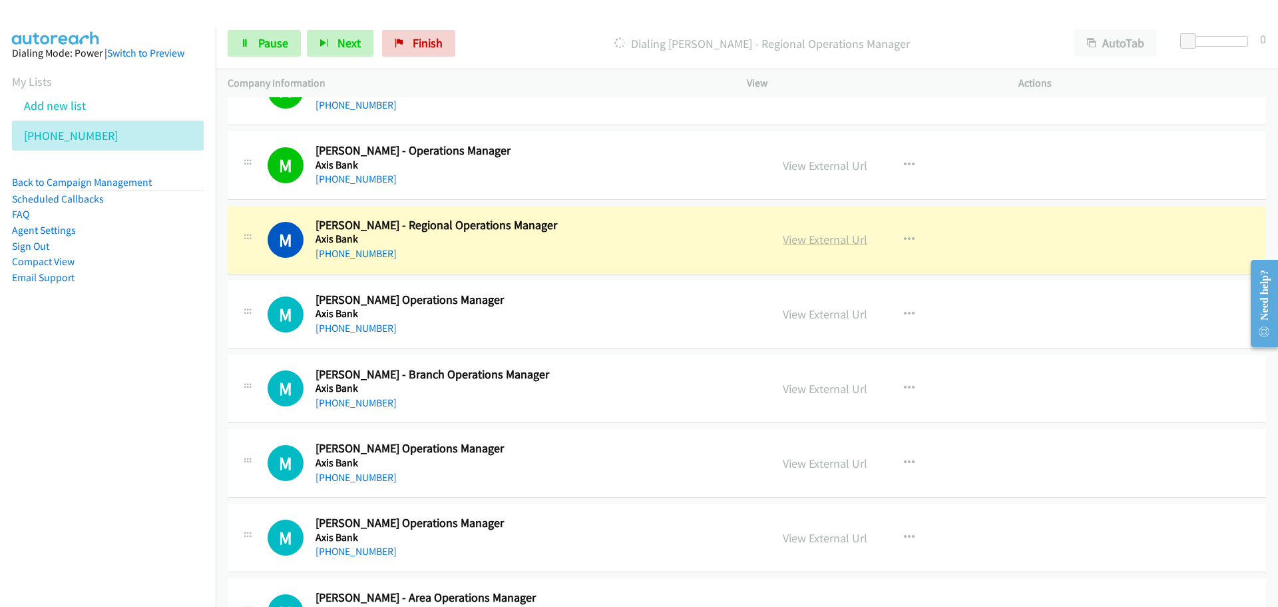
click at [808, 234] on link "View External Url" at bounding box center [825, 239] width 85 height 15
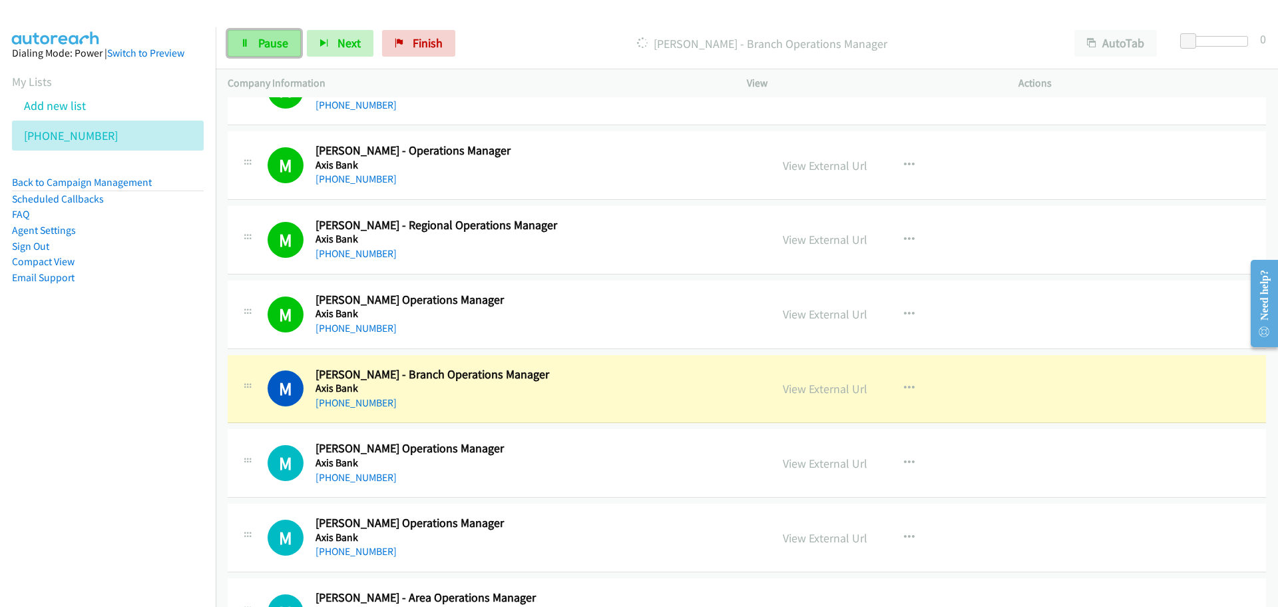
click at [269, 42] on span "Pause" at bounding box center [273, 42] width 30 height 15
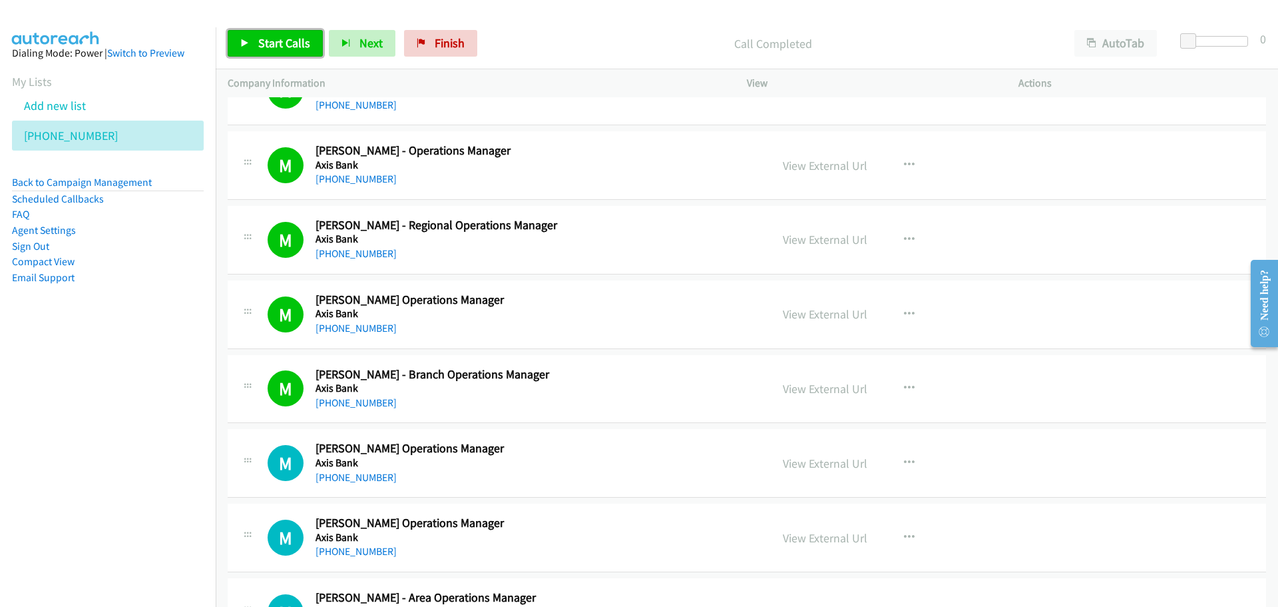
click at [286, 34] on link "Start Calls" at bounding box center [275, 43] width 95 height 27
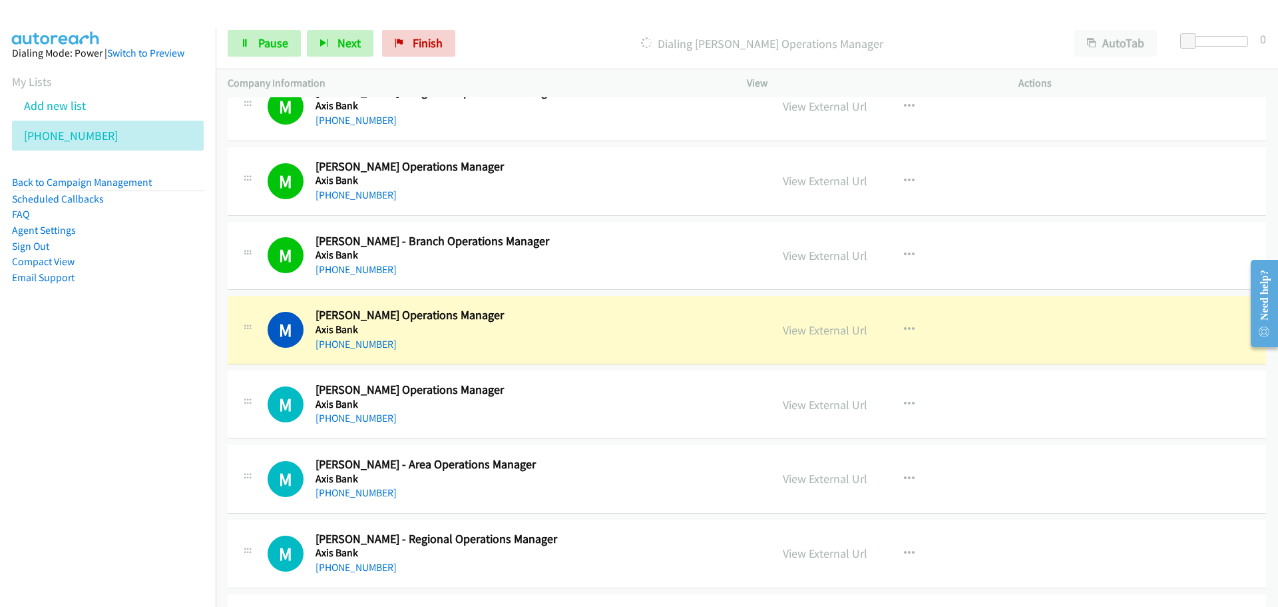
scroll to position [8655, 0]
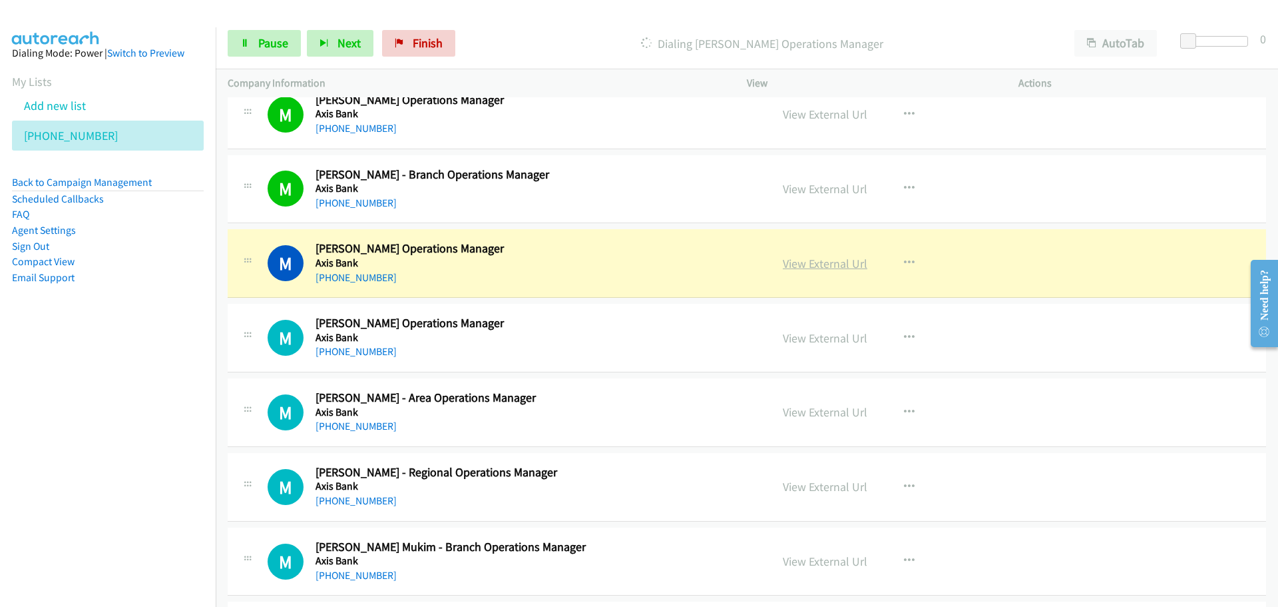
click at [822, 264] on link "View External Url" at bounding box center [825, 263] width 85 height 15
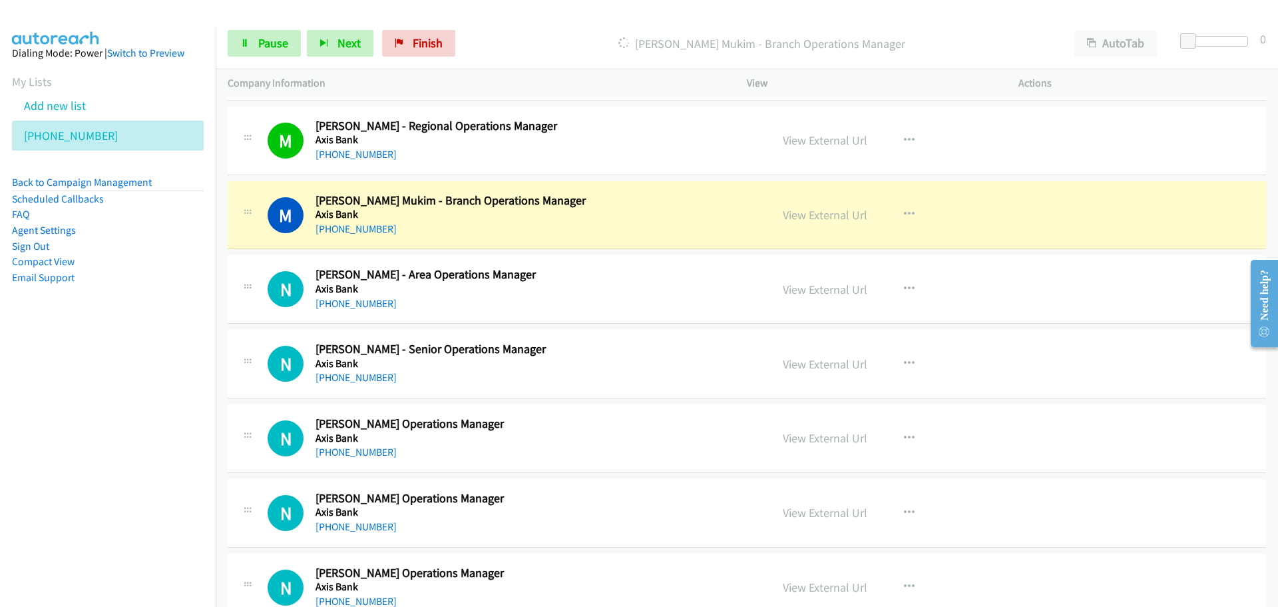
scroll to position [8988, 0]
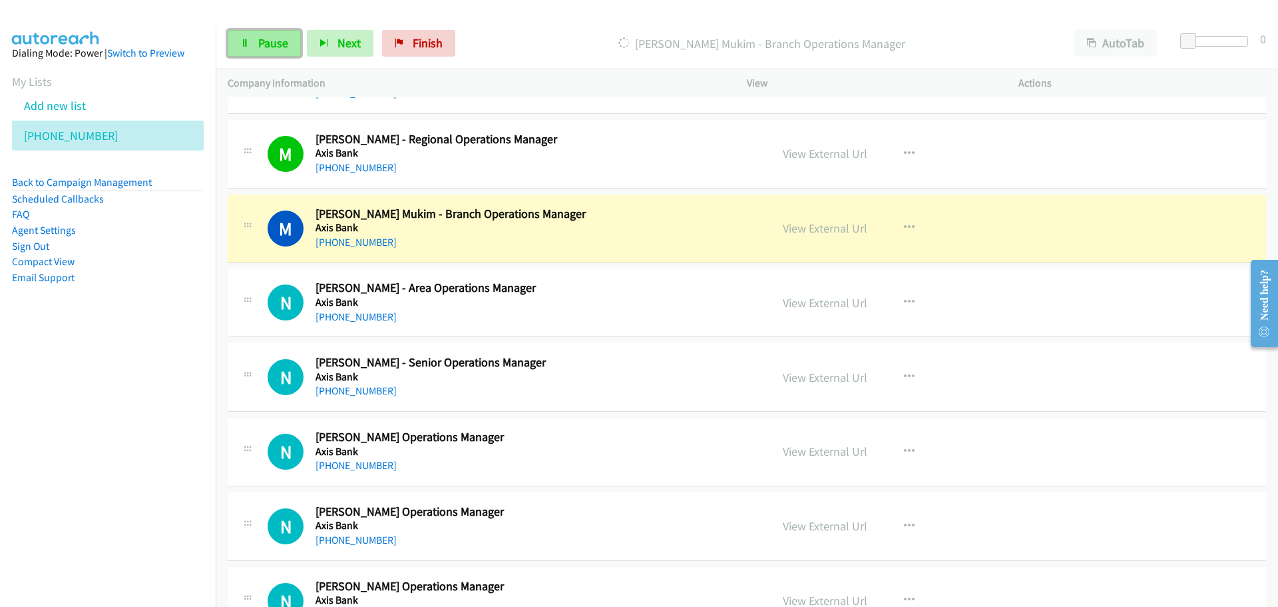
click at [276, 39] on span "Pause" at bounding box center [273, 42] width 30 height 15
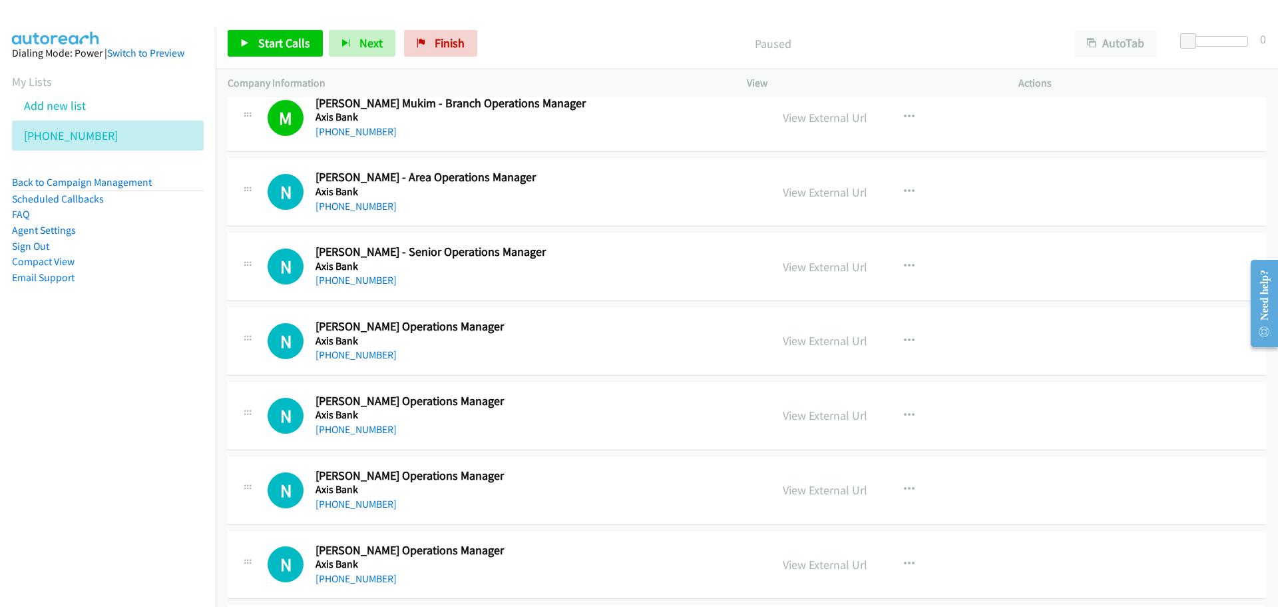
scroll to position [9121, 0]
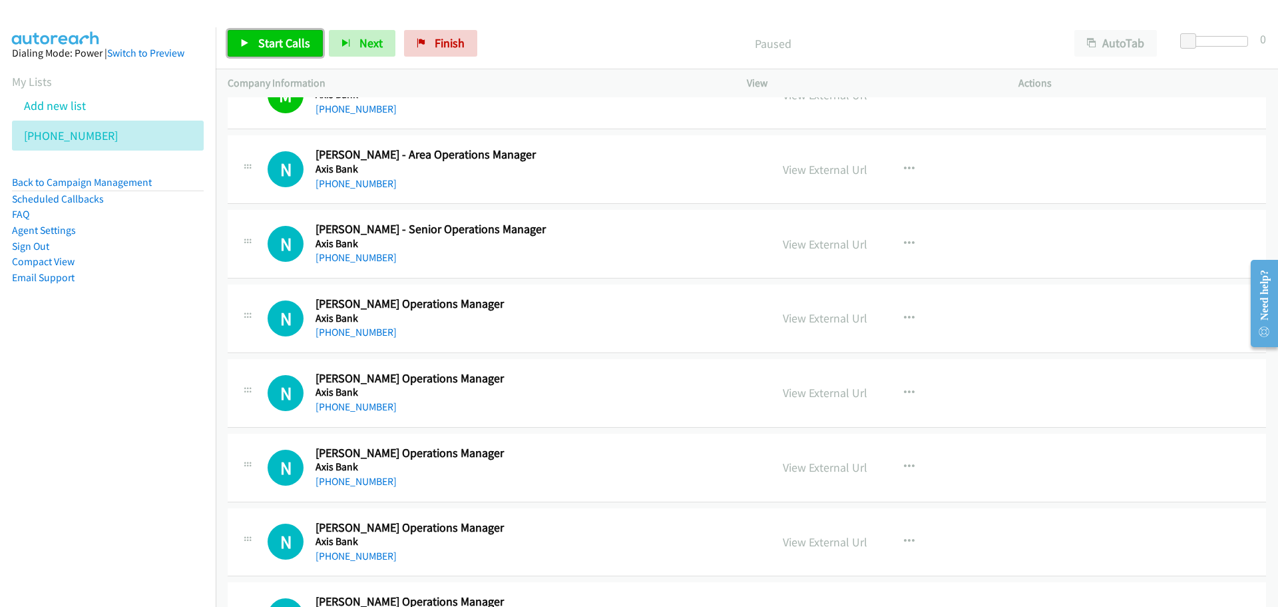
click at [266, 39] on span "Start Calls" at bounding box center [284, 42] width 52 height 15
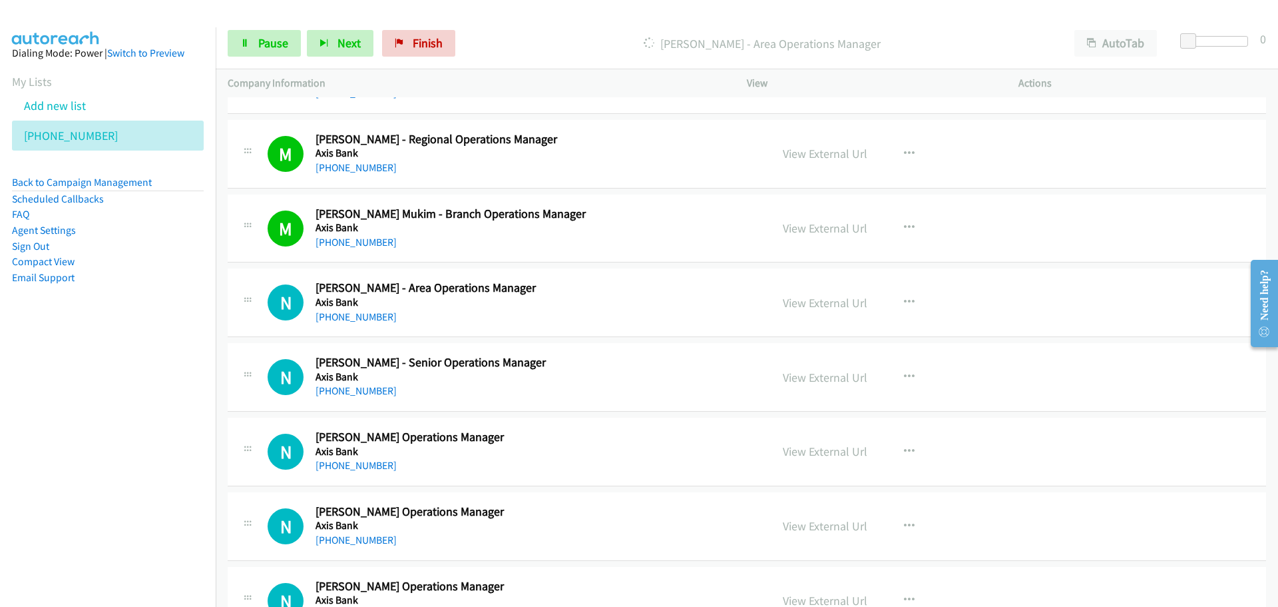
scroll to position [9055, 0]
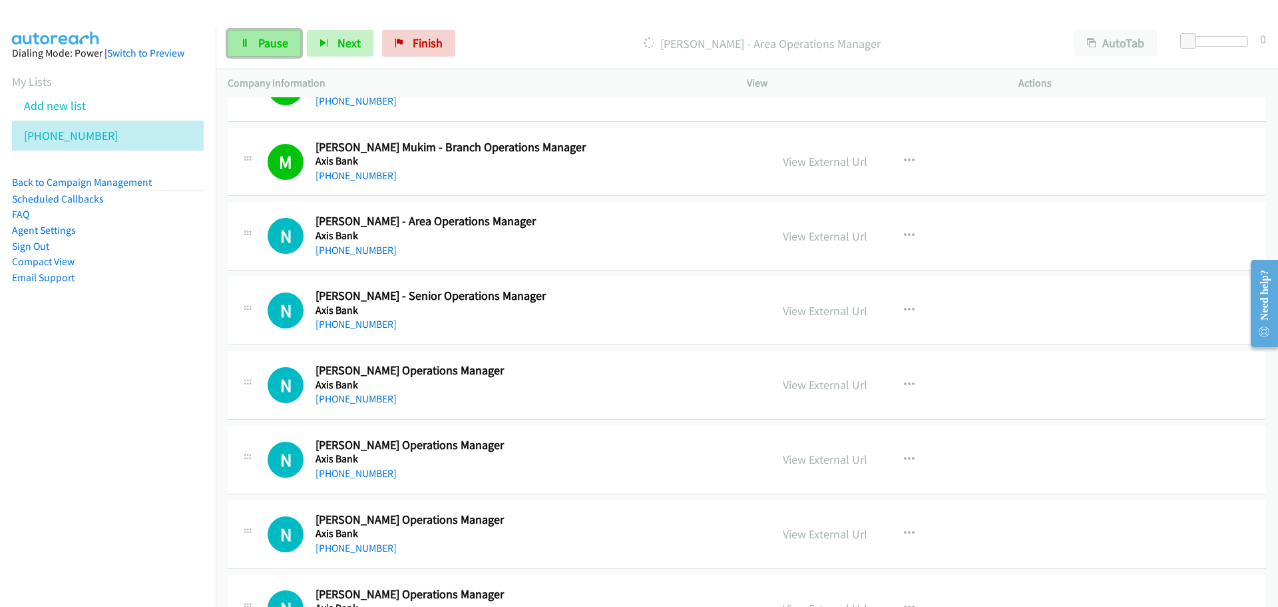
click at [252, 50] on link "Pause" at bounding box center [264, 43] width 73 height 27
click at [904, 232] on icon "button" at bounding box center [909, 235] width 11 height 11
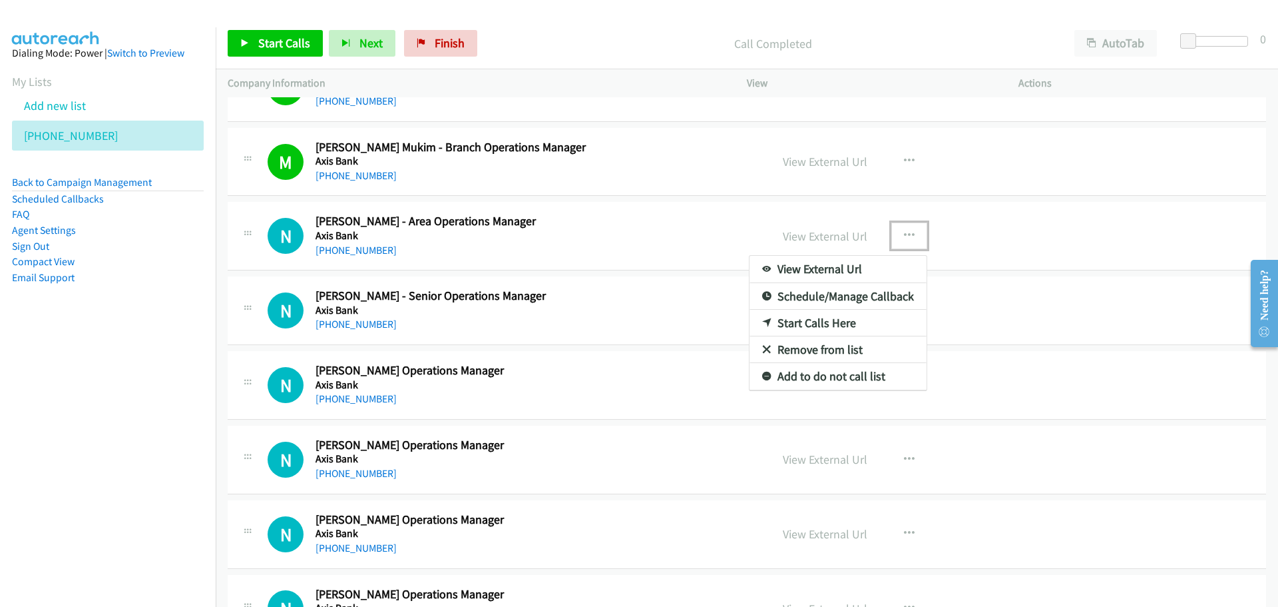
click at [793, 318] on link "Start Calls Here" at bounding box center [838, 323] width 177 height 27
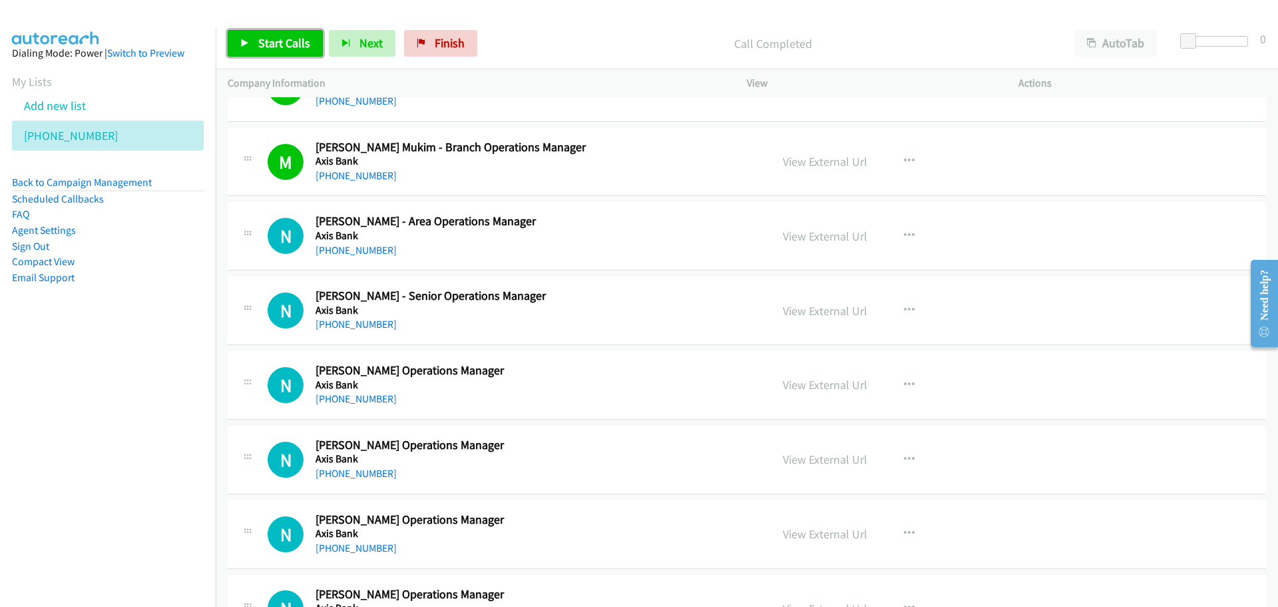
click at [294, 52] on link "Start Calls" at bounding box center [275, 43] width 95 height 27
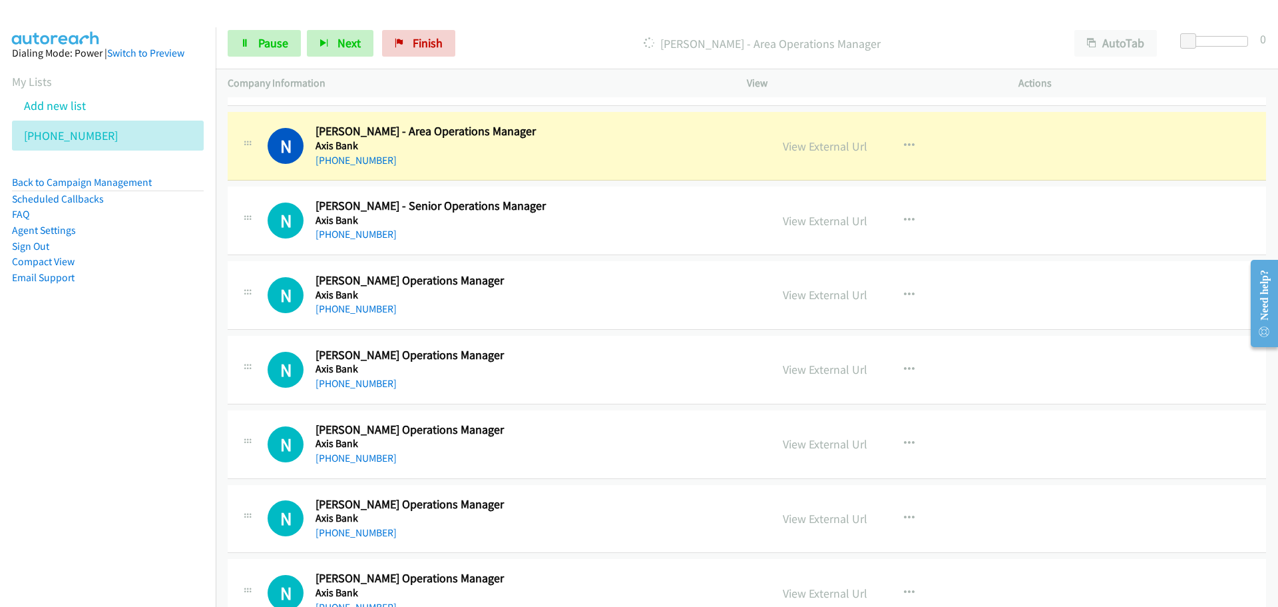
scroll to position [9121, 0]
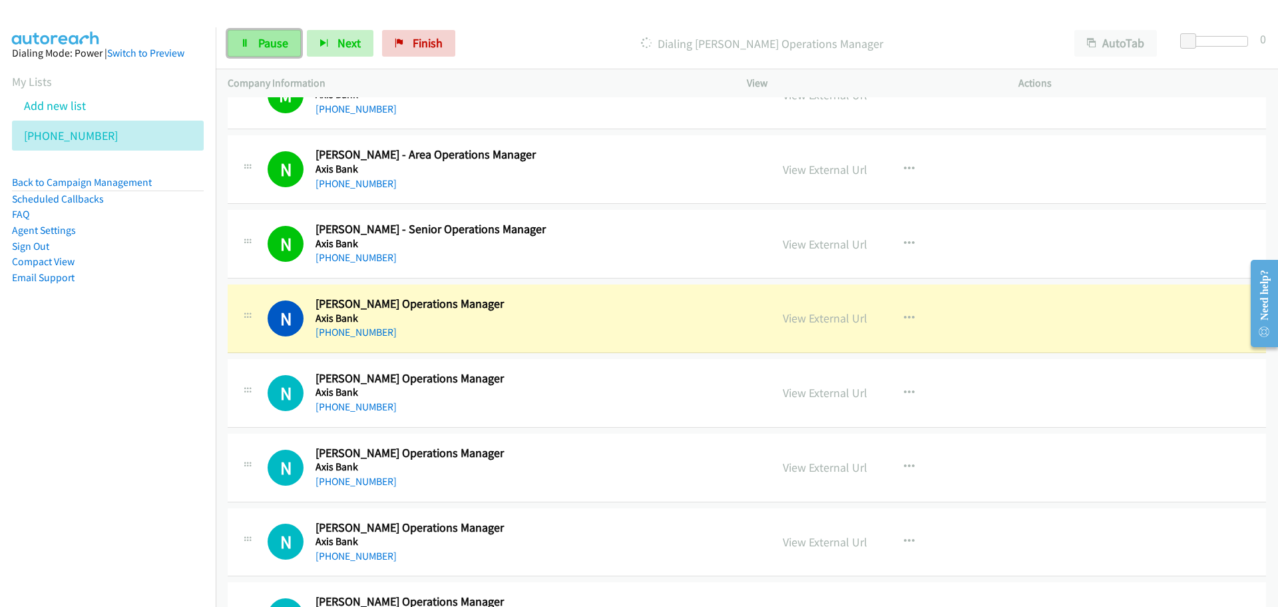
click at [276, 51] on link "Pause" at bounding box center [264, 43] width 73 height 27
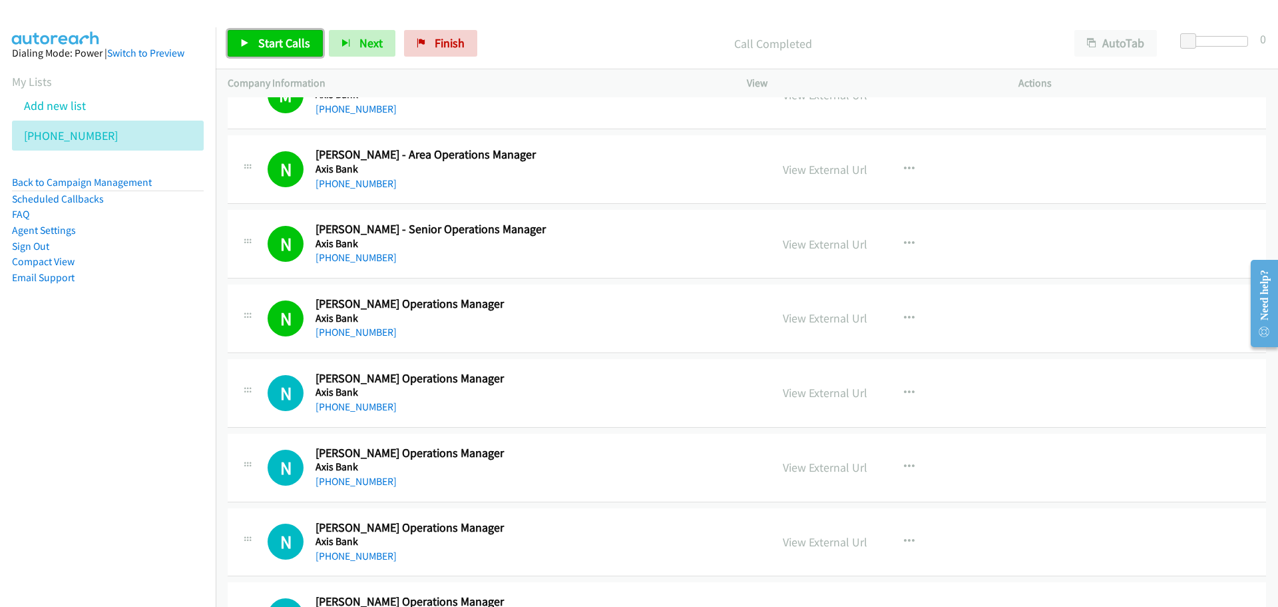
click at [278, 47] on span "Start Calls" at bounding box center [284, 42] width 52 height 15
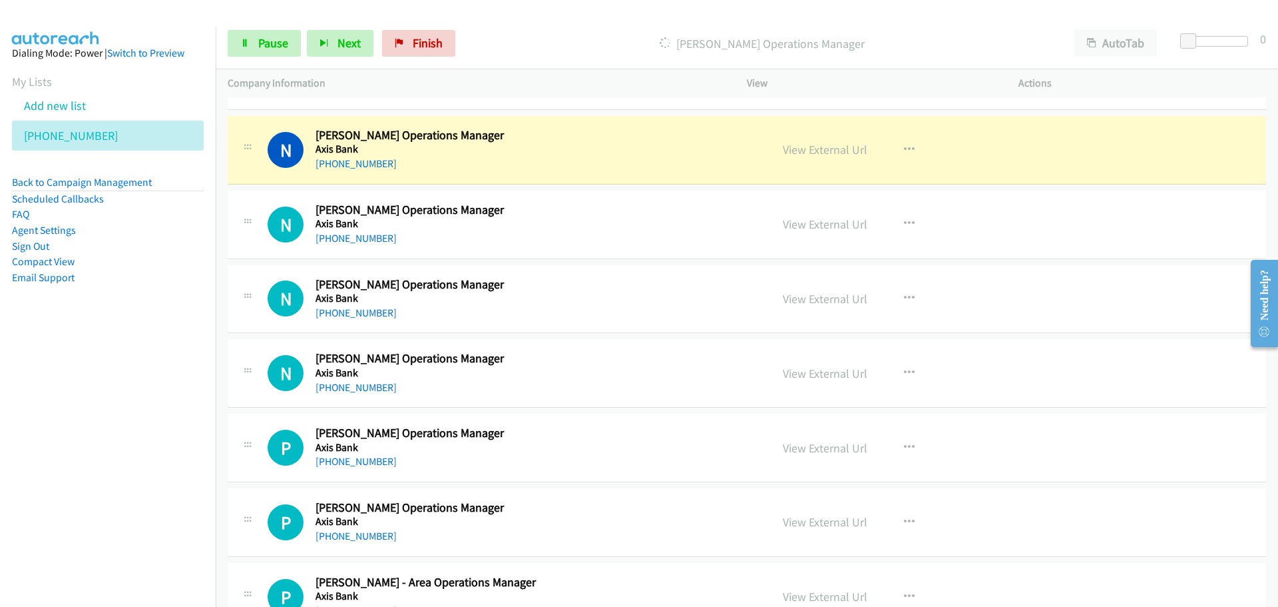
scroll to position [9388, 0]
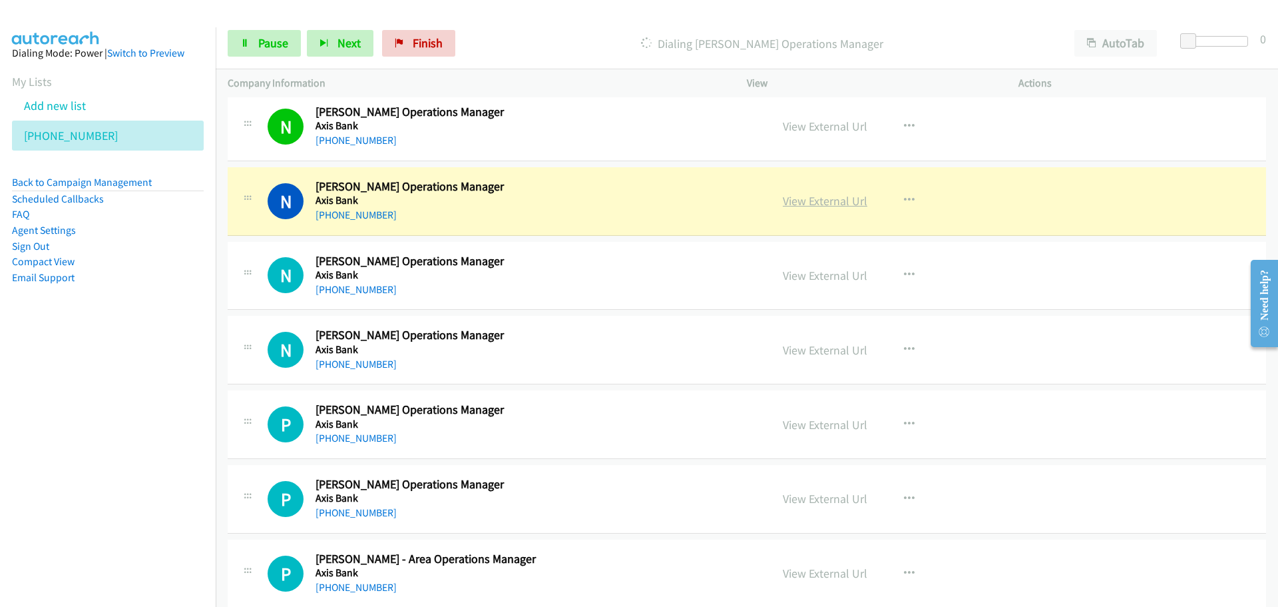
click at [816, 202] on link "View External Url" at bounding box center [825, 200] width 85 height 15
click at [270, 39] on span "Pause" at bounding box center [273, 42] width 30 height 15
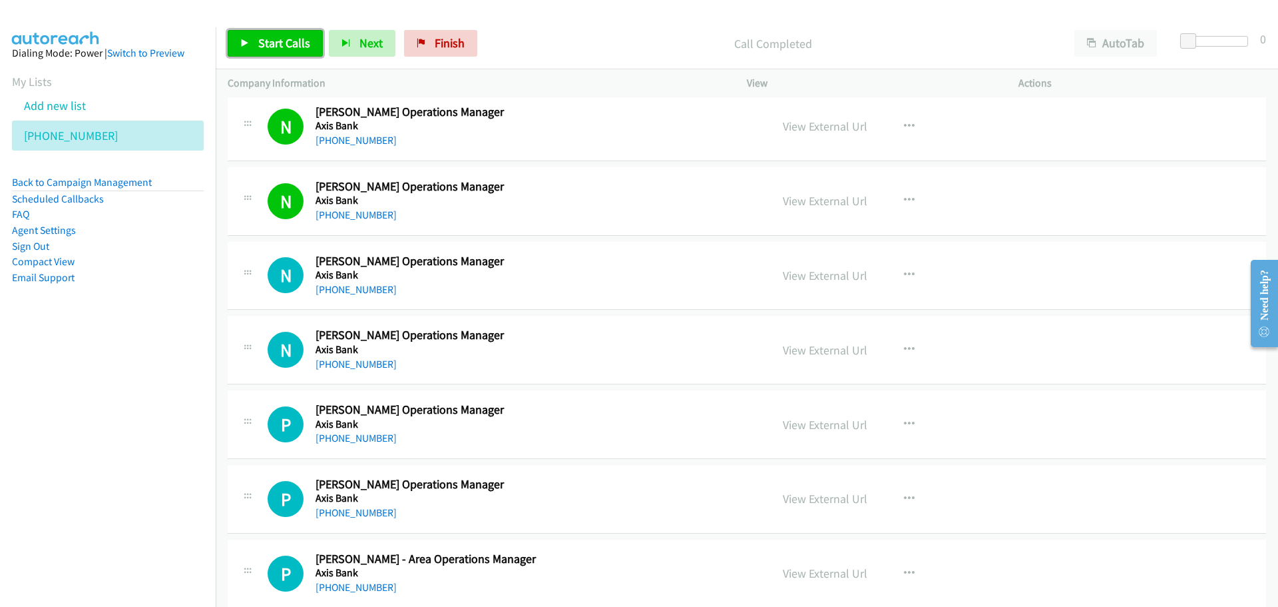
click at [286, 47] on span "Start Calls" at bounding box center [284, 42] width 52 height 15
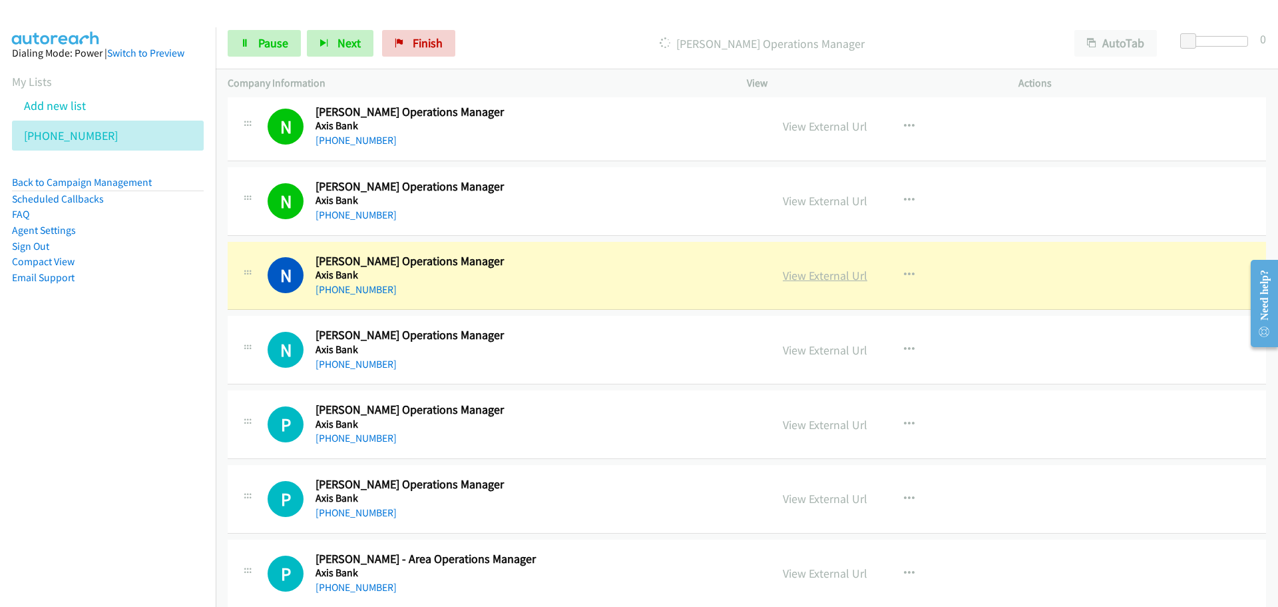
click at [831, 273] on link "View External Url" at bounding box center [825, 275] width 85 height 15
click at [254, 49] on link "Pause" at bounding box center [264, 43] width 73 height 27
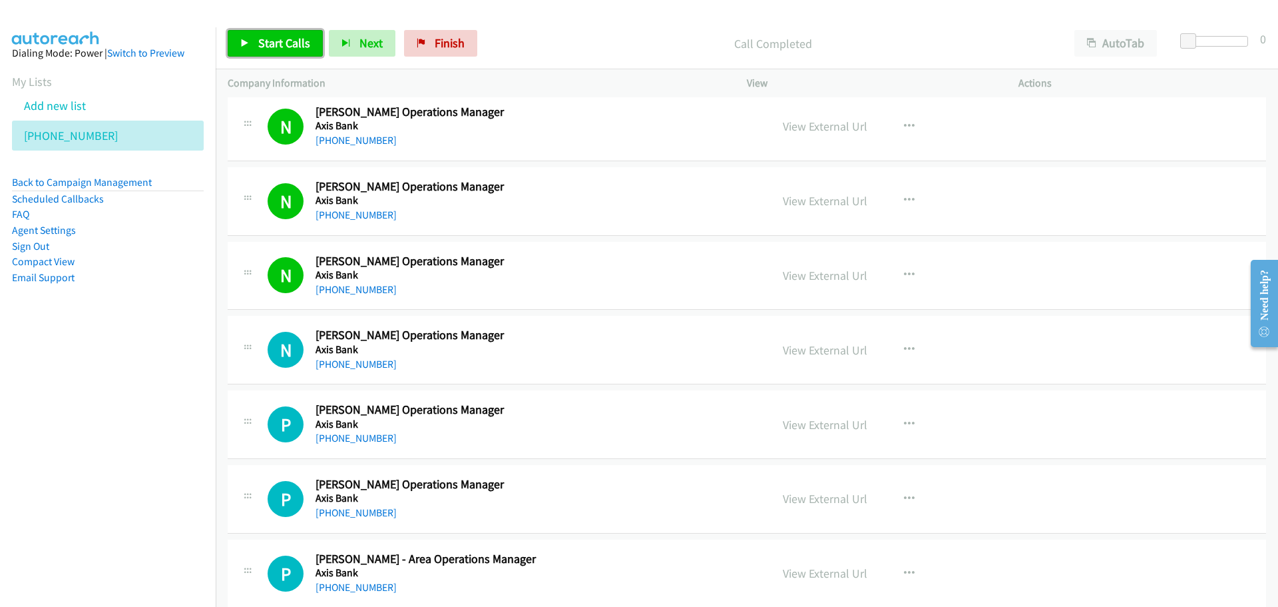
click at [309, 47] on link "Start Calls" at bounding box center [275, 43] width 95 height 27
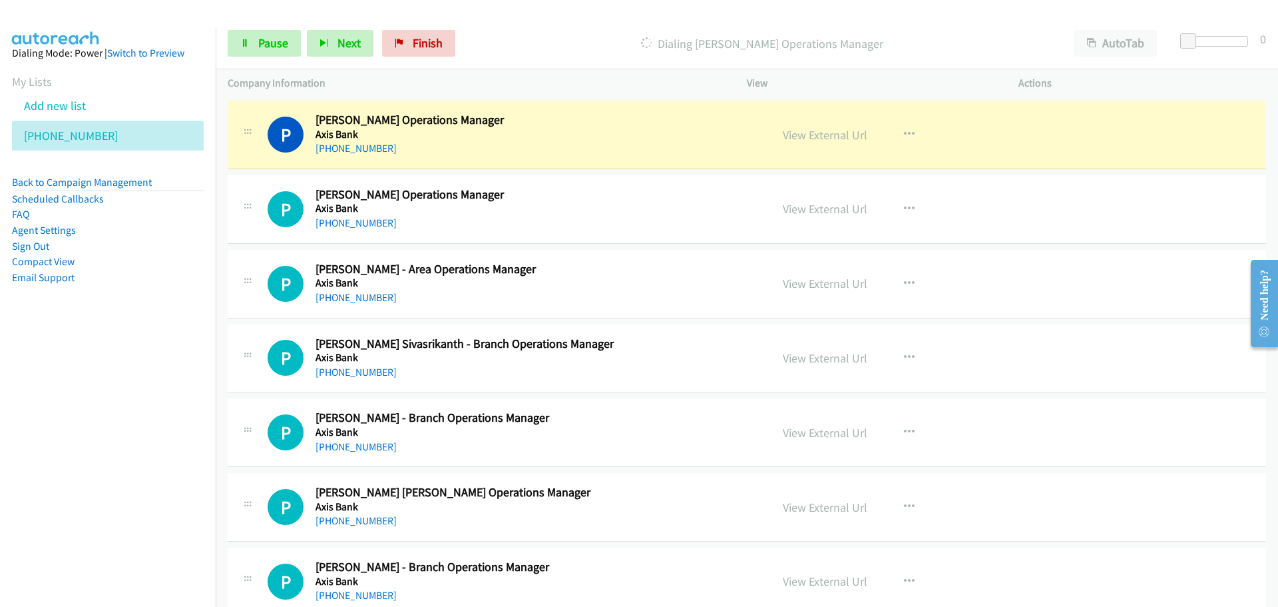
scroll to position [9654, 0]
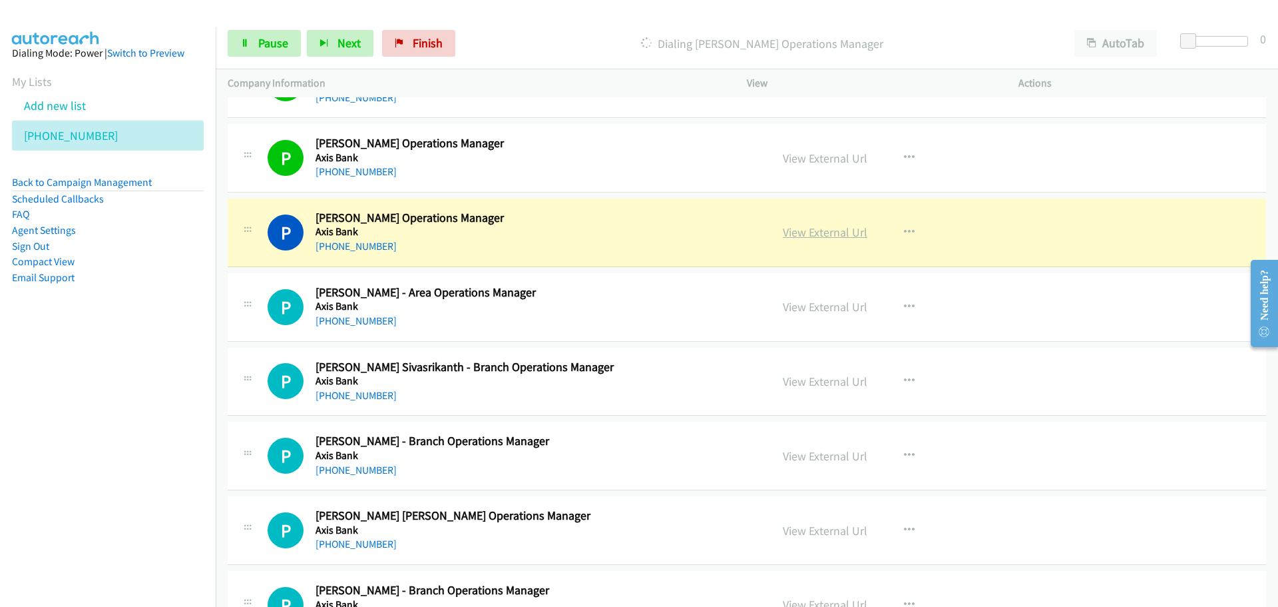
click at [804, 232] on link "View External Url" at bounding box center [825, 231] width 85 height 15
click at [275, 33] on link "Pause" at bounding box center [264, 43] width 73 height 27
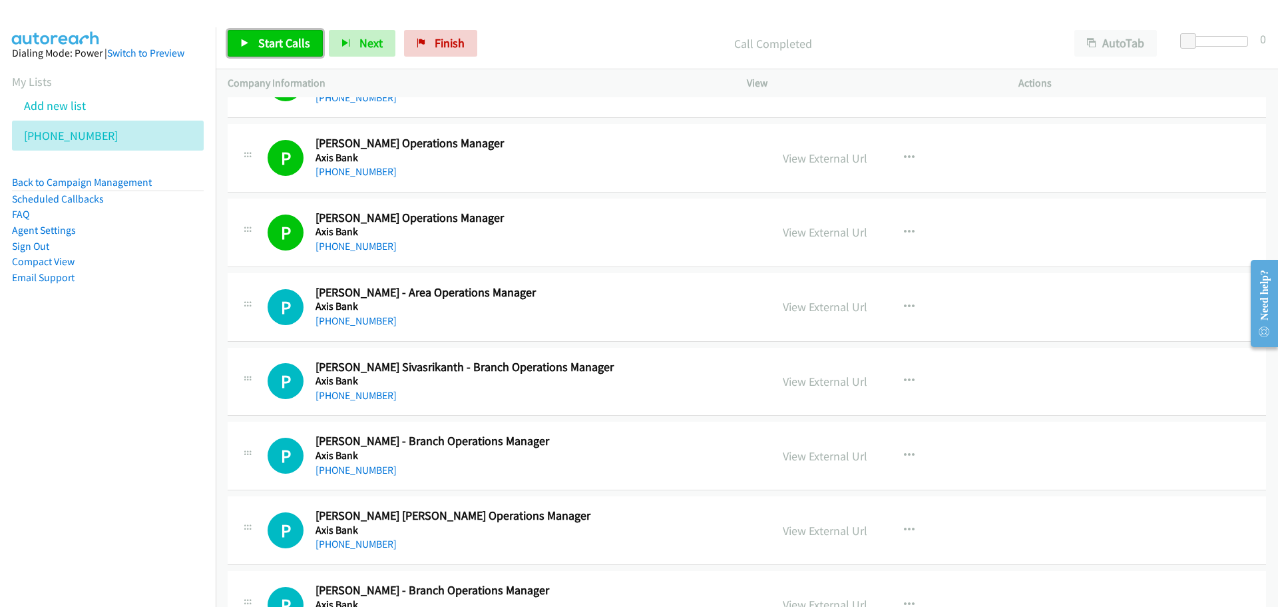
click at [282, 44] on span "Start Calls" at bounding box center [284, 42] width 52 height 15
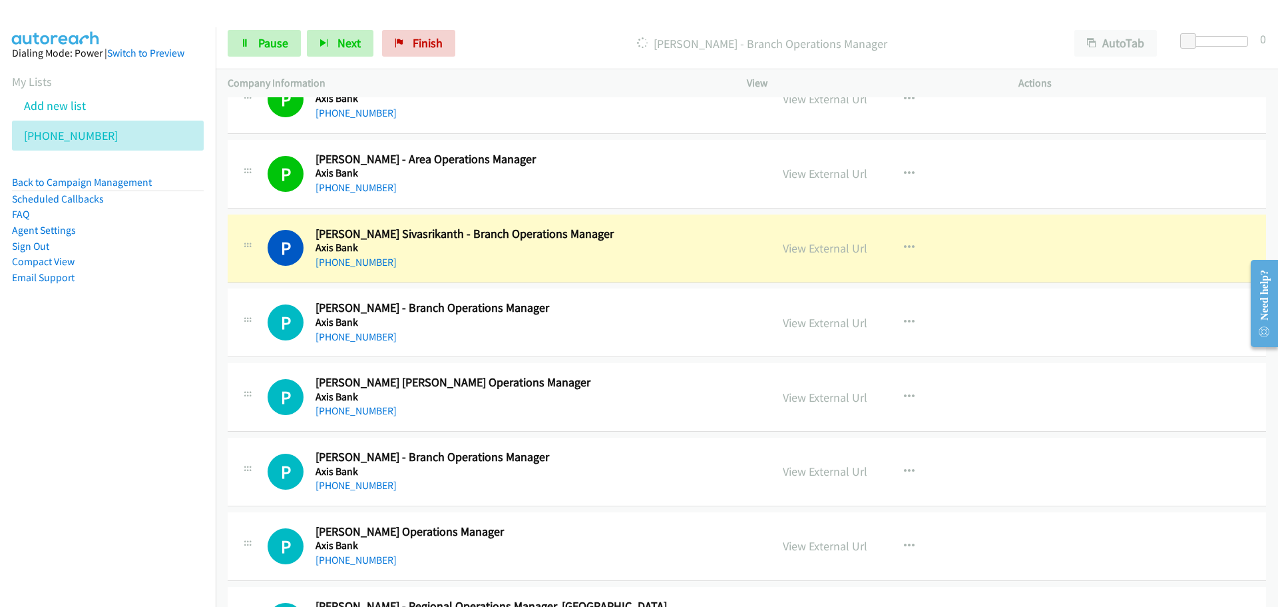
scroll to position [9854, 0]
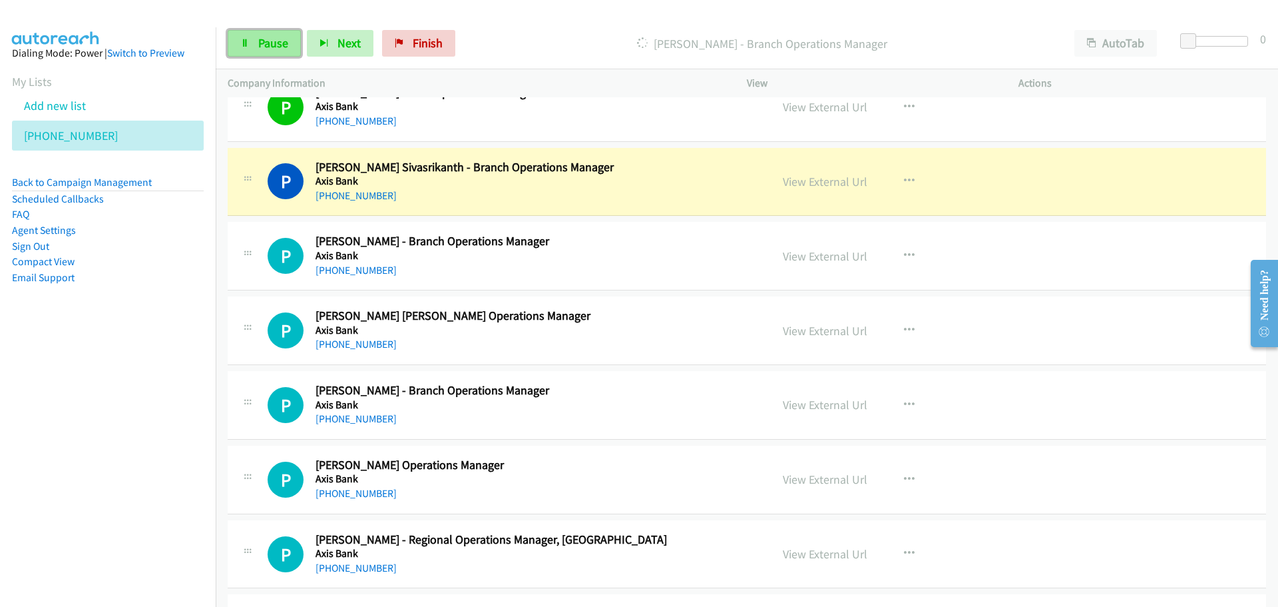
click at [260, 39] on span "Pause" at bounding box center [273, 42] width 30 height 15
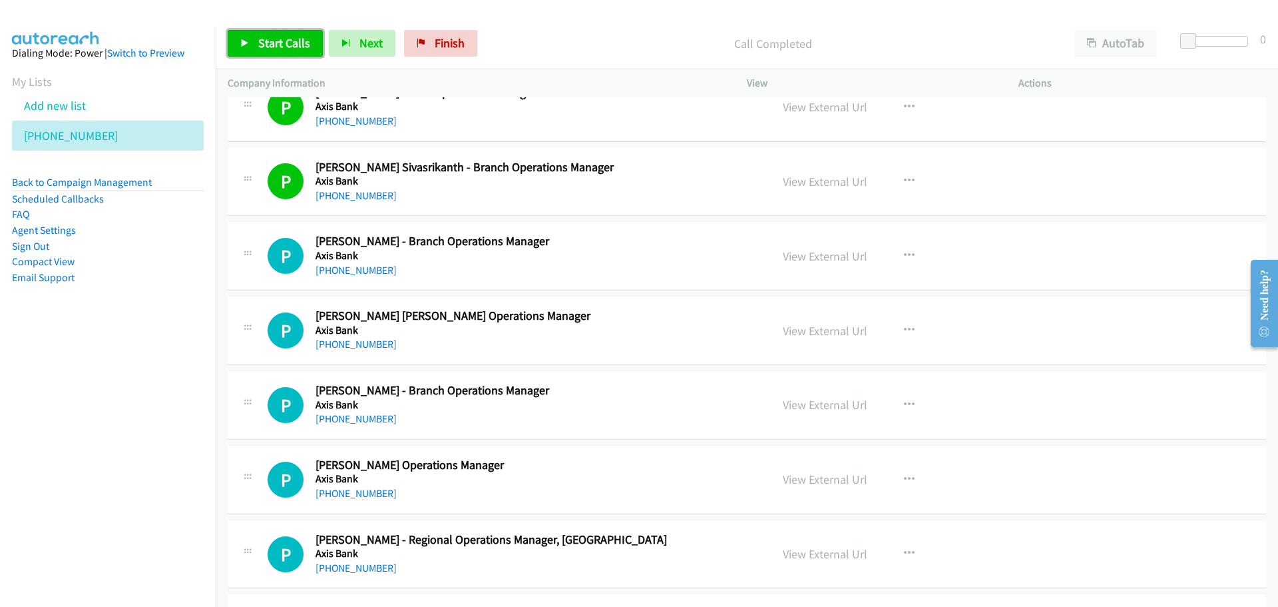
click at [283, 39] on span "Start Calls" at bounding box center [284, 42] width 52 height 15
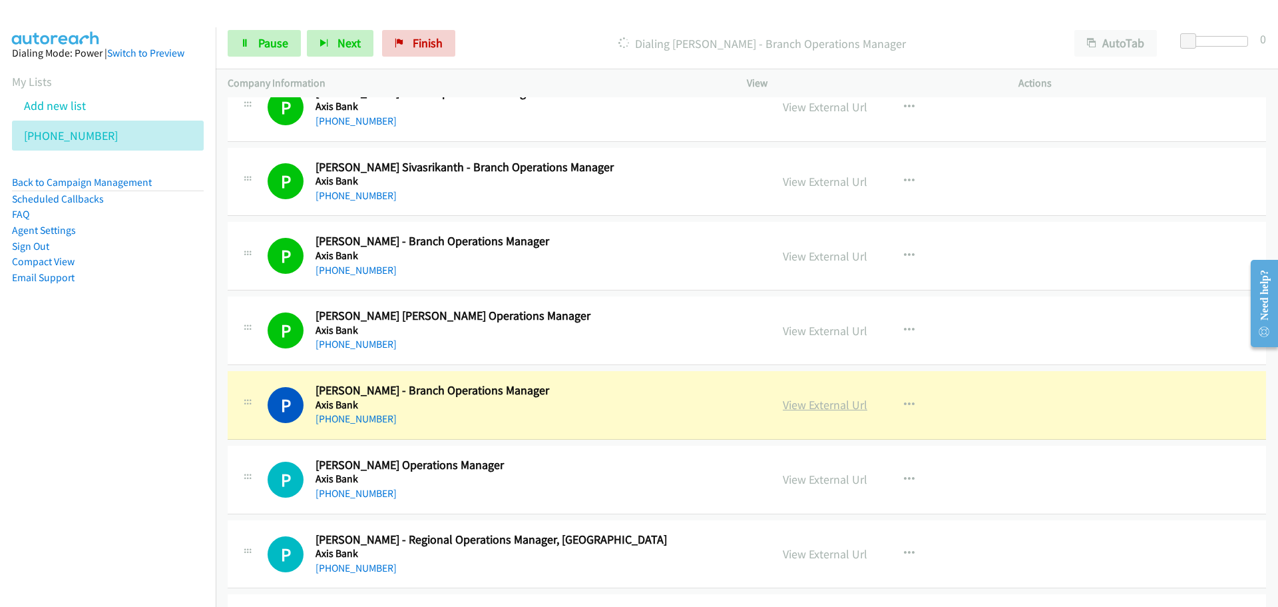
click at [811, 405] on link "View External Url" at bounding box center [825, 404] width 85 height 15
click at [265, 45] on span "Pause" at bounding box center [273, 42] width 30 height 15
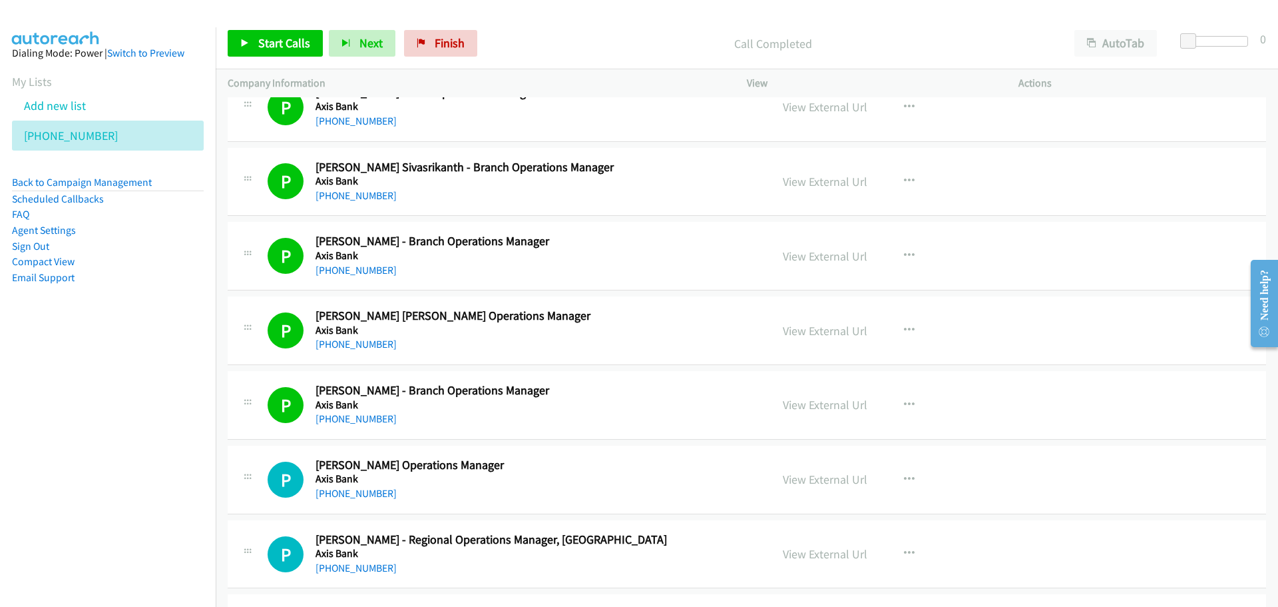
click at [264, 29] on div "Start Calls Pause Next Finish Call Completed AutoTab AutoTab 0" at bounding box center [747, 43] width 1063 height 51
click at [287, 44] on span "Start Calls" at bounding box center [284, 42] width 52 height 15
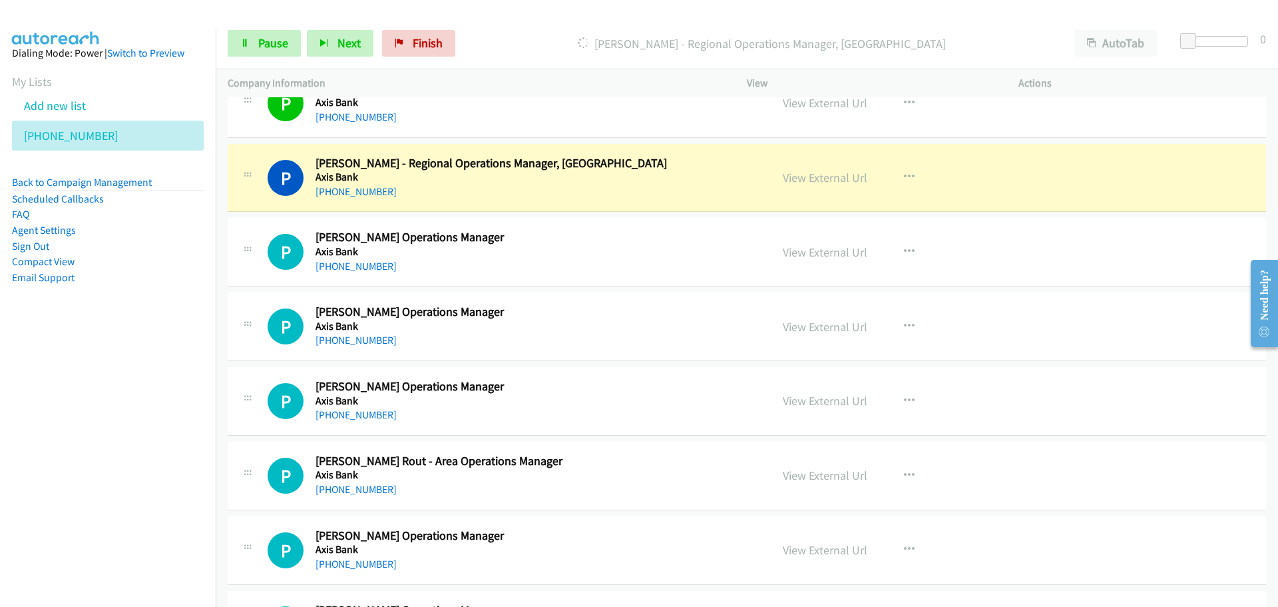
scroll to position [10253, 0]
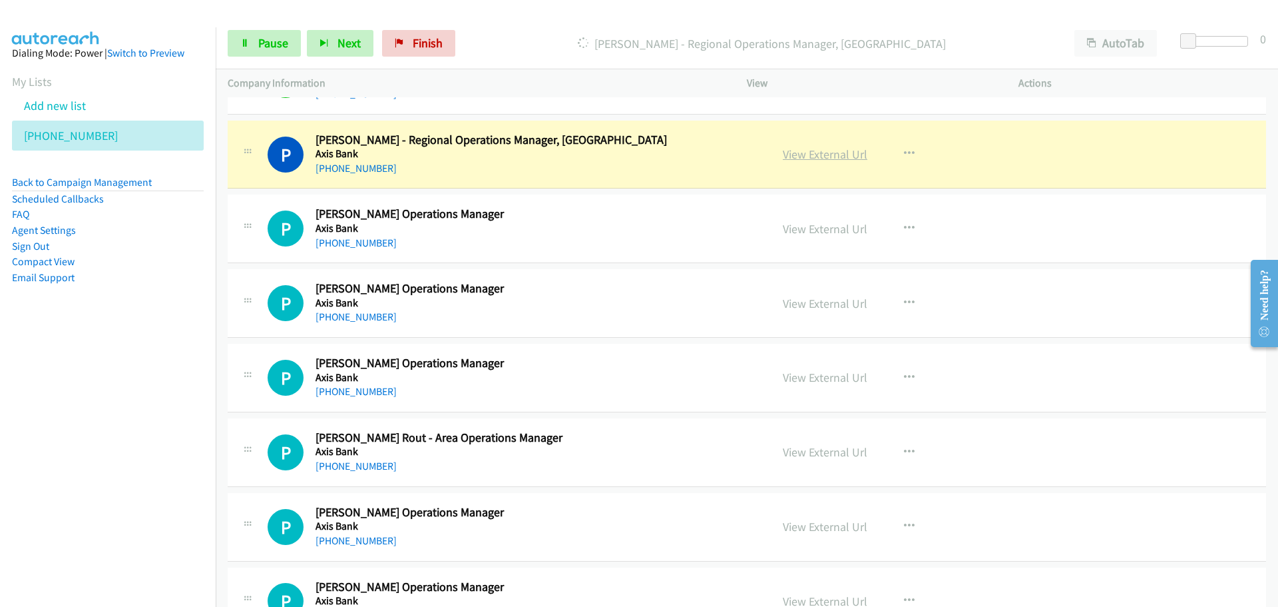
click at [807, 152] on link "View External Url" at bounding box center [825, 153] width 85 height 15
click at [274, 33] on link "Pause" at bounding box center [264, 43] width 73 height 27
click at [282, 45] on span "Pause" at bounding box center [273, 42] width 30 height 15
click at [270, 49] on span "Pause" at bounding box center [273, 42] width 30 height 15
click at [263, 41] on span "Pause" at bounding box center [273, 42] width 30 height 15
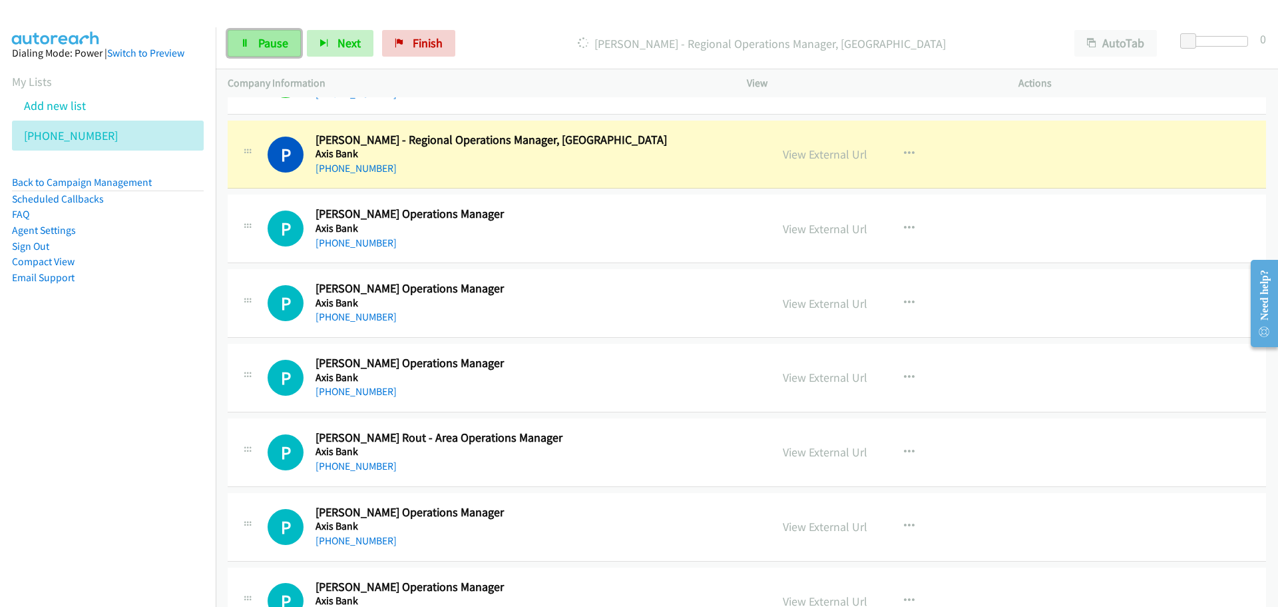
click at [243, 43] on icon at bounding box center [244, 43] width 9 height 9
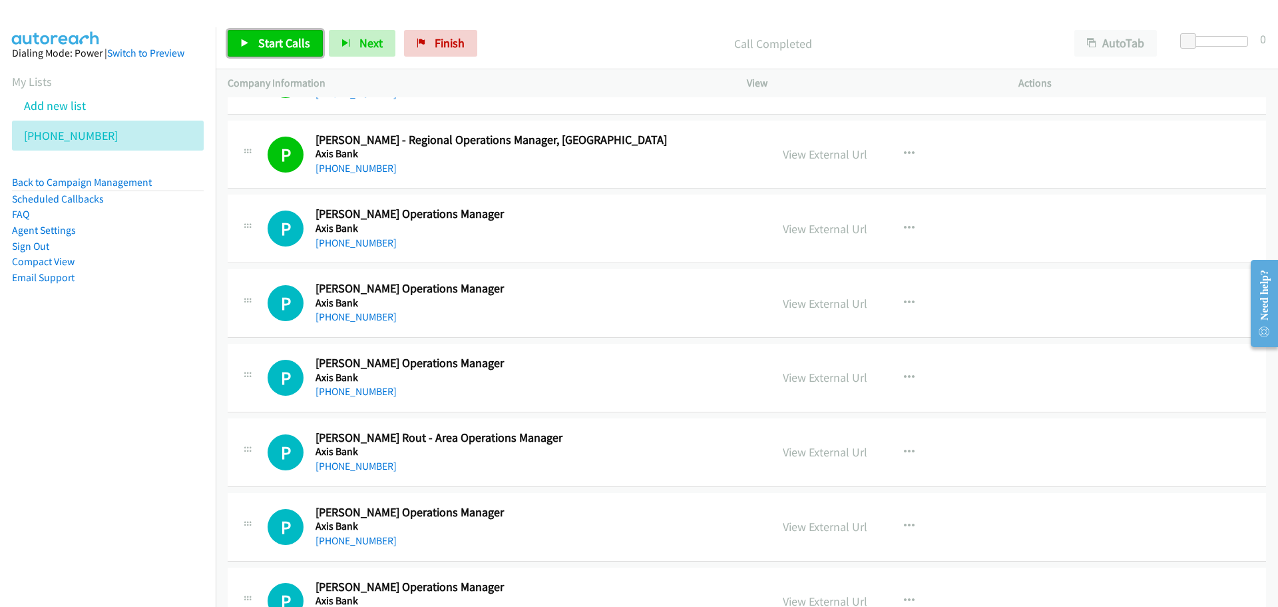
click at [286, 52] on link "Start Calls" at bounding box center [275, 43] width 95 height 27
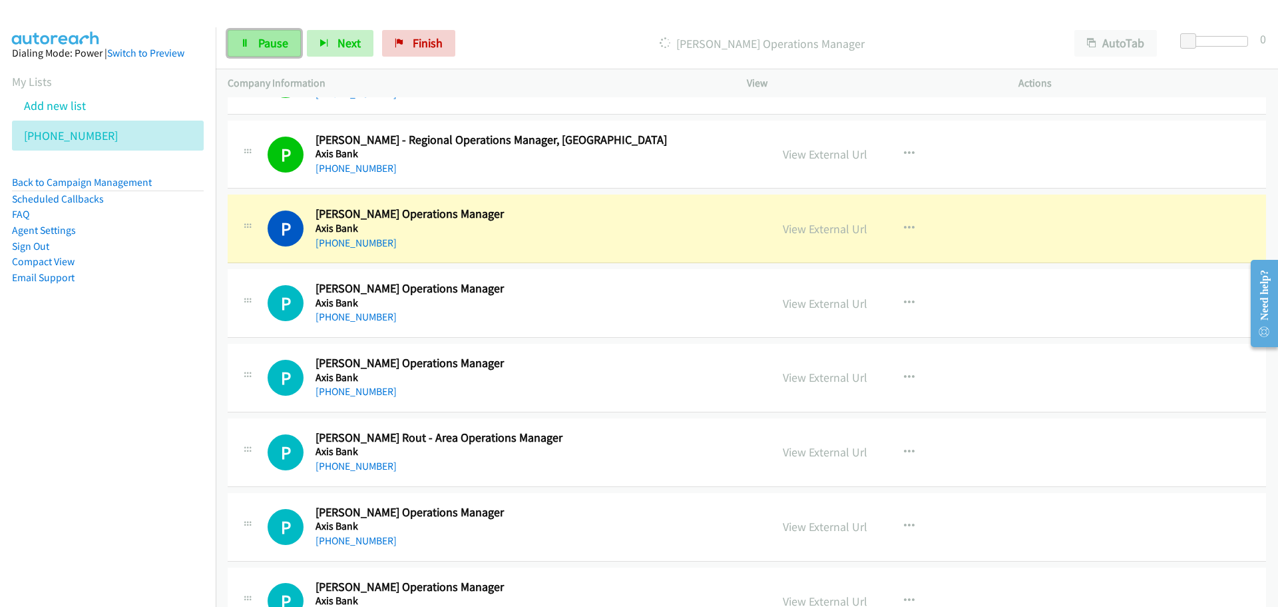
click at [274, 49] on span "Pause" at bounding box center [273, 42] width 30 height 15
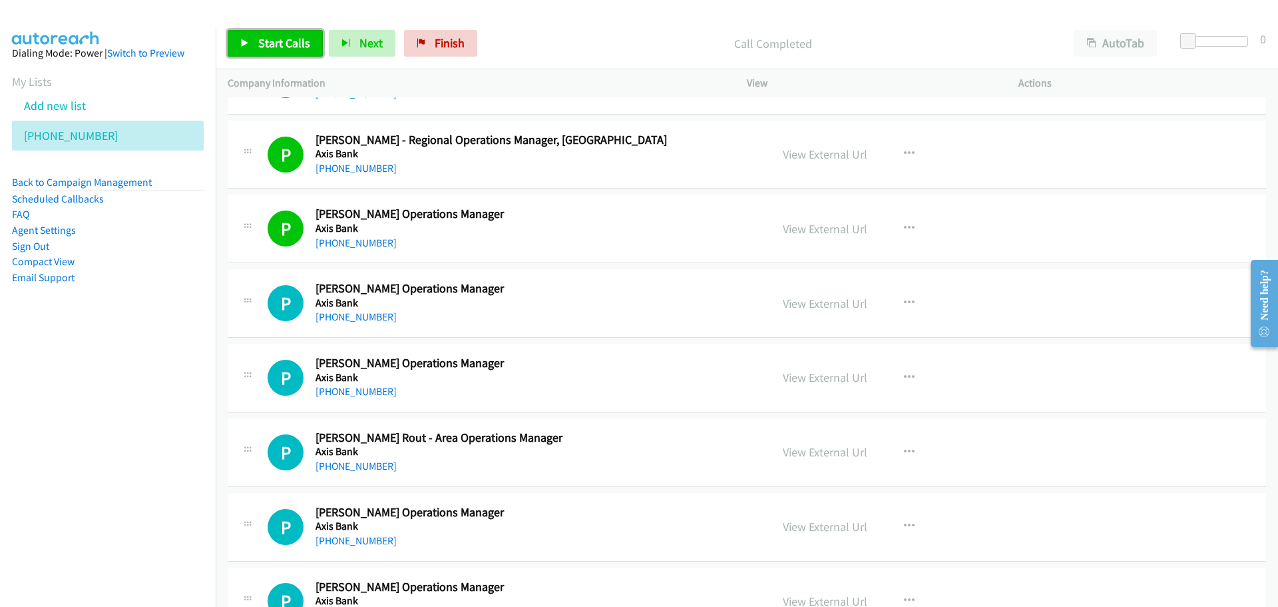
click at [292, 44] on span "Start Calls" at bounding box center [284, 42] width 52 height 15
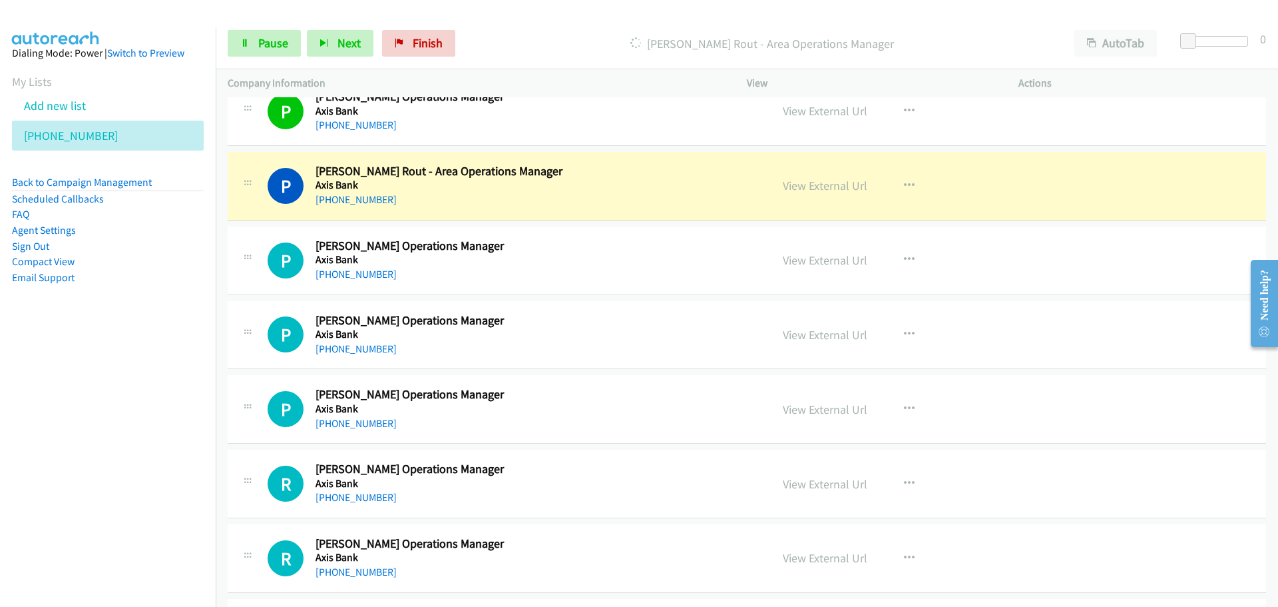
scroll to position [10586, 0]
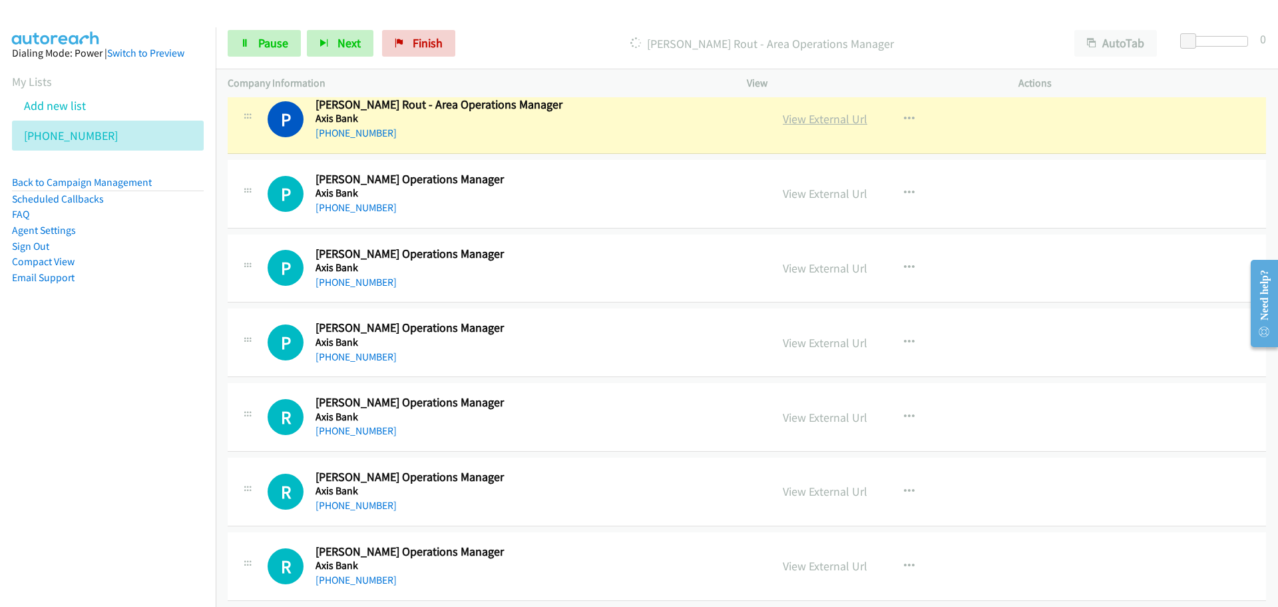
click at [819, 119] on link "View External Url" at bounding box center [825, 118] width 85 height 15
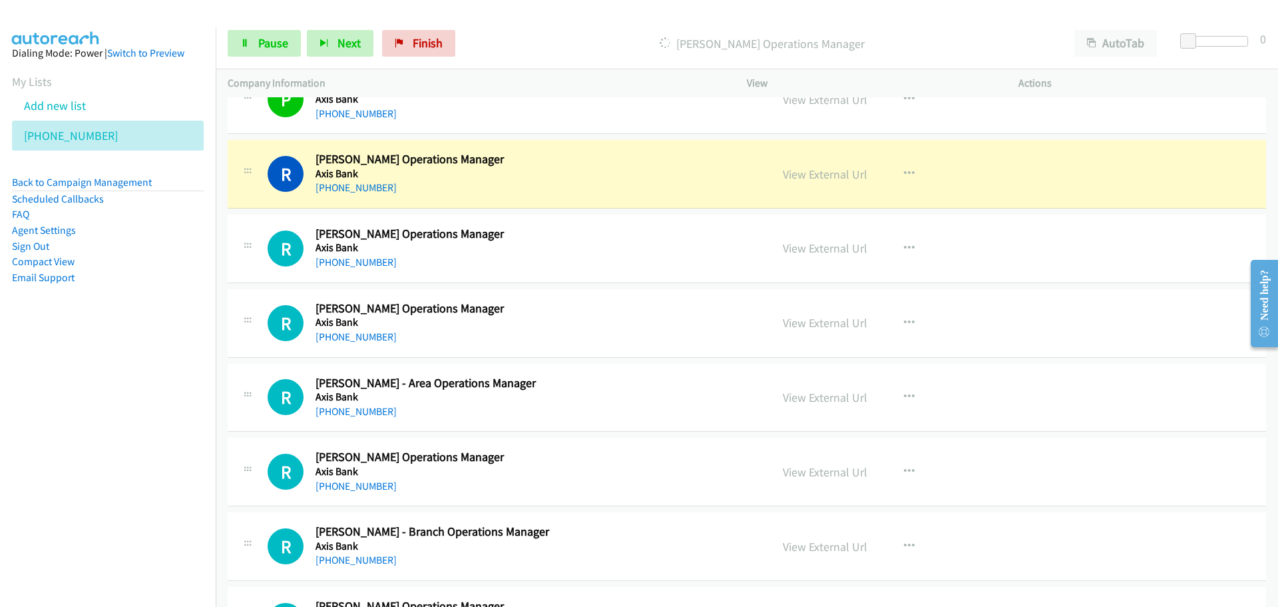
scroll to position [10853, 0]
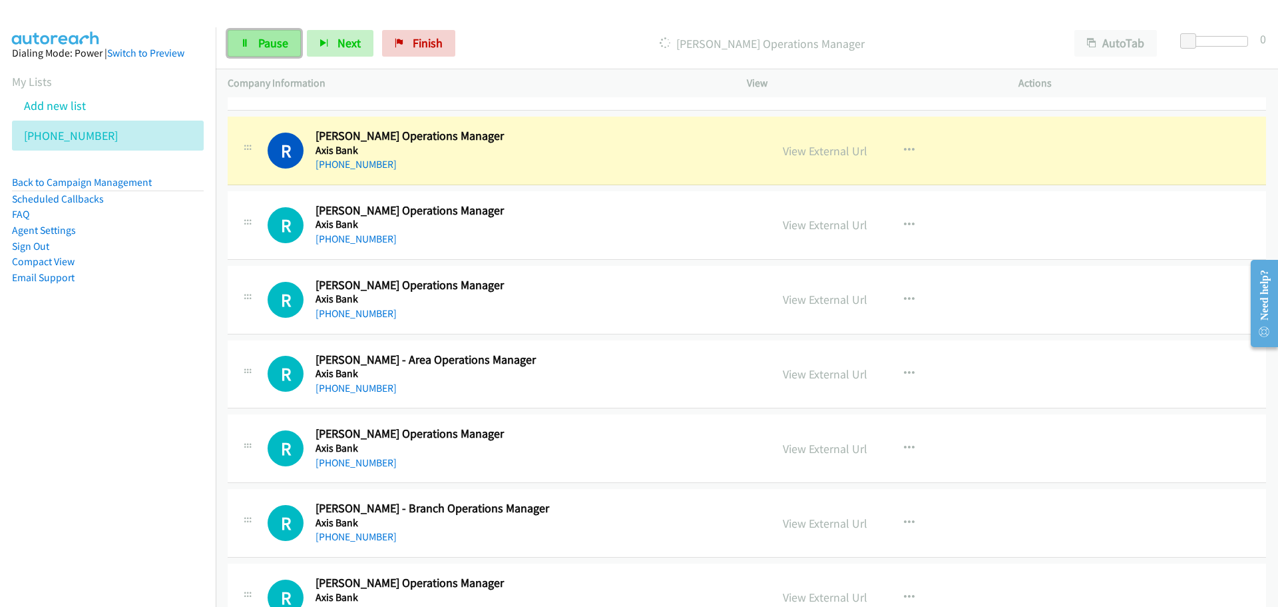
click at [252, 48] on link "Pause" at bounding box center [264, 43] width 73 height 27
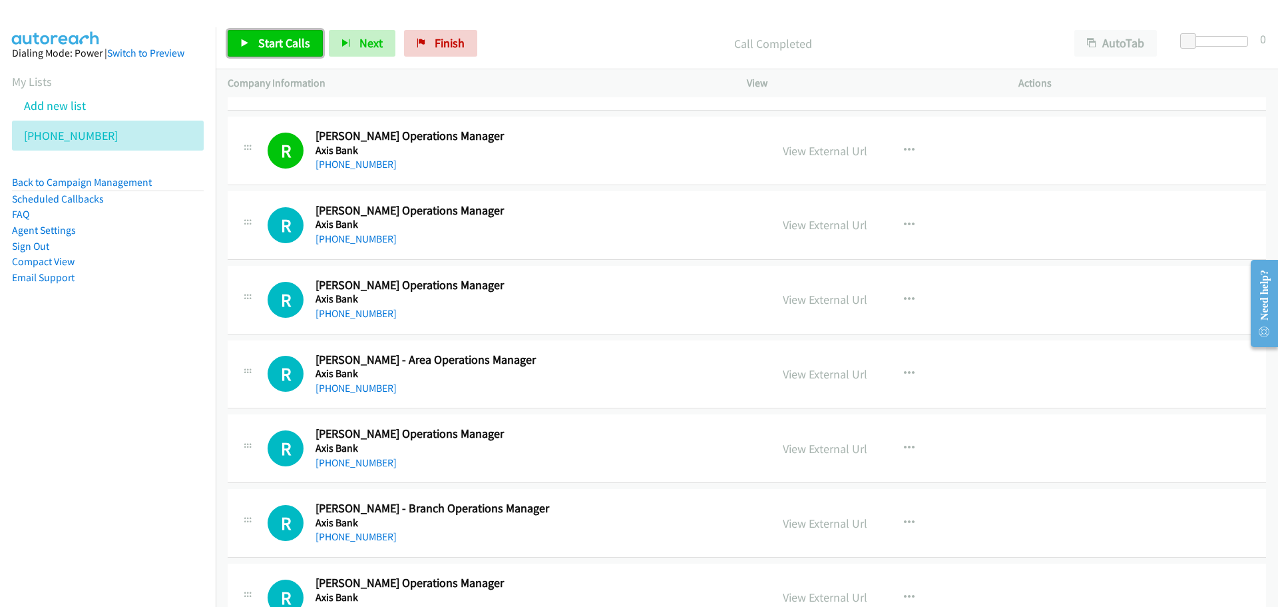
click at [270, 41] on span "Start Calls" at bounding box center [284, 42] width 52 height 15
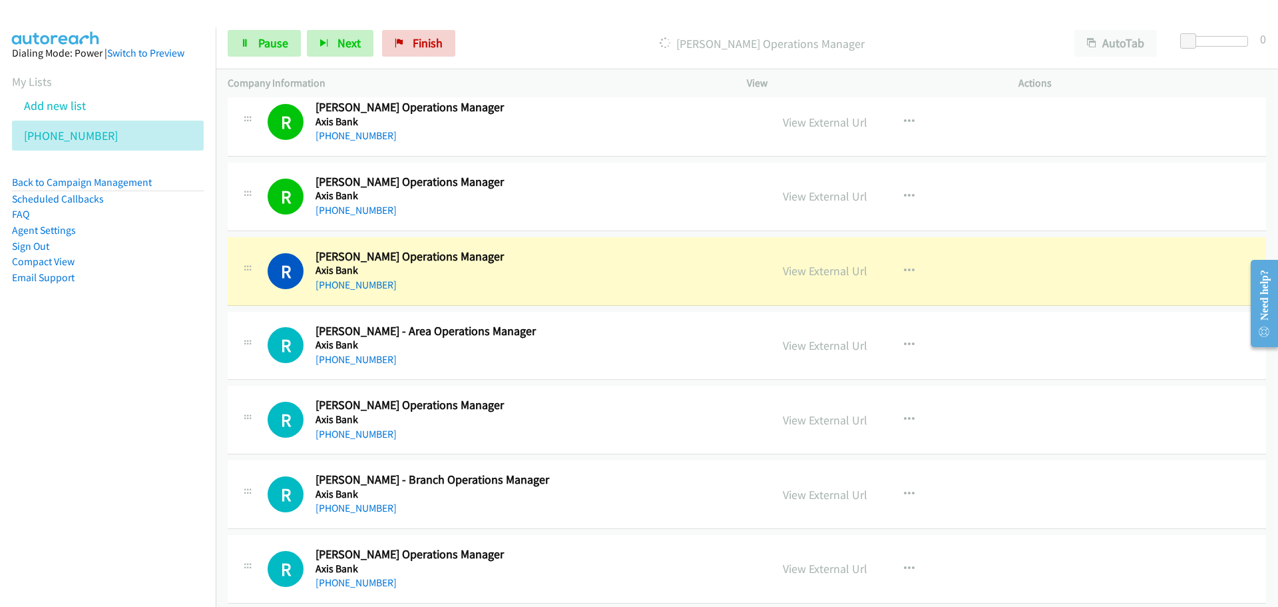
scroll to position [10897, 0]
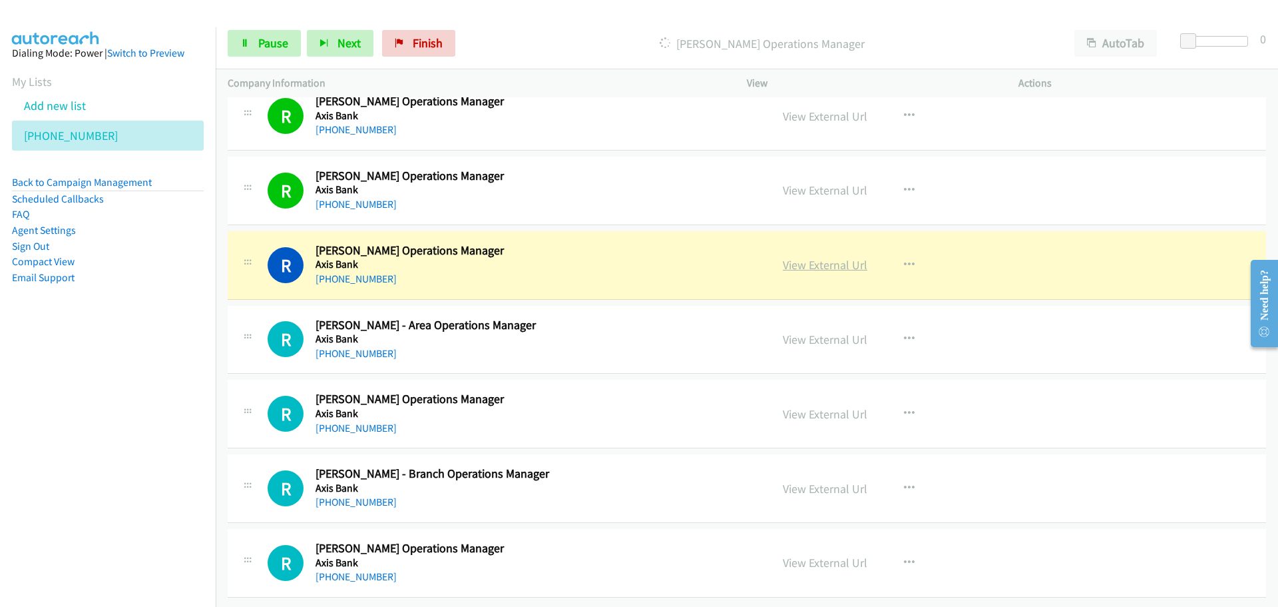
click at [795, 257] on link "View External Url" at bounding box center [825, 264] width 85 height 15
click at [254, 48] on link "Pause" at bounding box center [264, 43] width 73 height 27
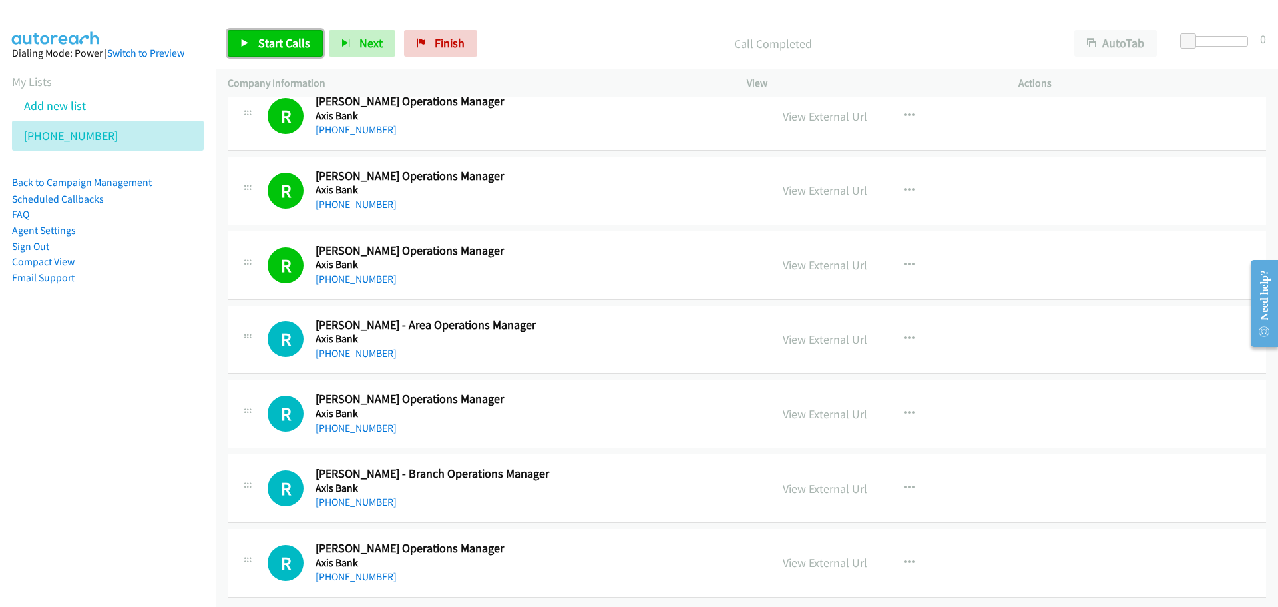
click at [252, 35] on link "Start Calls" at bounding box center [275, 43] width 95 height 27
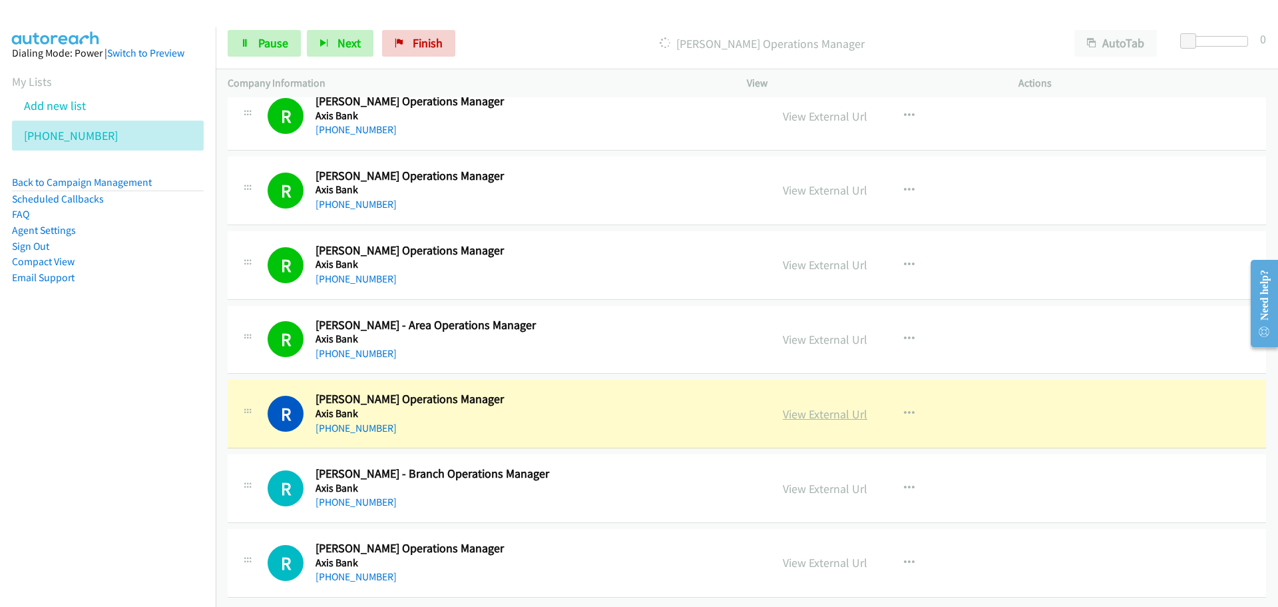
click at [824, 406] on link "View External Url" at bounding box center [825, 413] width 85 height 15
click at [268, 40] on span "Pause" at bounding box center [273, 42] width 30 height 15
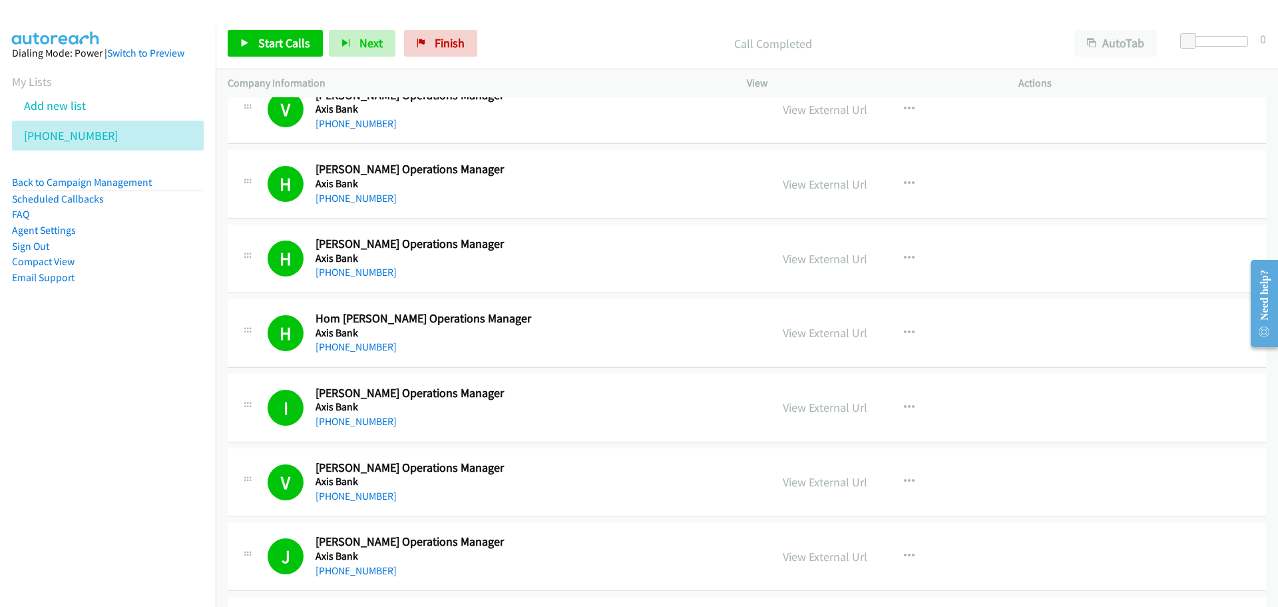
scroll to position [6436, 0]
